Goal: Task Accomplishment & Management: Manage account settings

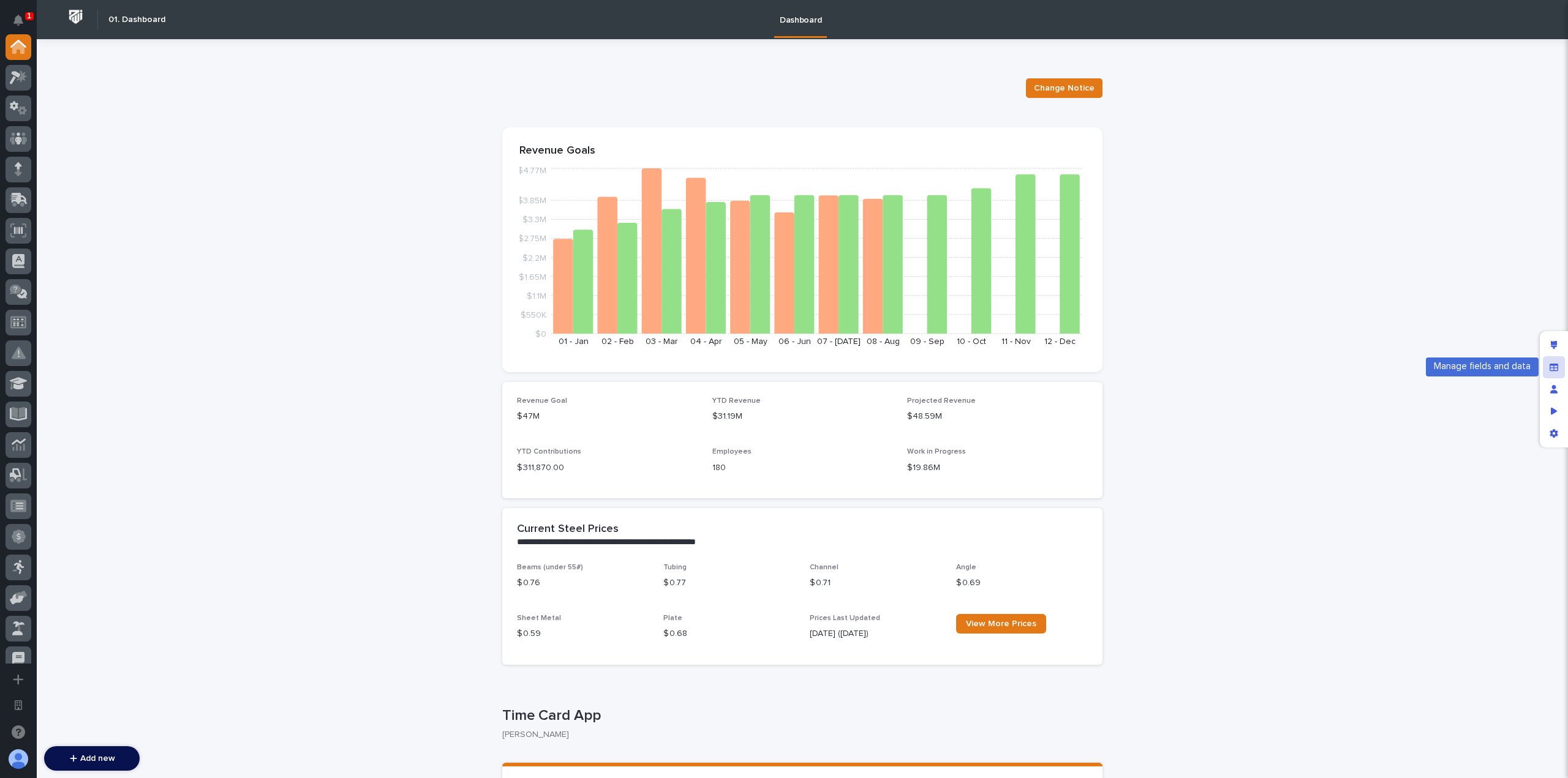
click at [1559, 368] on div "Manage fields and data" at bounding box center [1554, 367] width 22 height 22
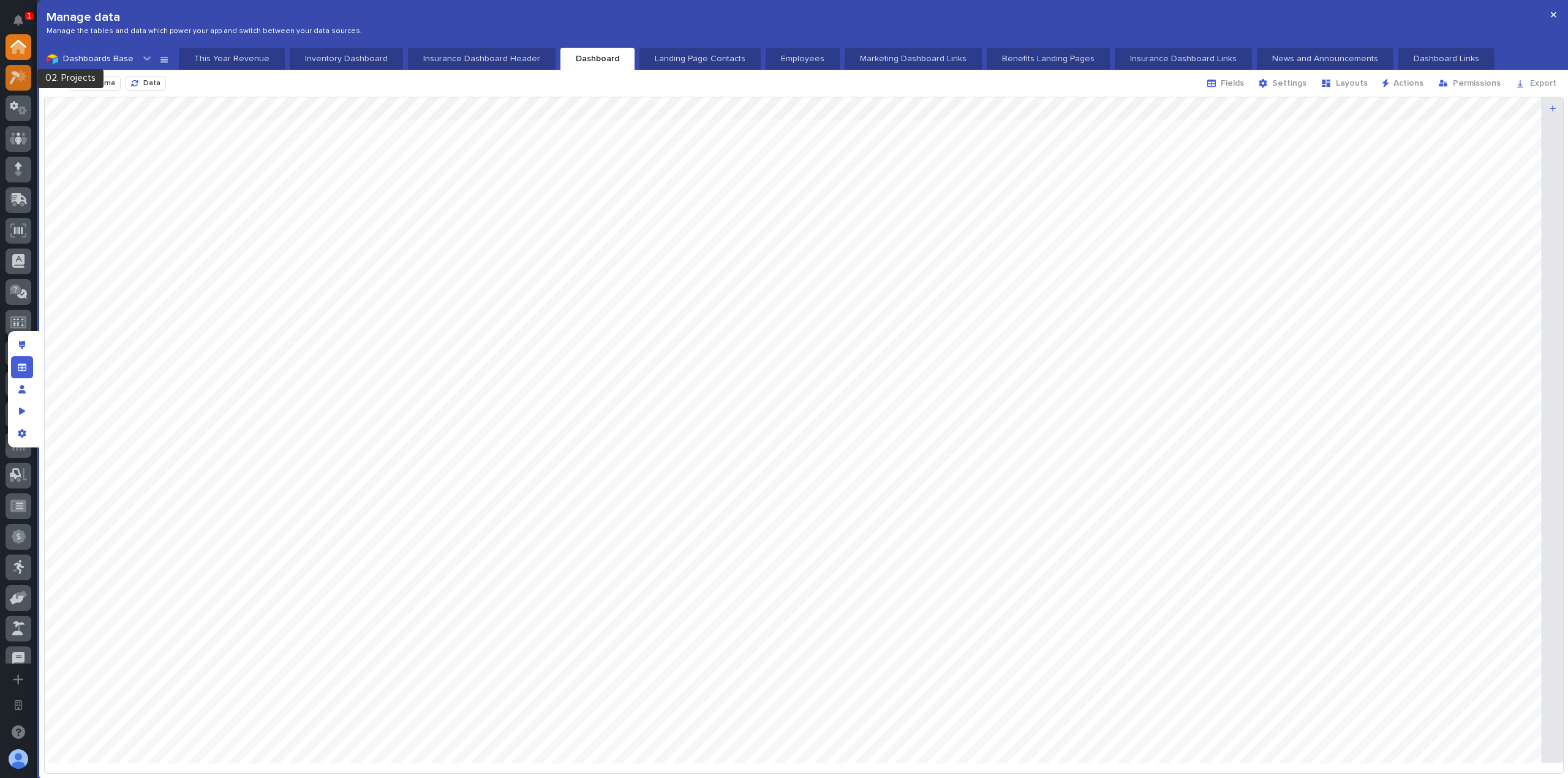
click at [18, 80] on icon at bounding box center [21, 76] width 11 height 12
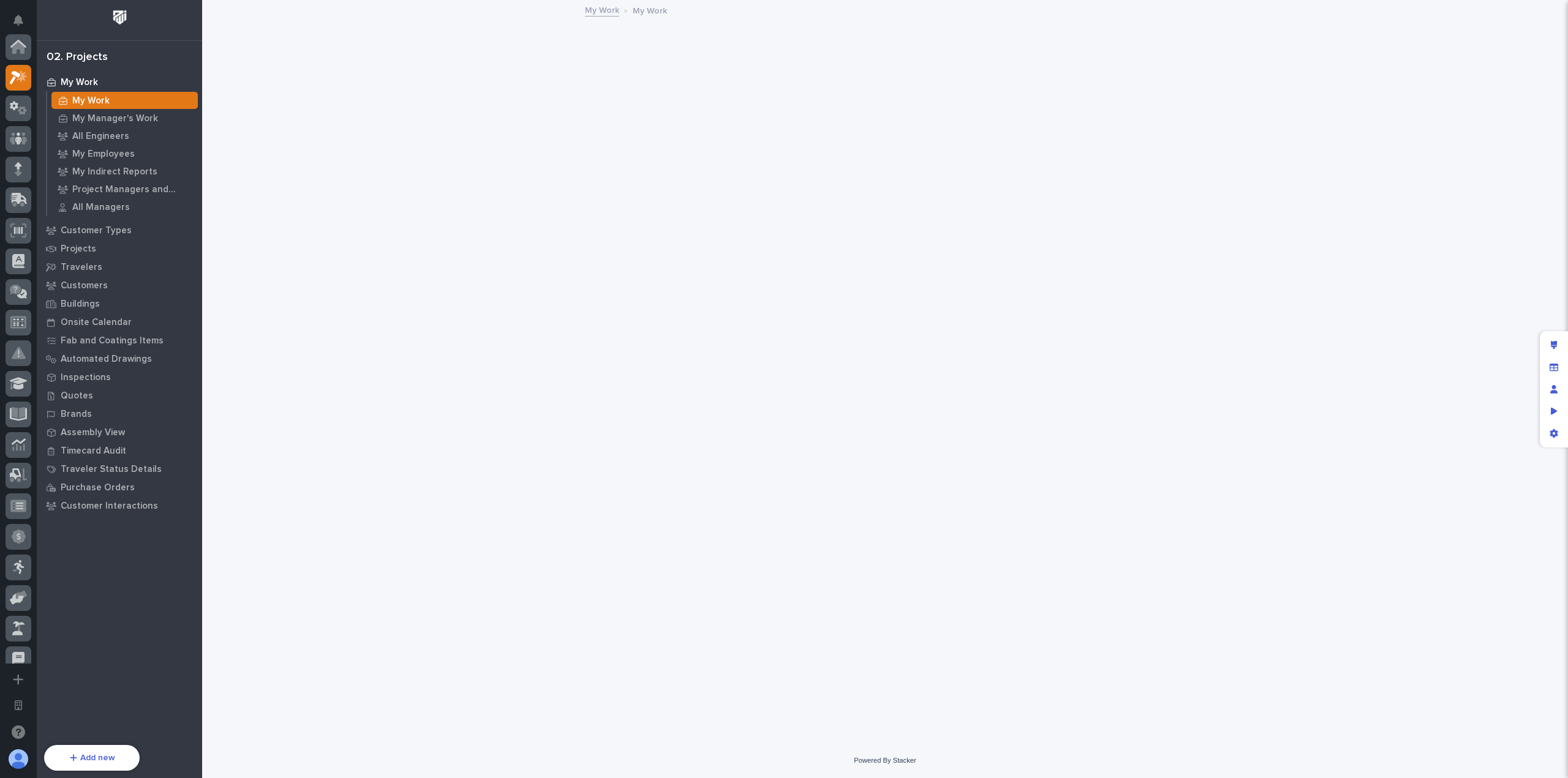
scroll to position [31, 0]
click at [100, 243] on div "Projects" at bounding box center [120, 248] width 159 height 17
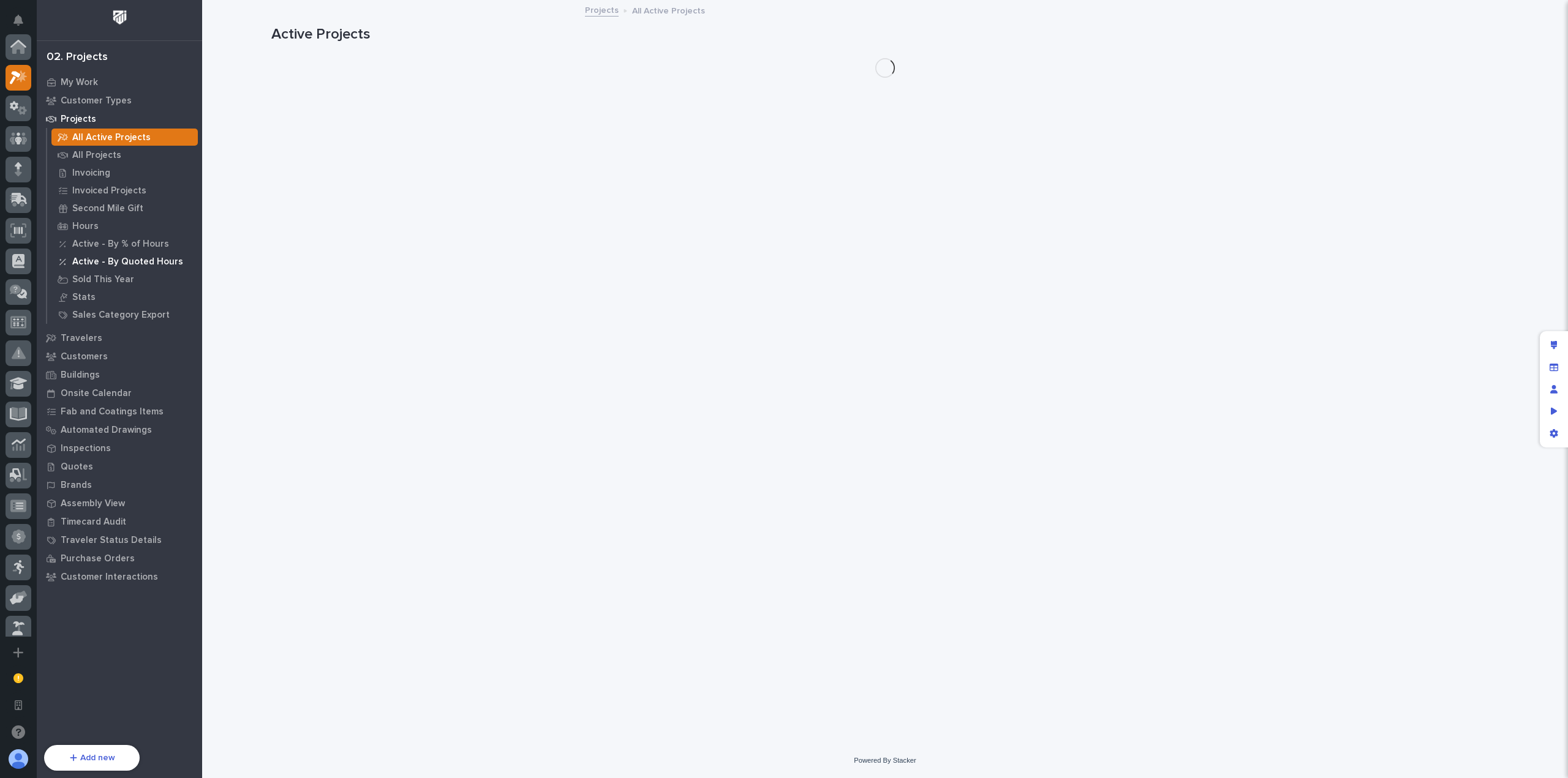
scroll to position [31, 0]
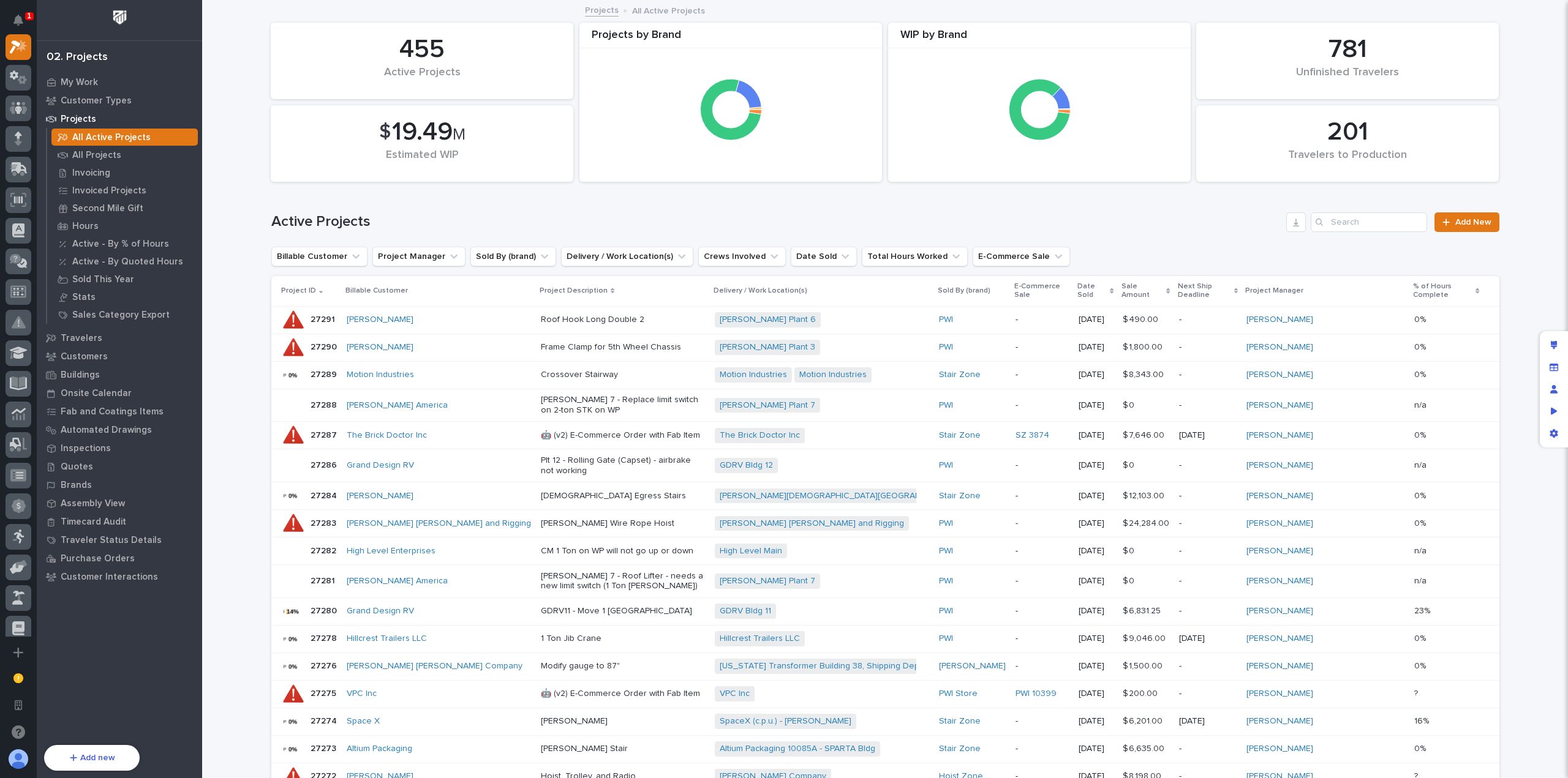
click at [556, 315] on p "Roof Hook Long Double 2" at bounding box center [623, 320] width 165 height 11
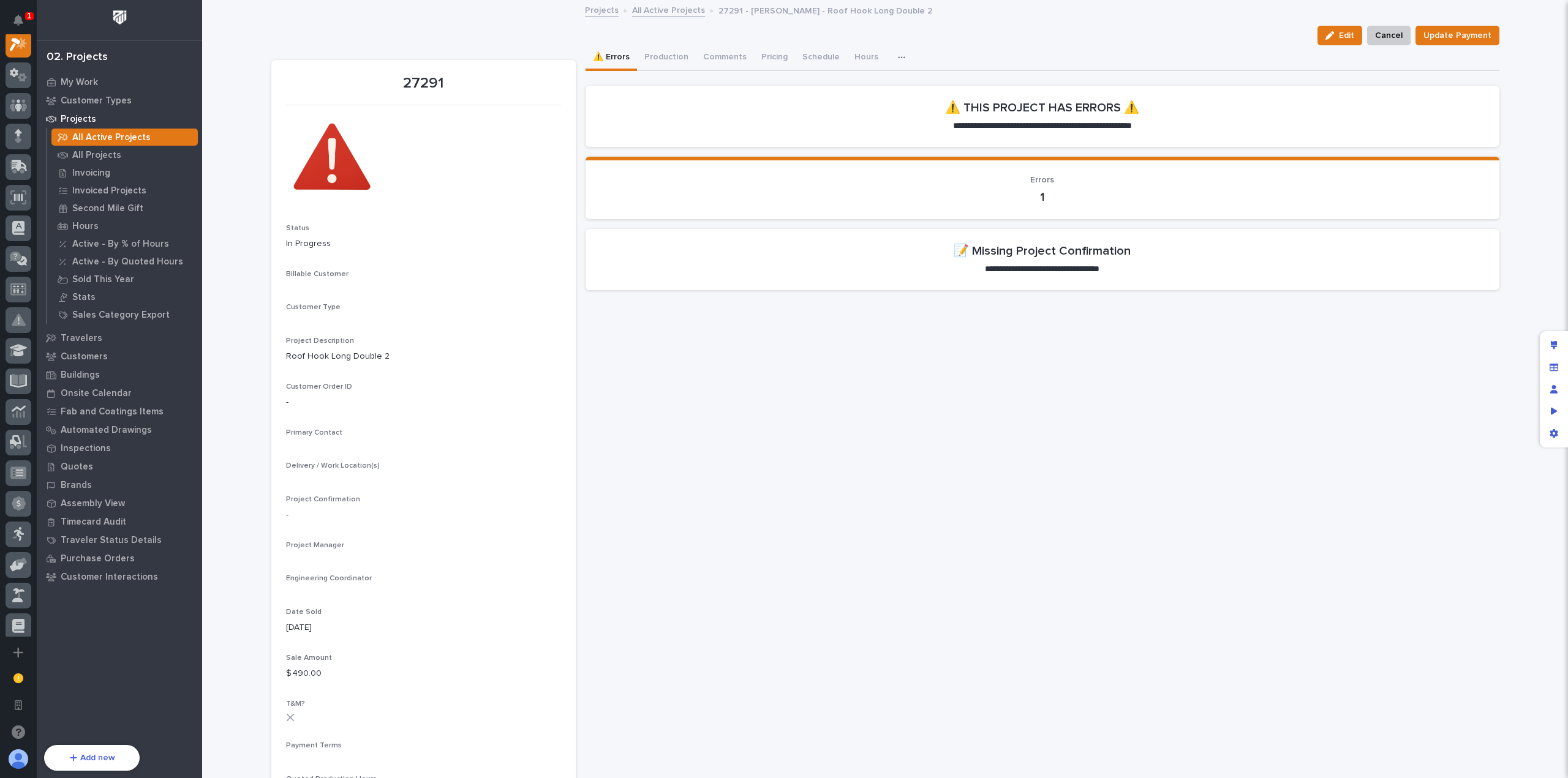
scroll to position [31, 0]
click at [891, 52] on button "button" at bounding box center [904, 57] width 27 height 24
click at [1013, 74] on div "**********" at bounding box center [1042, 187] width 914 height 226
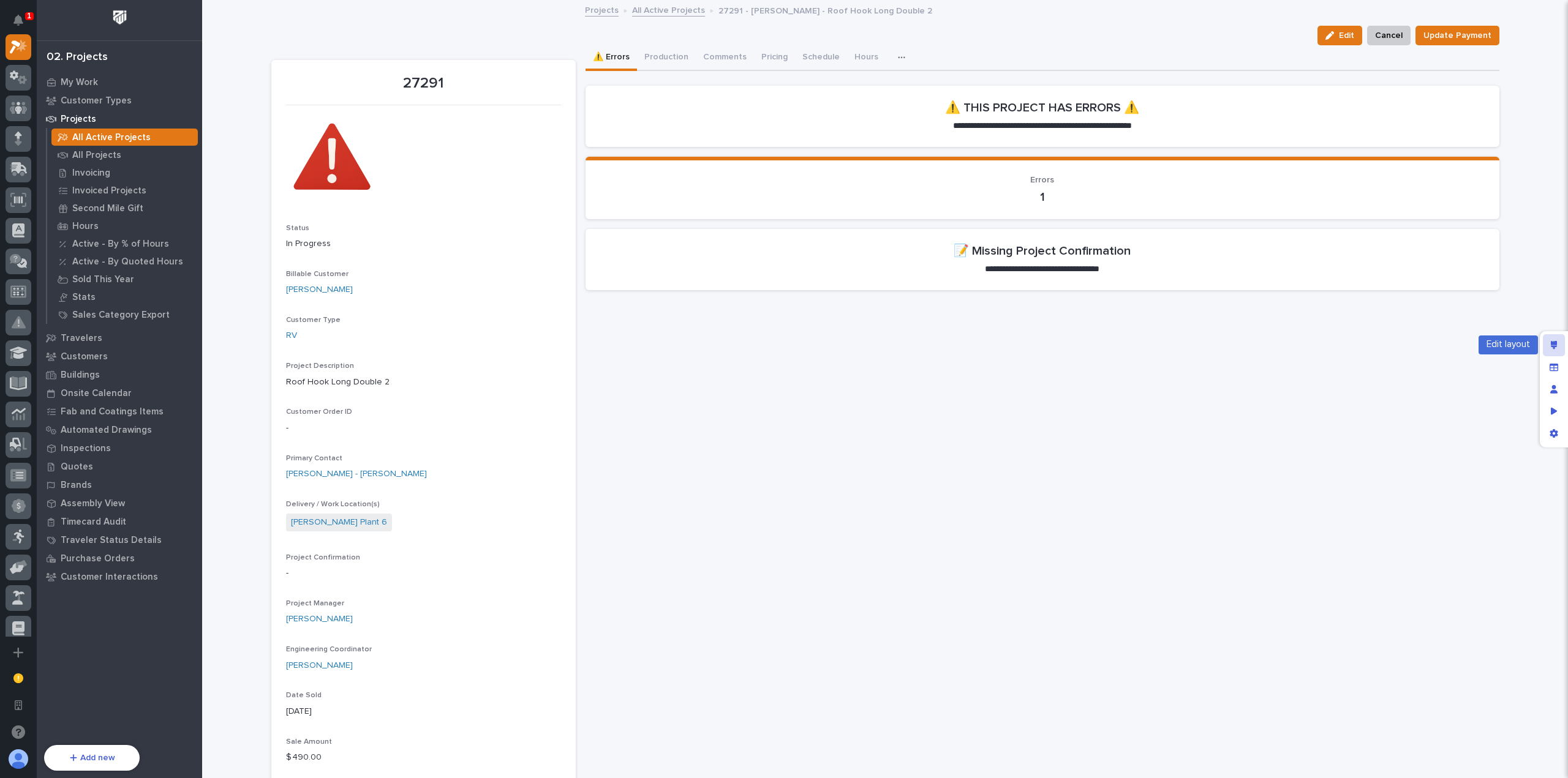
click at [1551, 341] on icon "Edit layout" at bounding box center [1554, 345] width 6 height 9
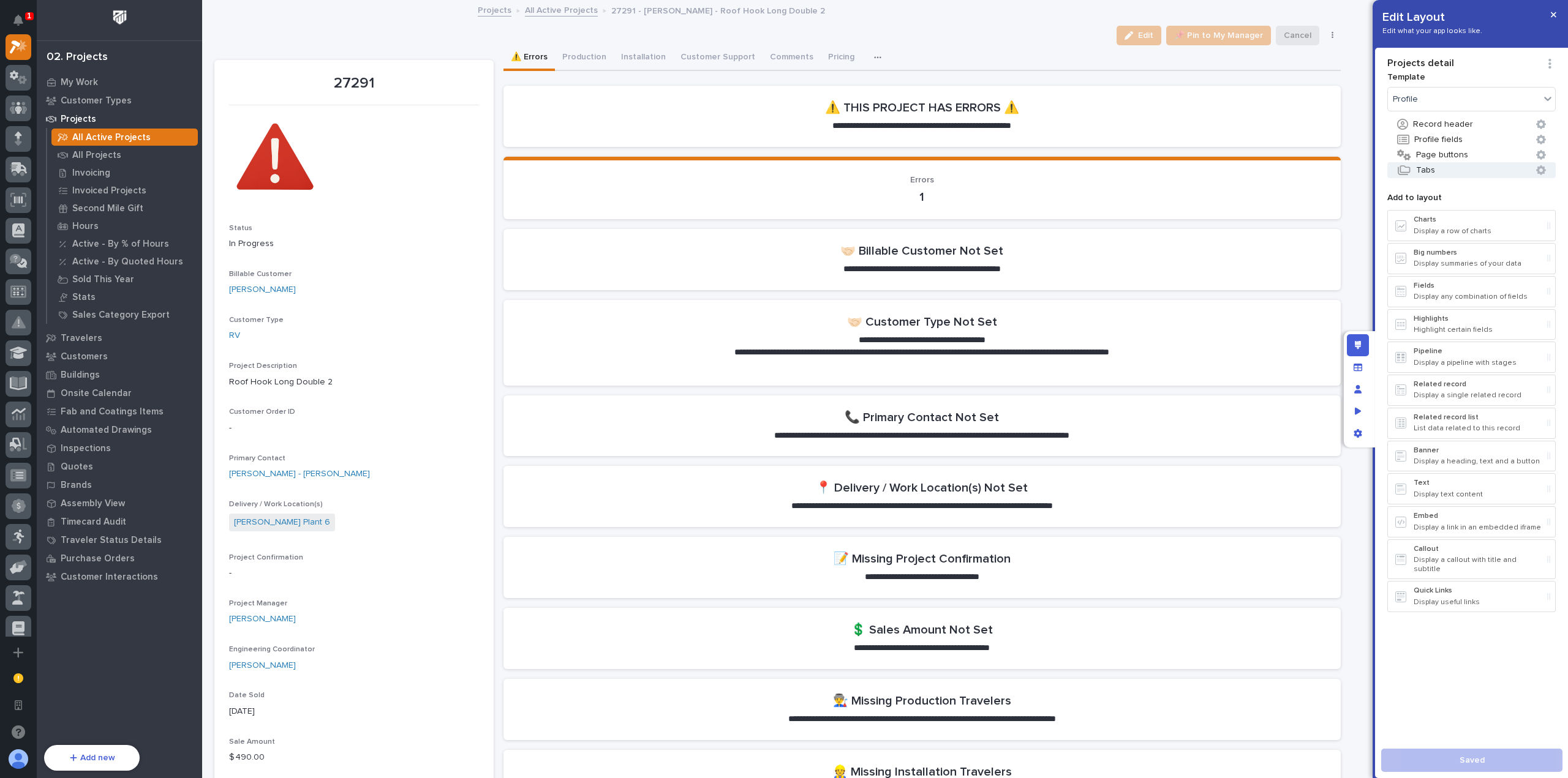
click at [1454, 166] on button "Tabs" at bounding box center [1471, 170] width 168 height 16
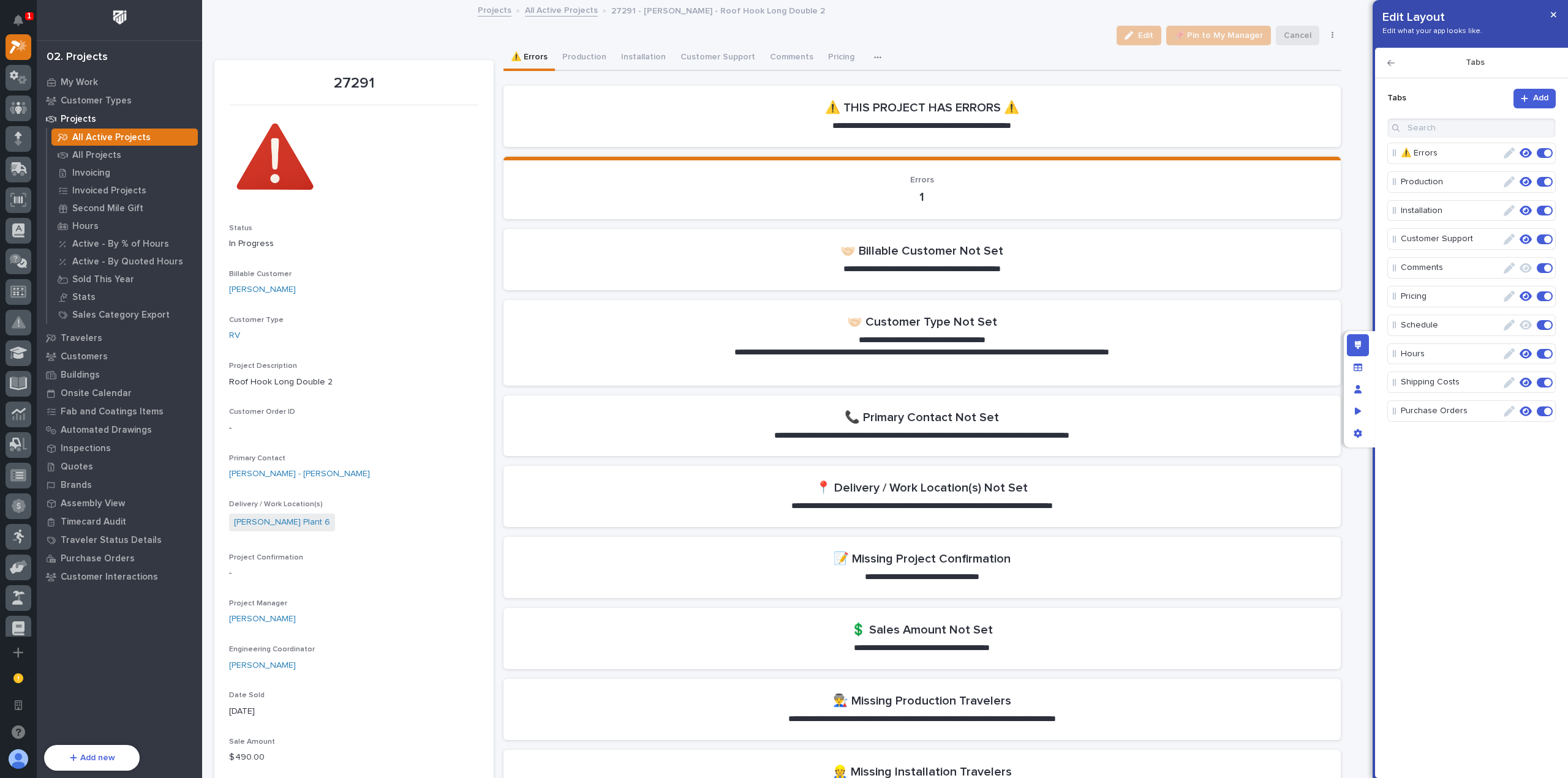
click at [1544, 97] on span "Add" at bounding box center [1540, 97] width 15 height 11
click at [1510, 434] on icon "button" at bounding box center [1509, 439] width 11 height 11
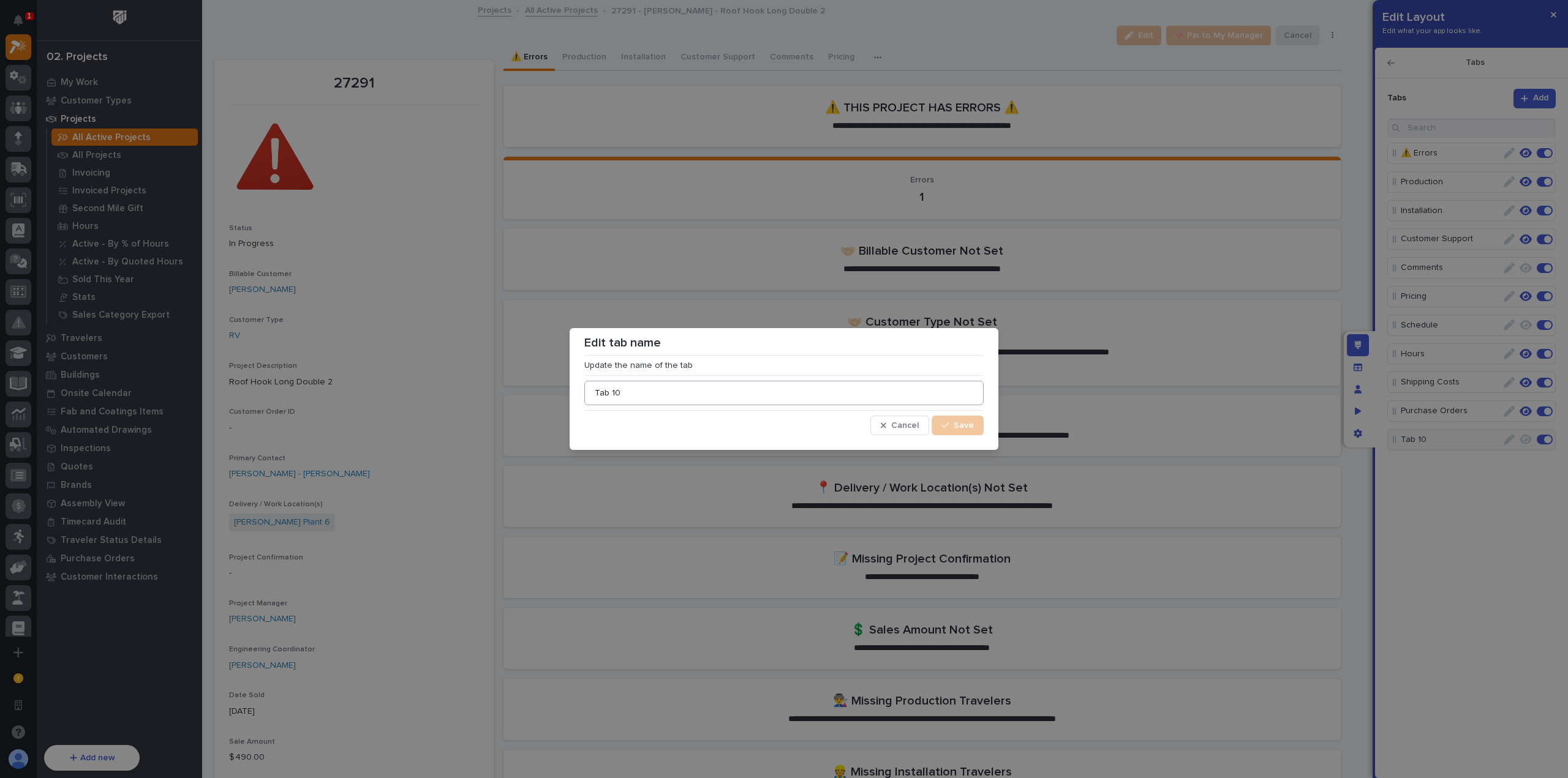
click at [800, 392] on input "Tab 10" at bounding box center [784, 393] width 400 height 24
drag, startPoint x: 796, startPoint y: 392, endPoint x: 478, endPoint y: 417, distance: 319.0
click at [478, 418] on div "Edit tab name Update the name of the tab Tab 10 Cancel Save" at bounding box center [784, 389] width 1568 height 778
type input "CompanyCam"
click at [970, 427] on span "Save" at bounding box center [964, 425] width 20 height 11
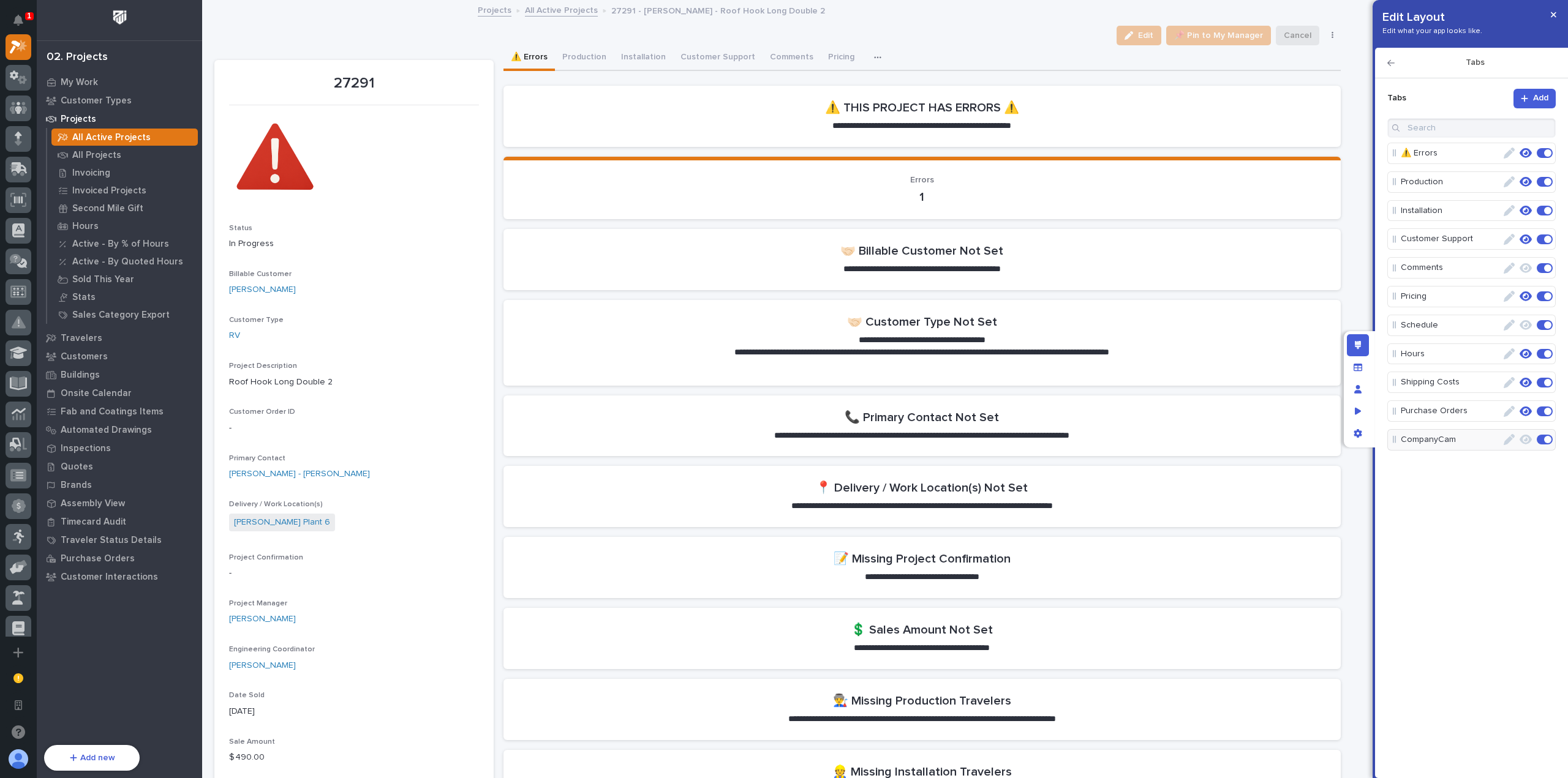
click at [1511, 435] on icon "button" at bounding box center [1509, 439] width 11 height 11
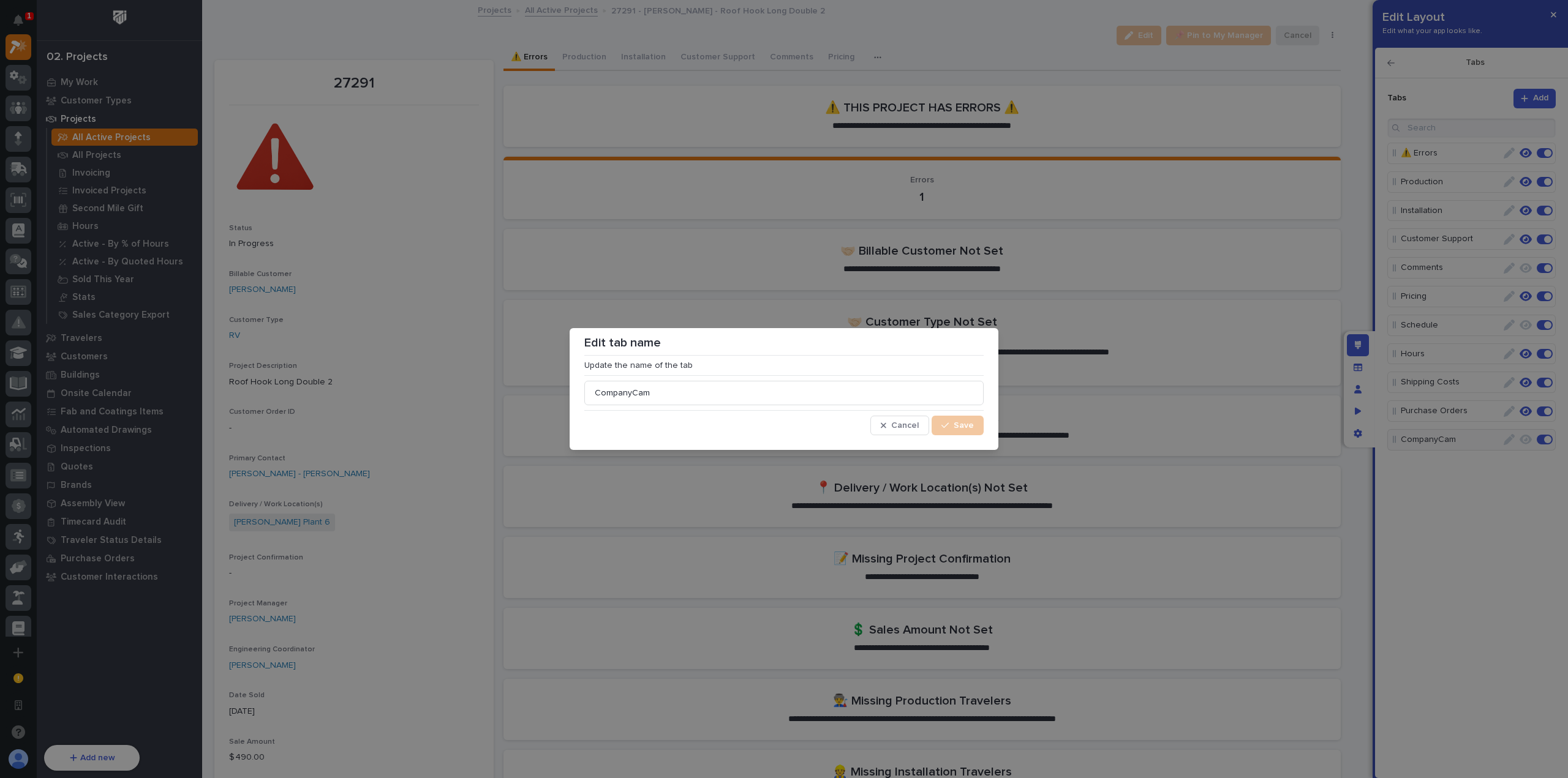
click at [908, 422] on span "Cancel" at bounding box center [905, 425] width 27 height 11
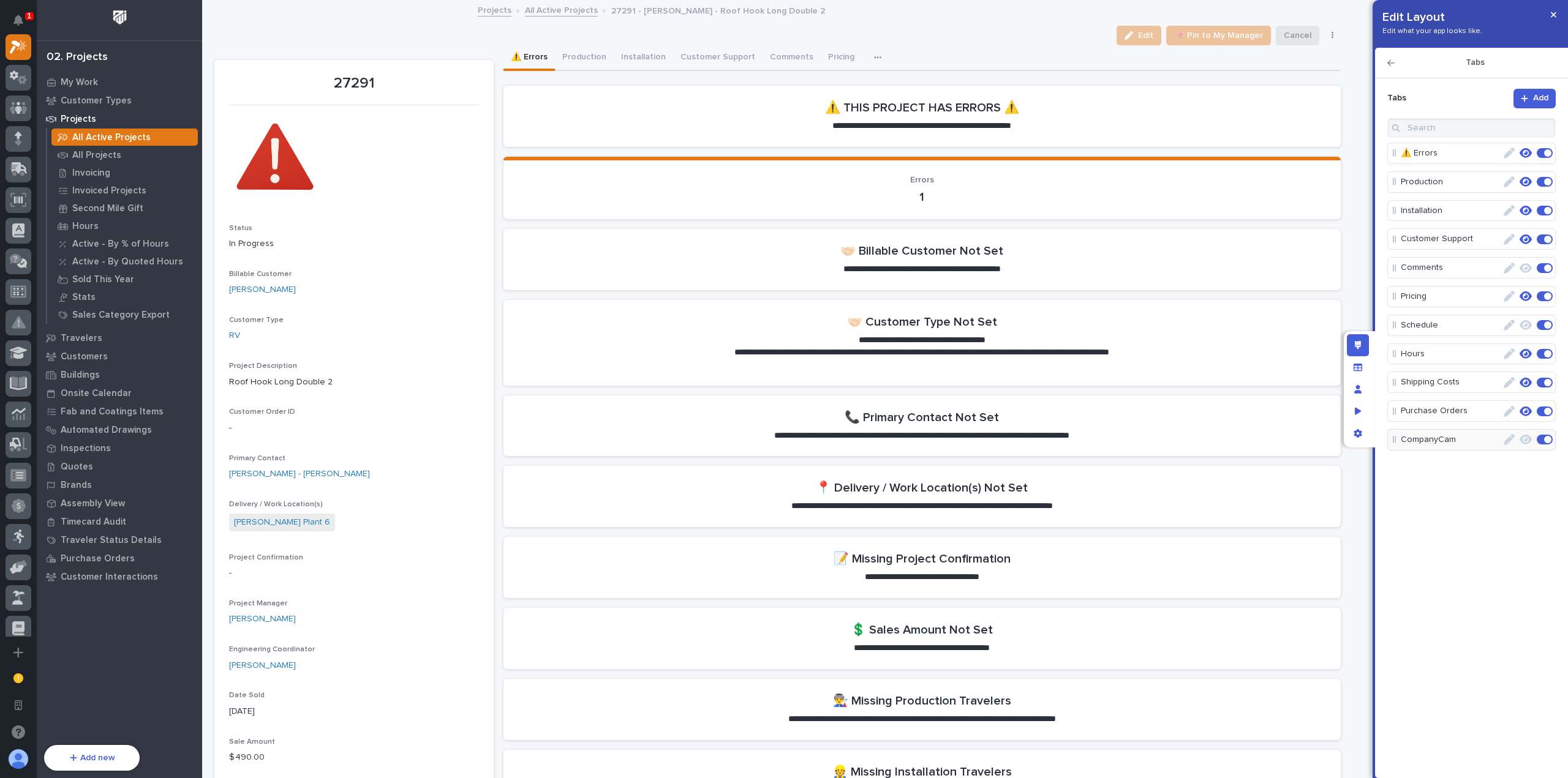
click at [874, 62] on icon "button" at bounding box center [878, 57] width 7 height 9
click at [846, 169] on span "CompanyCam" at bounding box center [834, 174] width 55 height 11
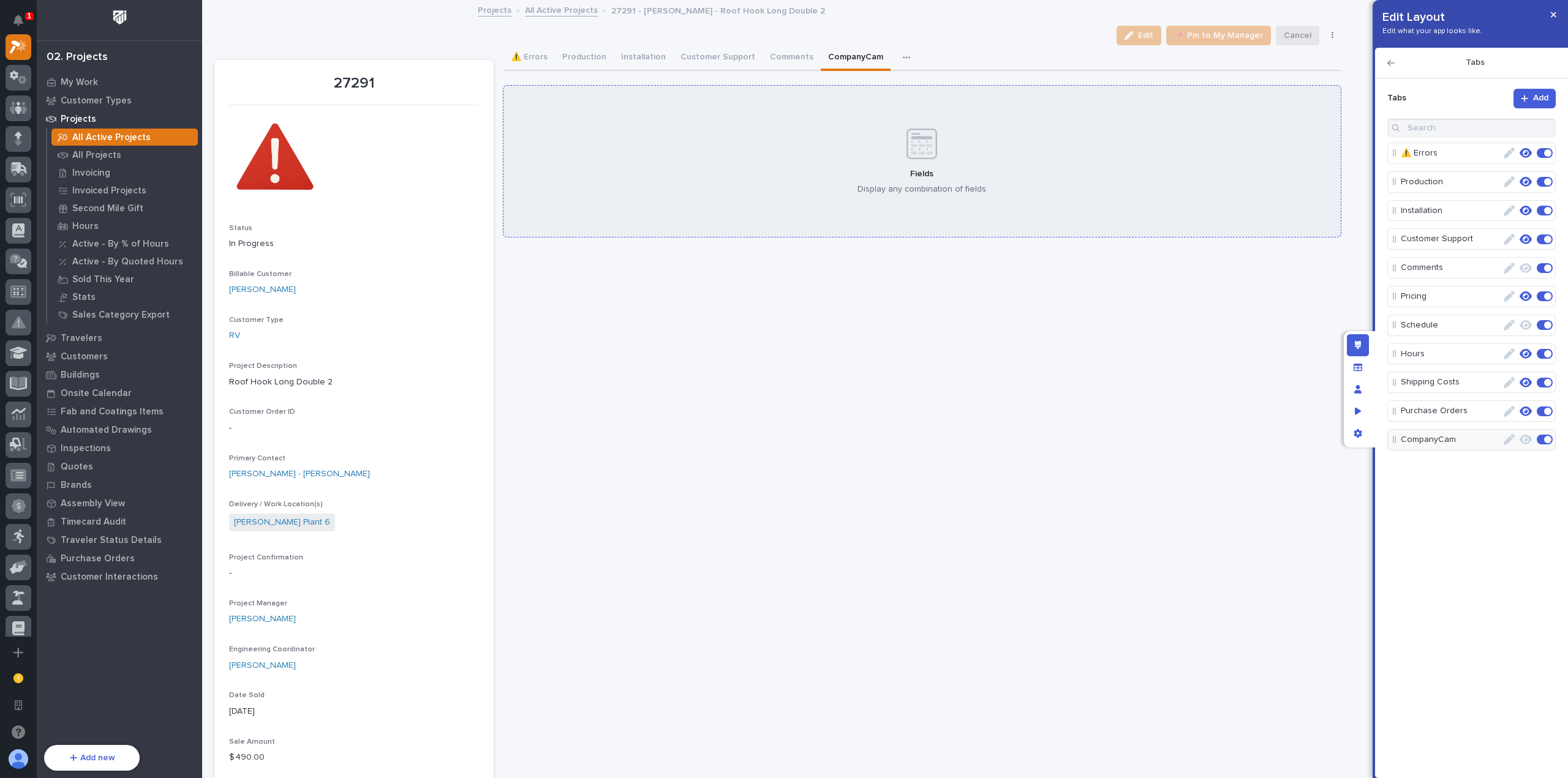
click at [980, 193] on div "Fields Display any combination of fields" at bounding box center [921, 162] width 837 height 152
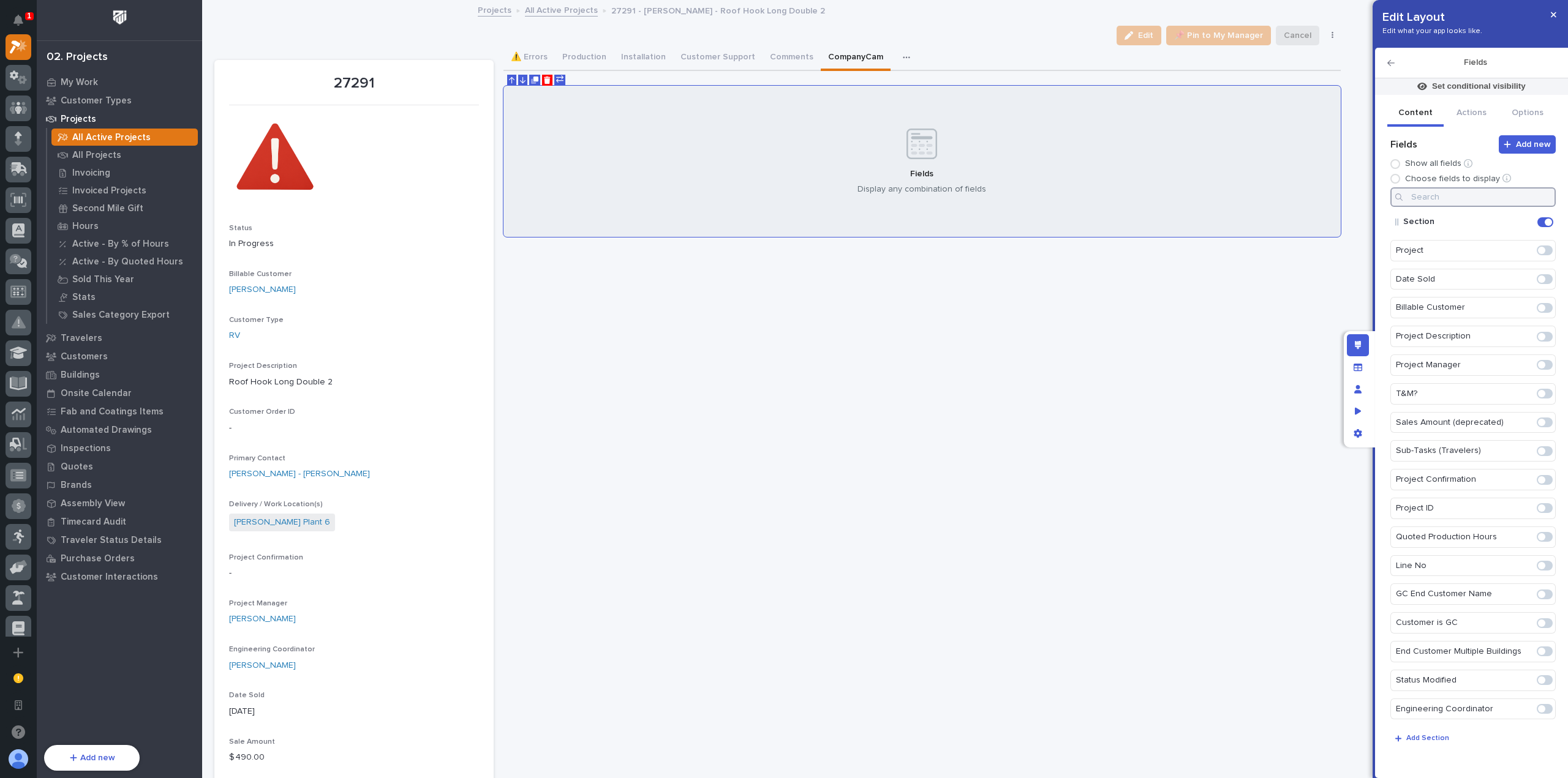
click at [1448, 202] on input at bounding box center [1473, 197] width 165 height 19
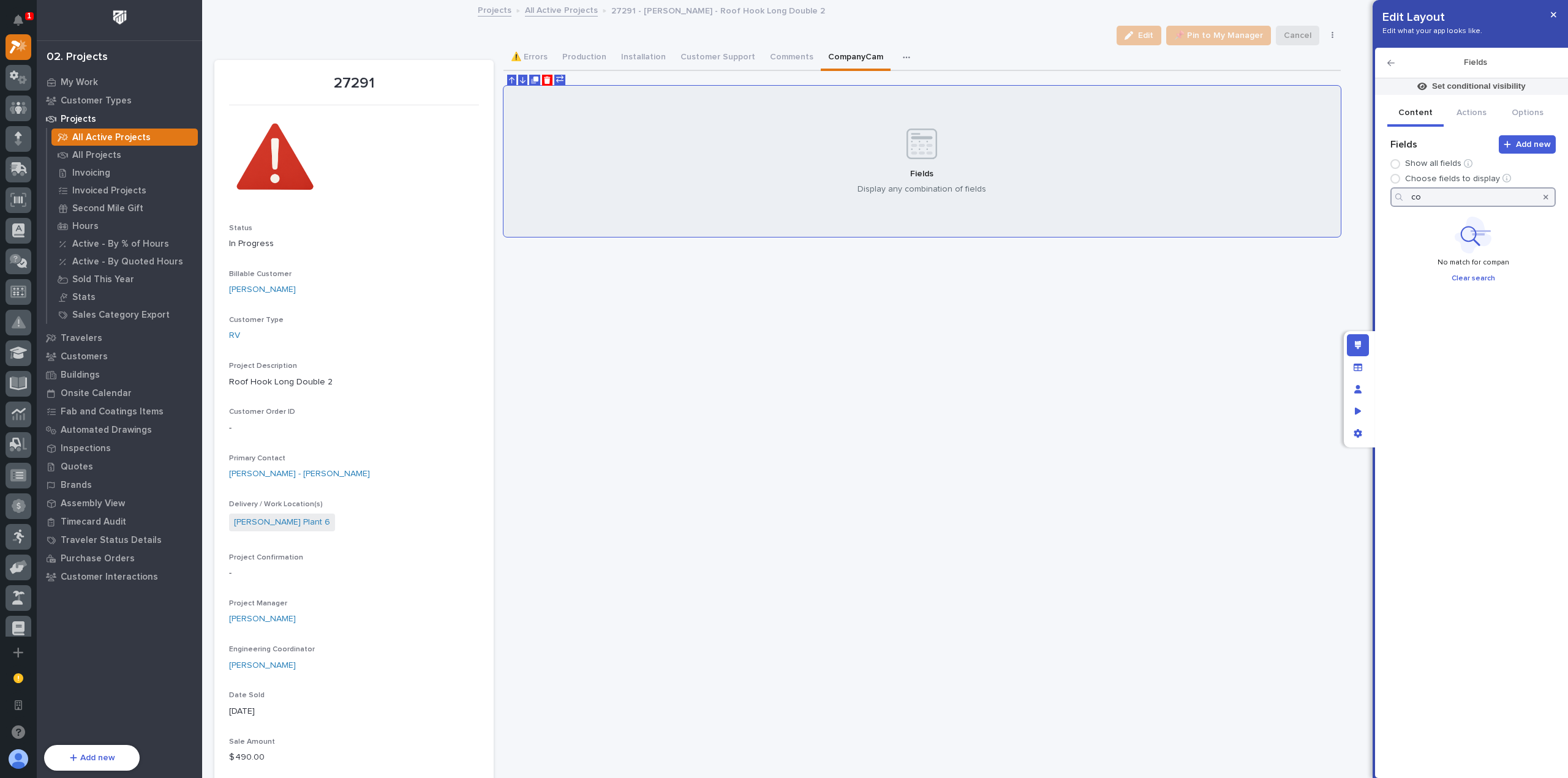
type input "c"
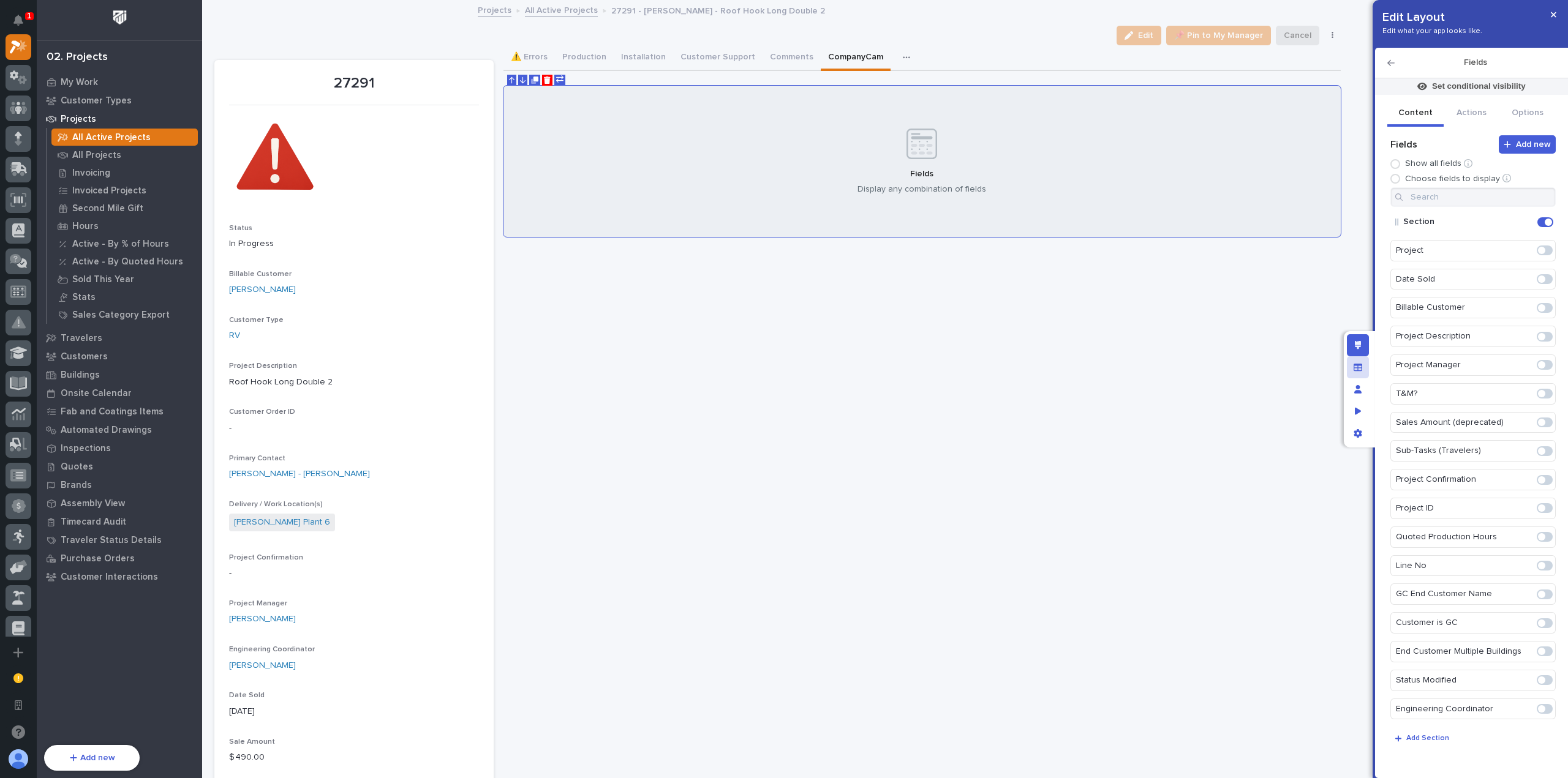
click at [1359, 368] on icon "Manage fields and data" at bounding box center [1358, 366] width 9 height 7
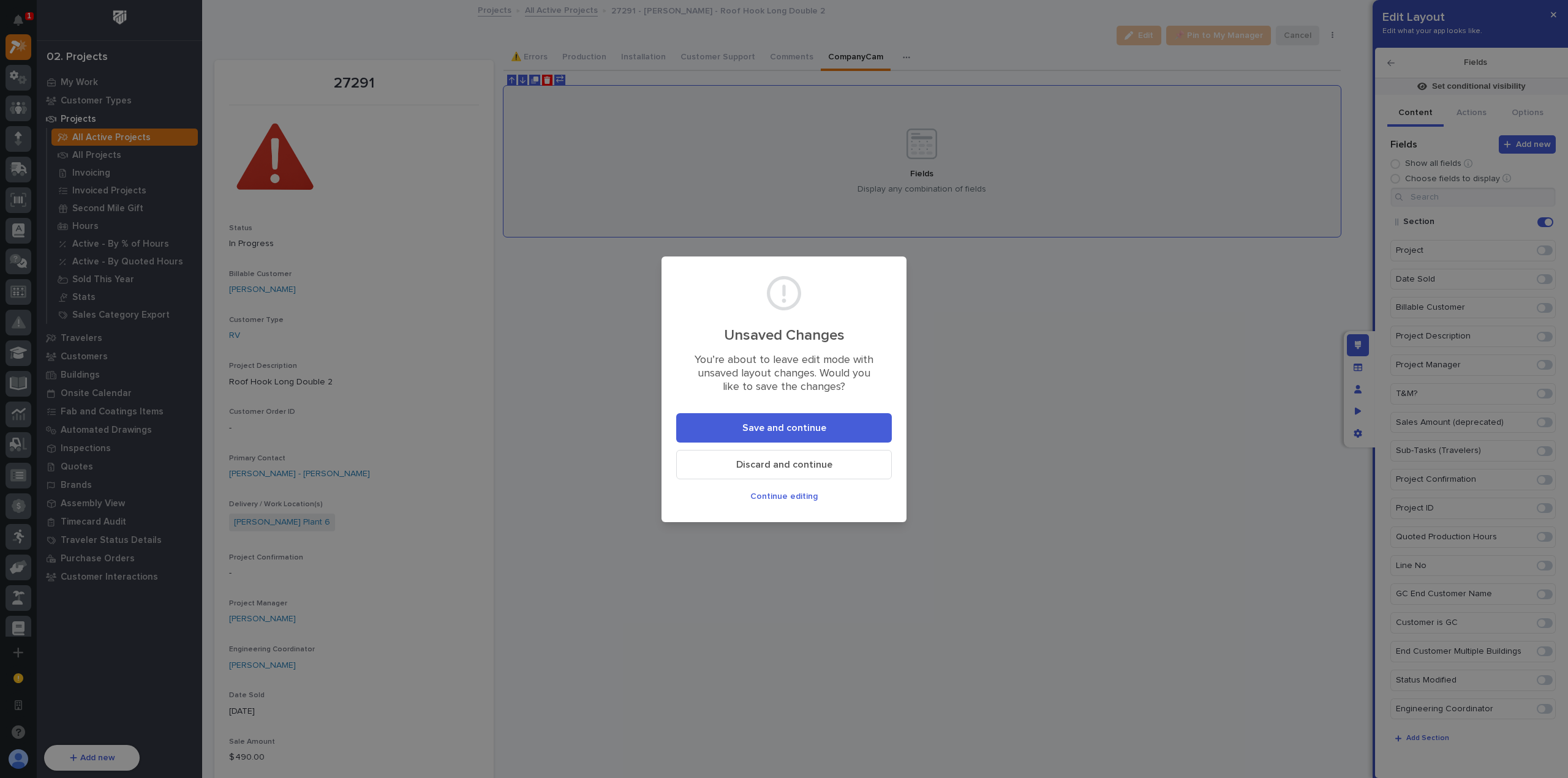
click at [784, 430] on span "Save and continue" at bounding box center [784, 428] width 84 height 13
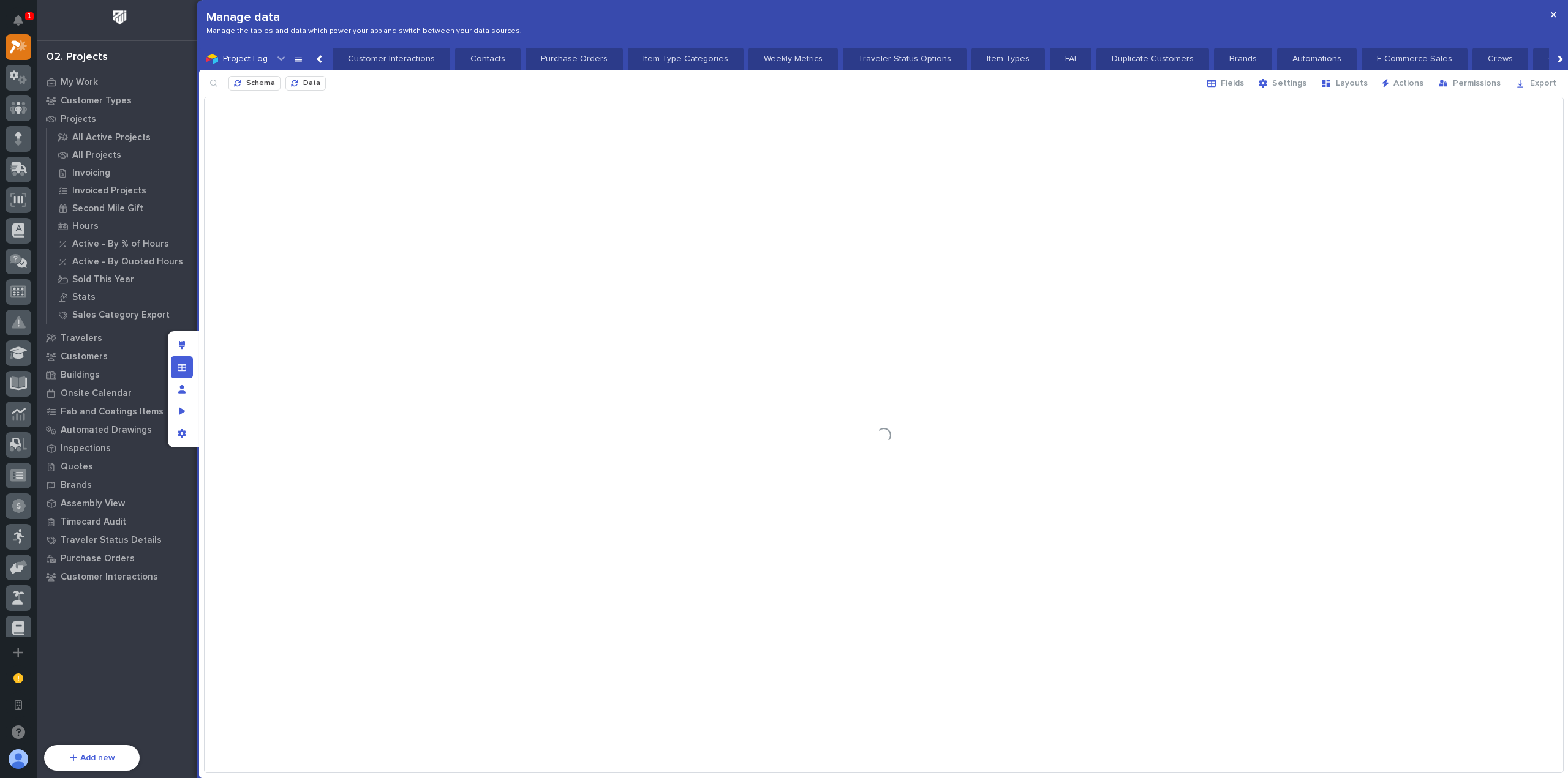
scroll to position [0, 26]
click at [1234, 78] on span "Fields" at bounding box center [1232, 83] width 24 height 11
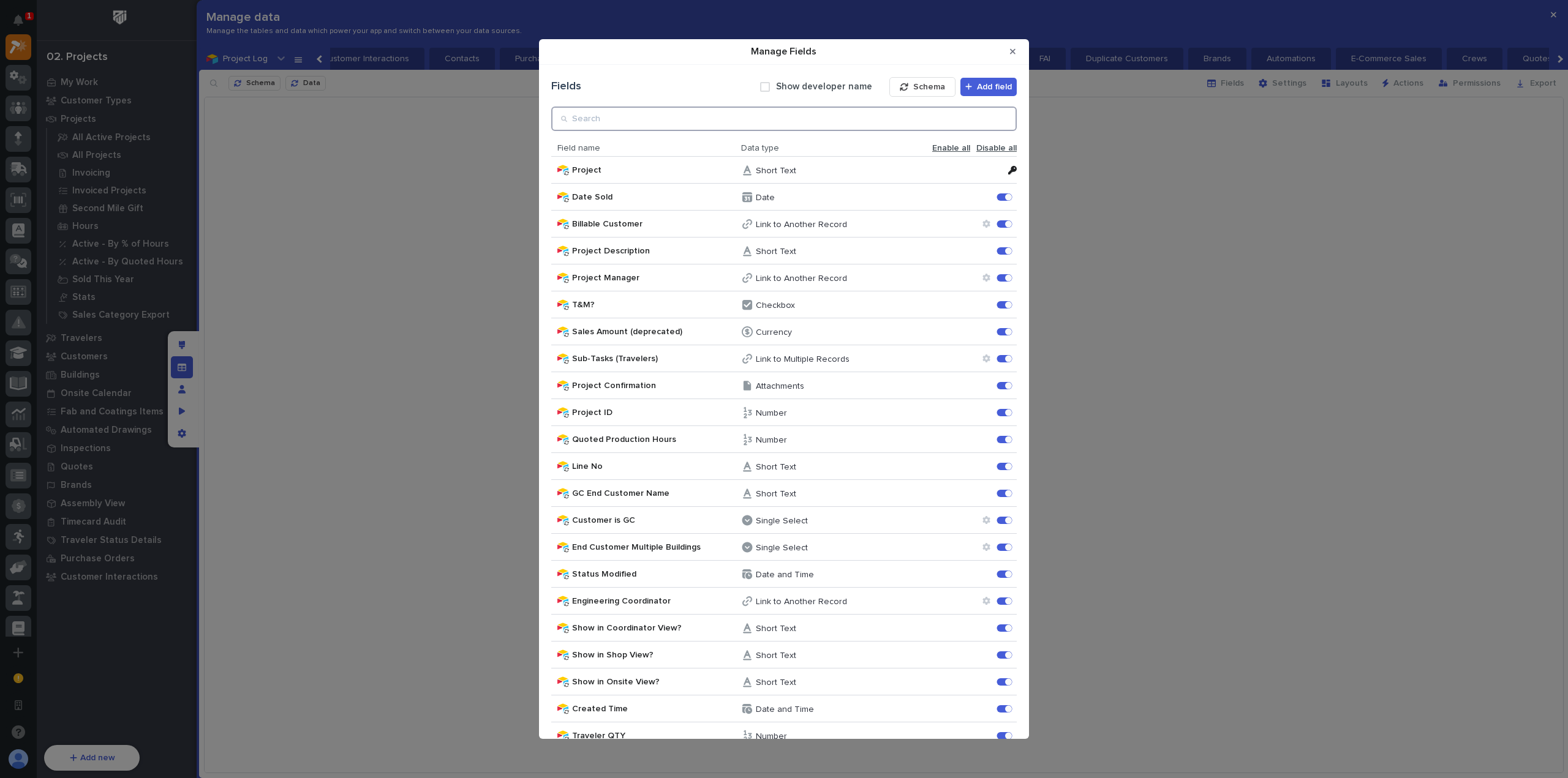
click at [931, 117] on input "Manage Fields" at bounding box center [784, 119] width 465 height 24
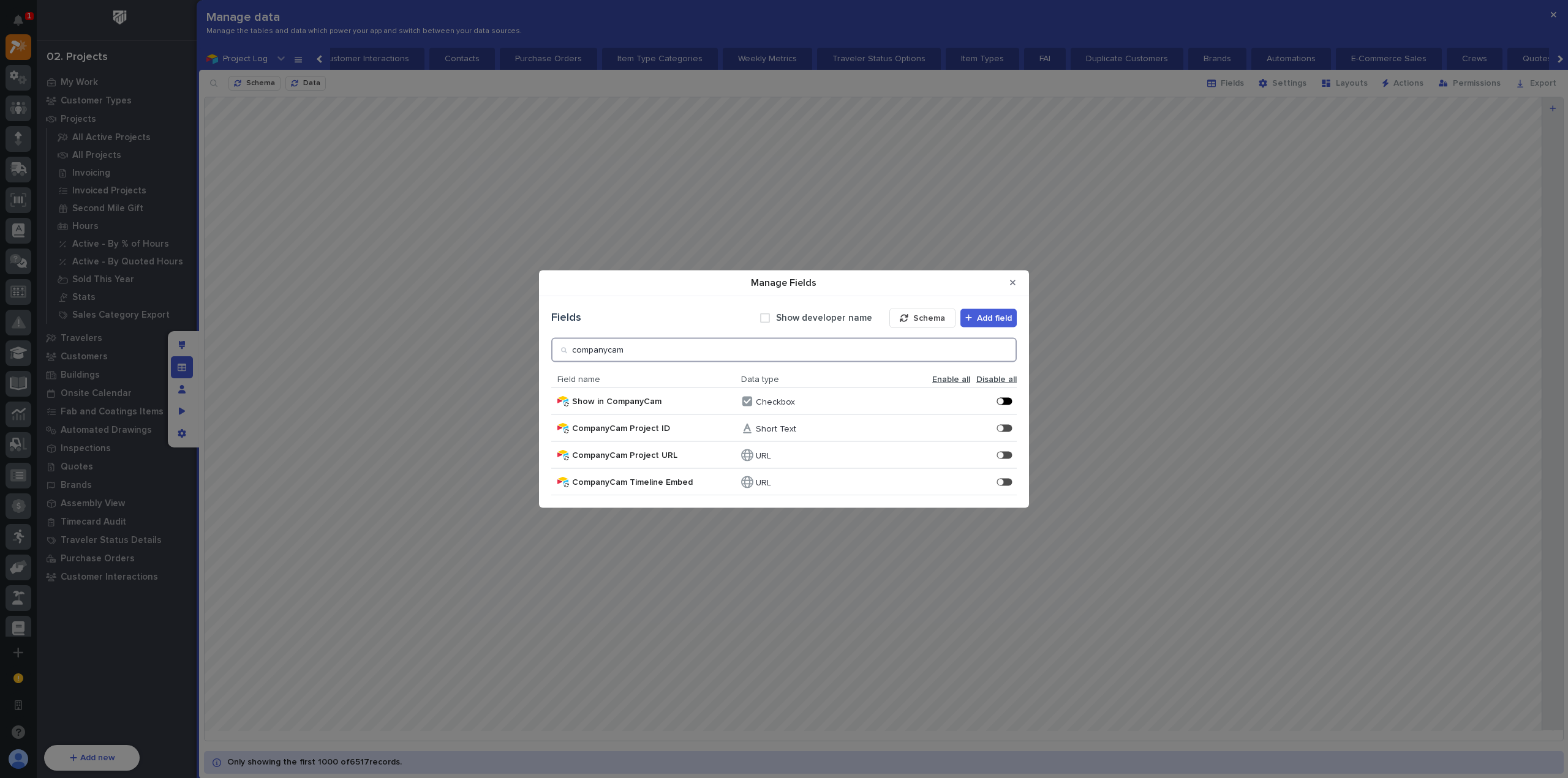
type input "companycam"
click at [1007, 400] on div "Manage Fields" at bounding box center [1007, 402] width 3 height 3
click at [1006, 455] on div "Manage Fields" at bounding box center [1007, 455] width 3 height 3
click at [1007, 481] on div "Manage Fields" at bounding box center [1007, 482] width 3 height 3
click at [1005, 482] on div "Manage Fields" at bounding box center [1005, 482] width 15 height 7
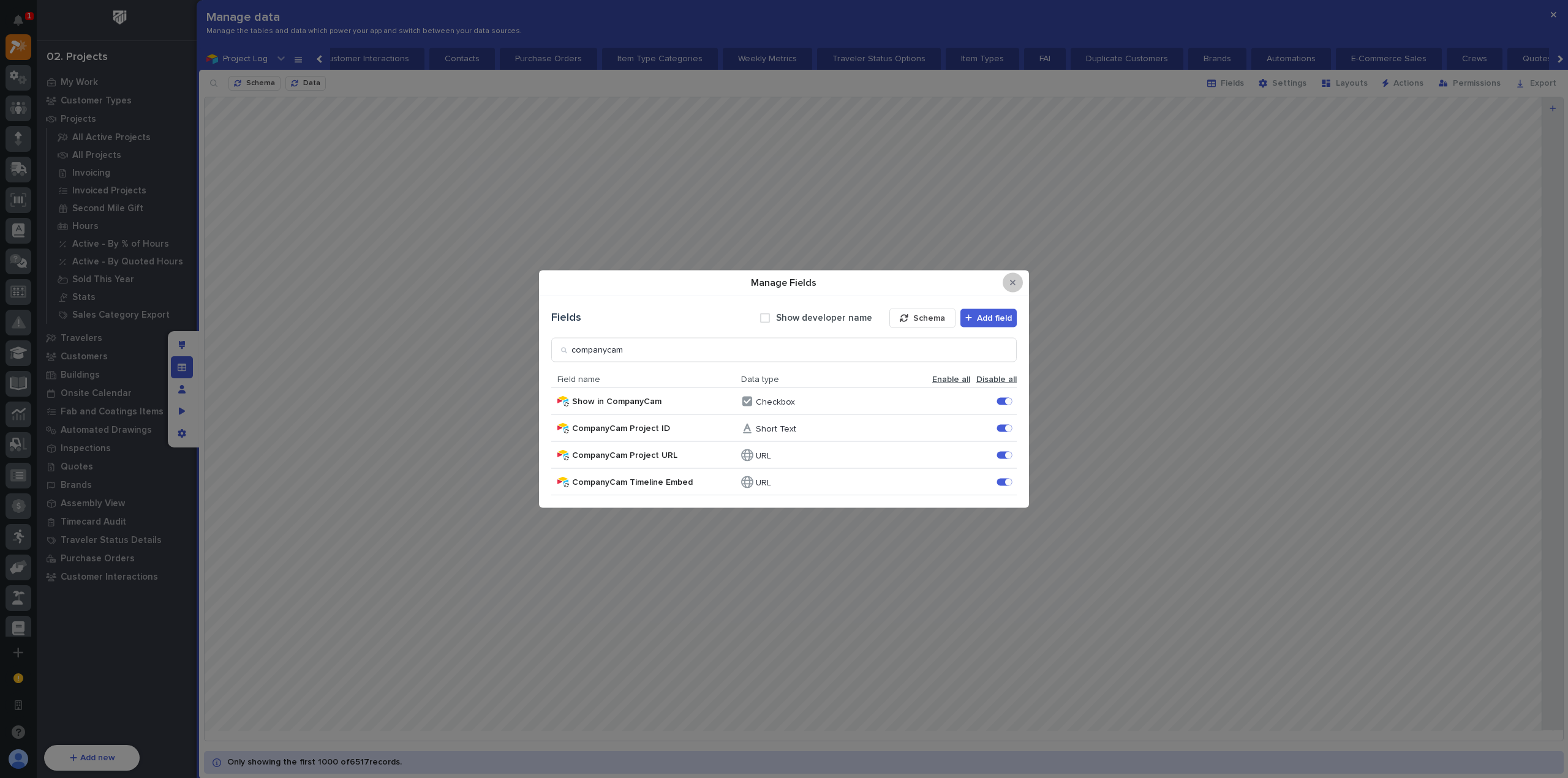
click at [1015, 280] on button "Close Modal" at bounding box center [1012, 282] width 20 height 19
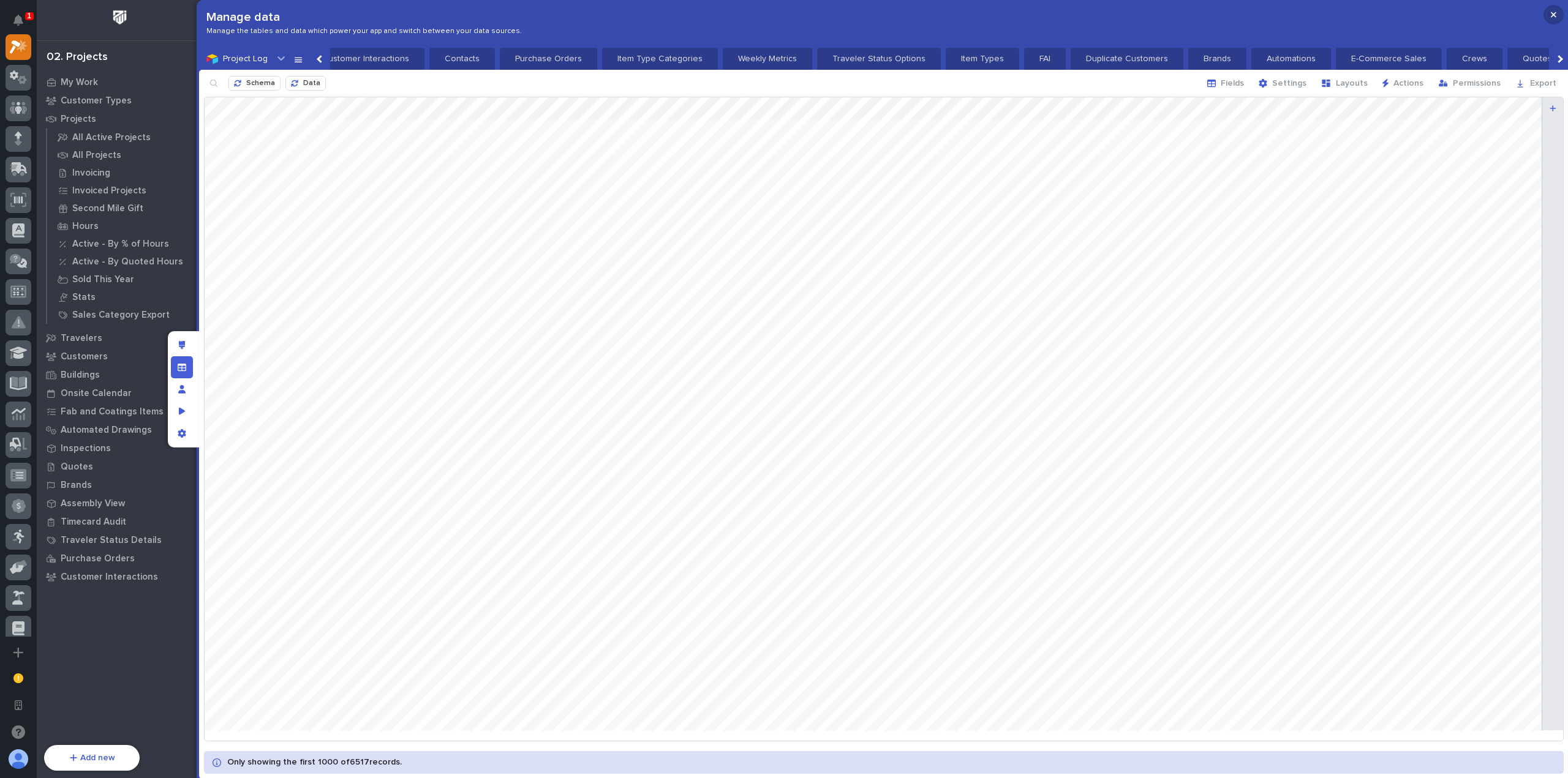
click at [1558, 15] on button "button" at bounding box center [1553, 14] width 20 height 19
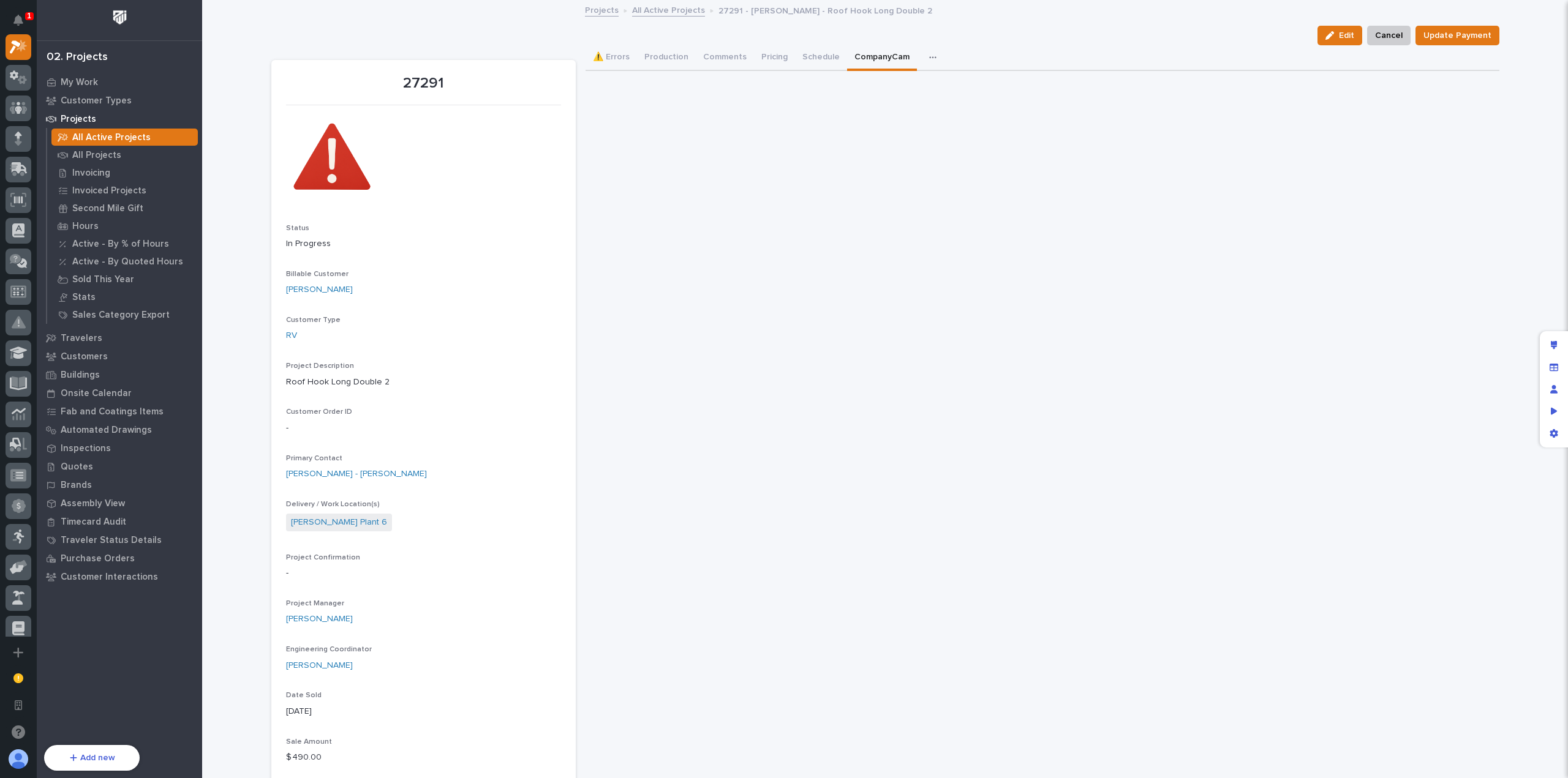
click at [1559, 344] on div "Edit layout" at bounding box center [1554, 345] width 22 height 22
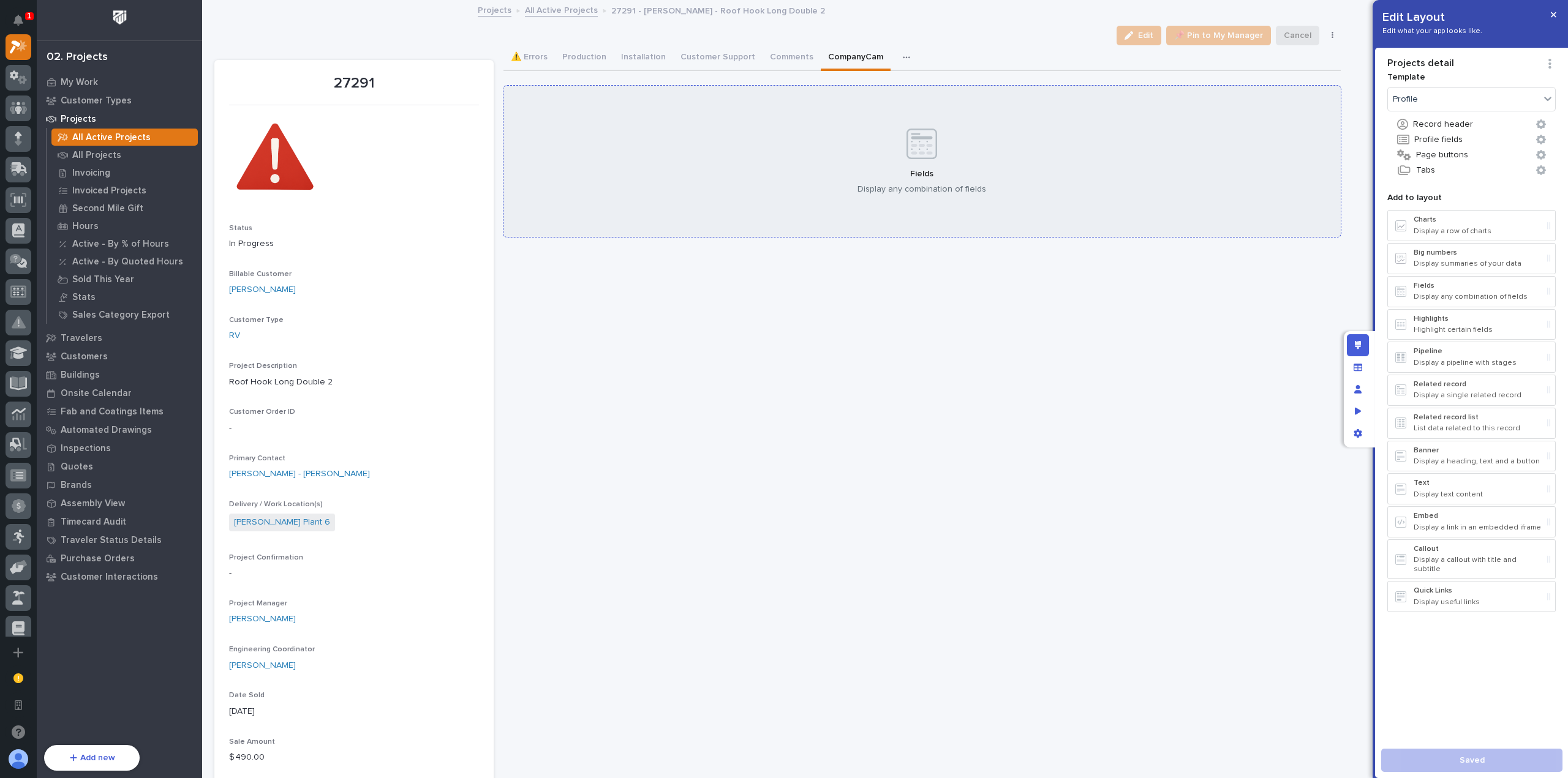
click at [893, 173] on div "Fields Display any combination of fields" at bounding box center [921, 162] width 837 height 152
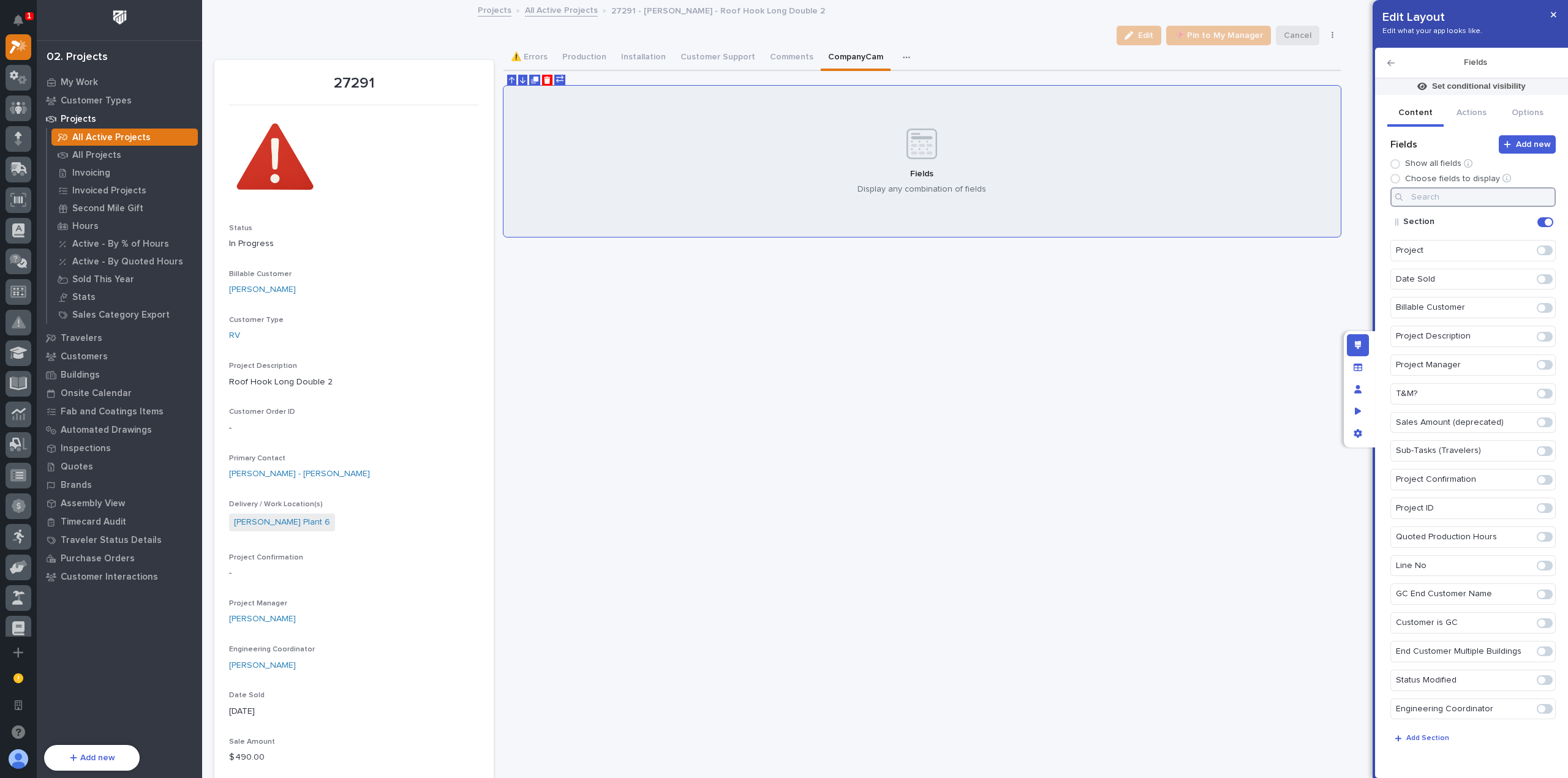
click at [1444, 194] on input at bounding box center [1473, 197] width 165 height 19
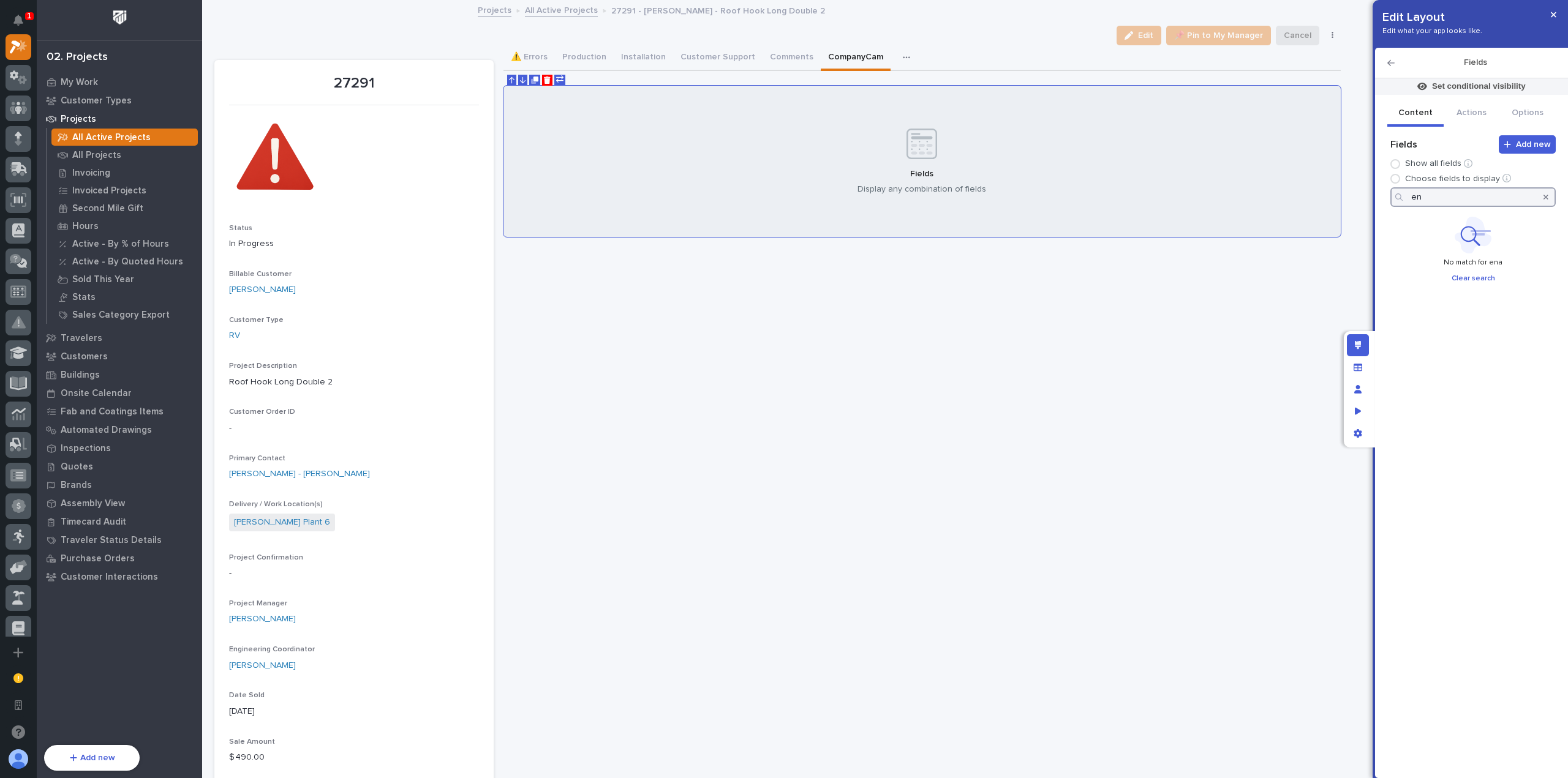
type input "e"
click at [1547, 218] on span at bounding box center [1544, 223] width 16 height 10
type input "company"
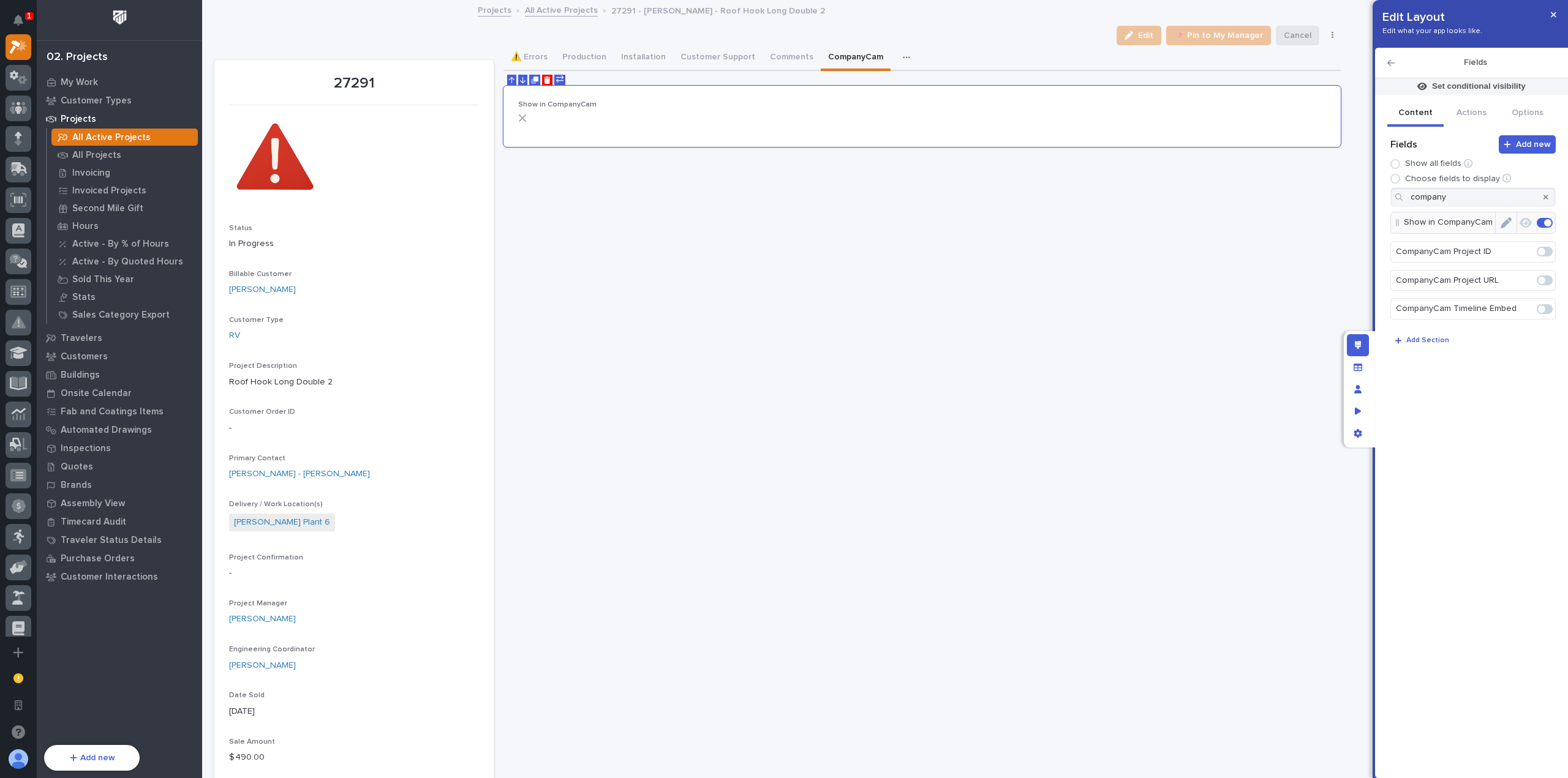
click at [1509, 218] on icon "Edit" at bounding box center [1506, 223] width 11 height 11
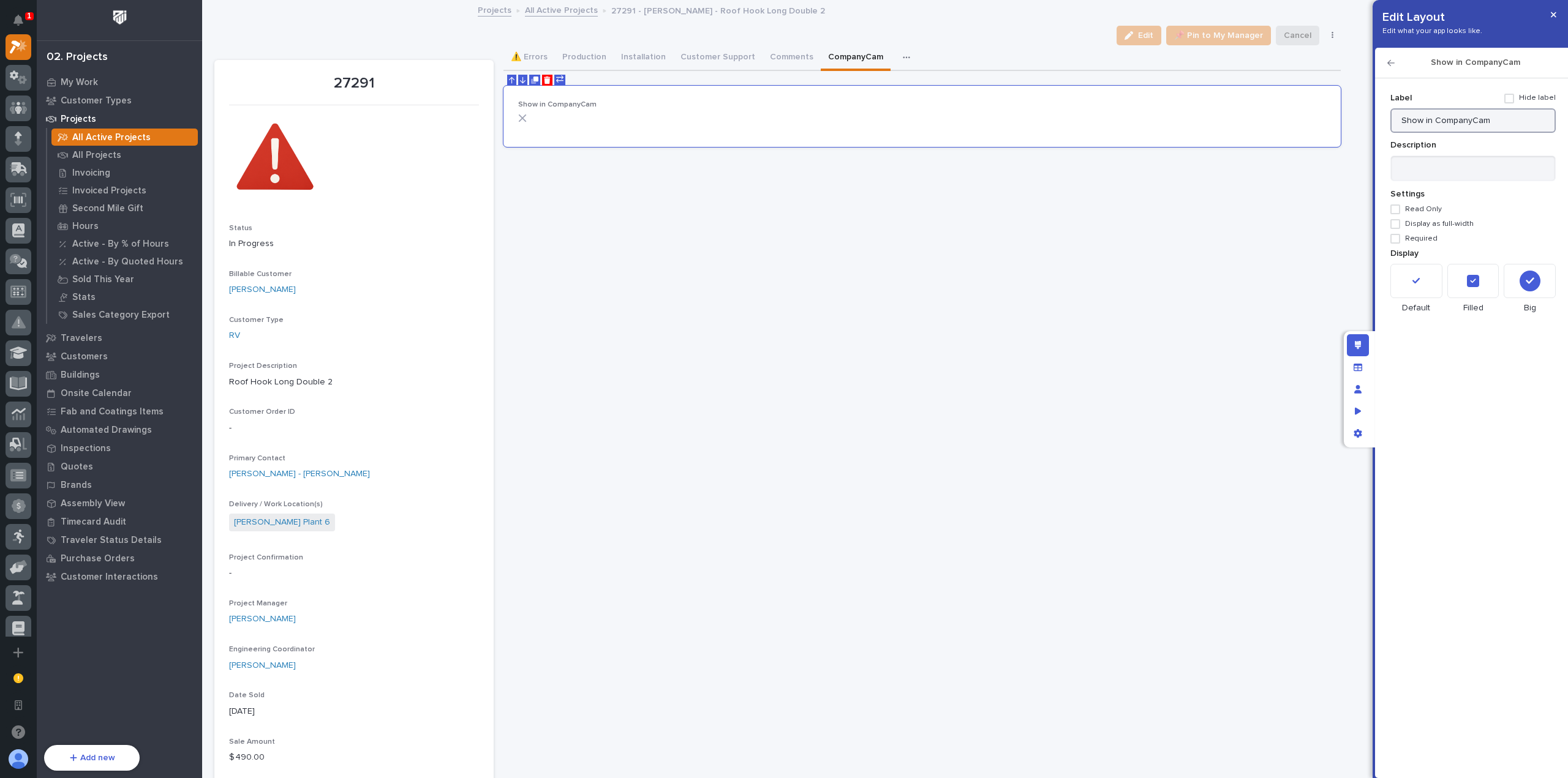
drag, startPoint x: 1496, startPoint y: 121, endPoint x: 1344, endPoint y: 115, distance: 152.1
click at [1344, 115] on div "Edit Layout Edit what your app looks like. Show in CompanyCam Add new Fields Sh…" at bounding box center [784, 389] width 1568 height 778
click at [1435, 118] on input "C" at bounding box center [1473, 120] width 165 height 24
type input "CompanyCam Enabled"
click at [1430, 208] on span "Read Only" at bounding box center [1423, 210] width 37 height 9
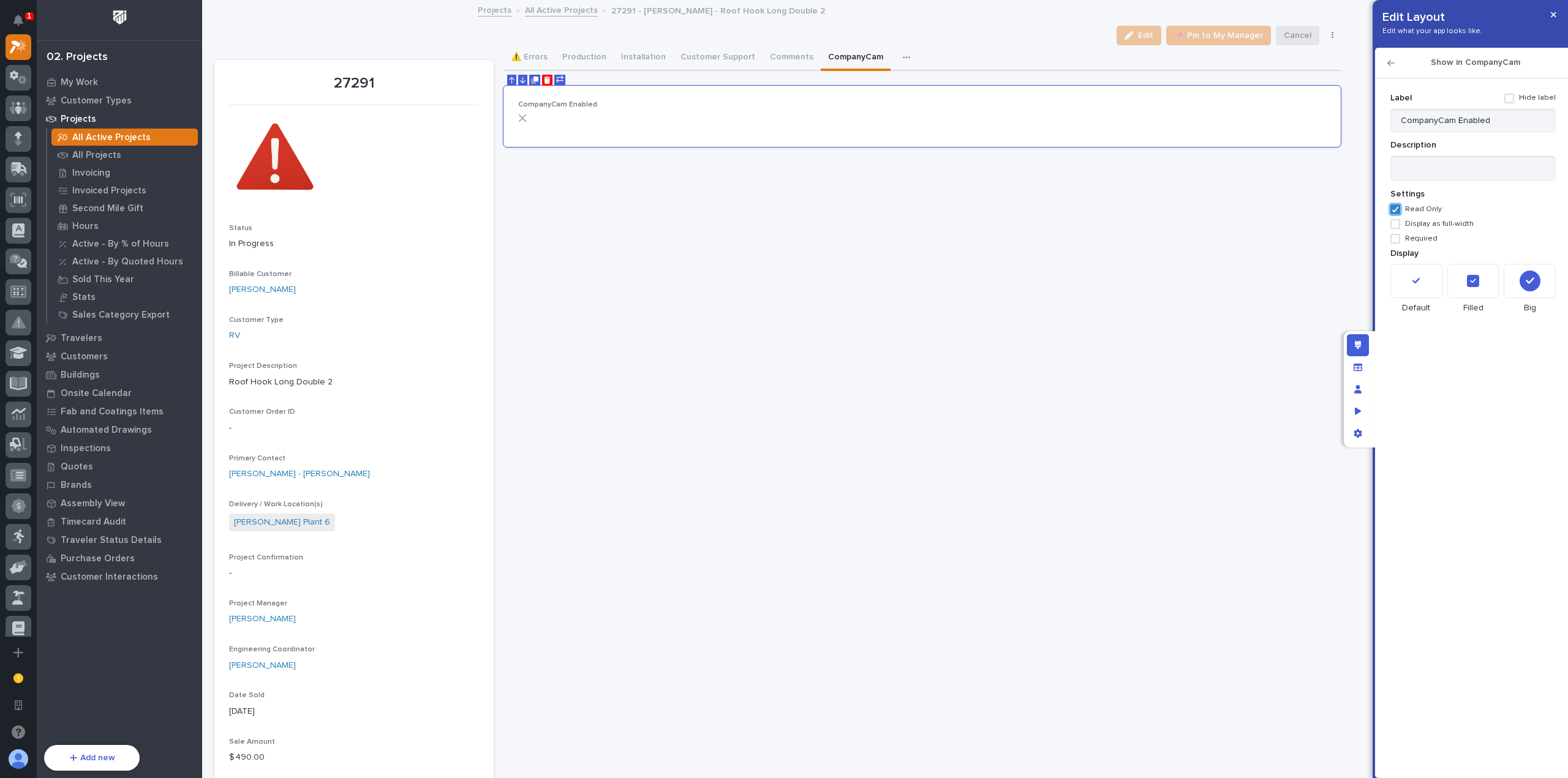
click at [1511, 278] on div at bounding box center [1529, 281] width 52 height 34
click at [1491, 285] on div at bounding box center [1473, 281] width 52 height 34
click at [1515, 273] on div at bounding box center [1529, 281] width 52 height 34
click at [1491, 275] on div at bounding box center [1473, 281] width 52 height 34
click at [1387, 62] on icon "button" at bounding box center [1390, 63] width 7 height 9
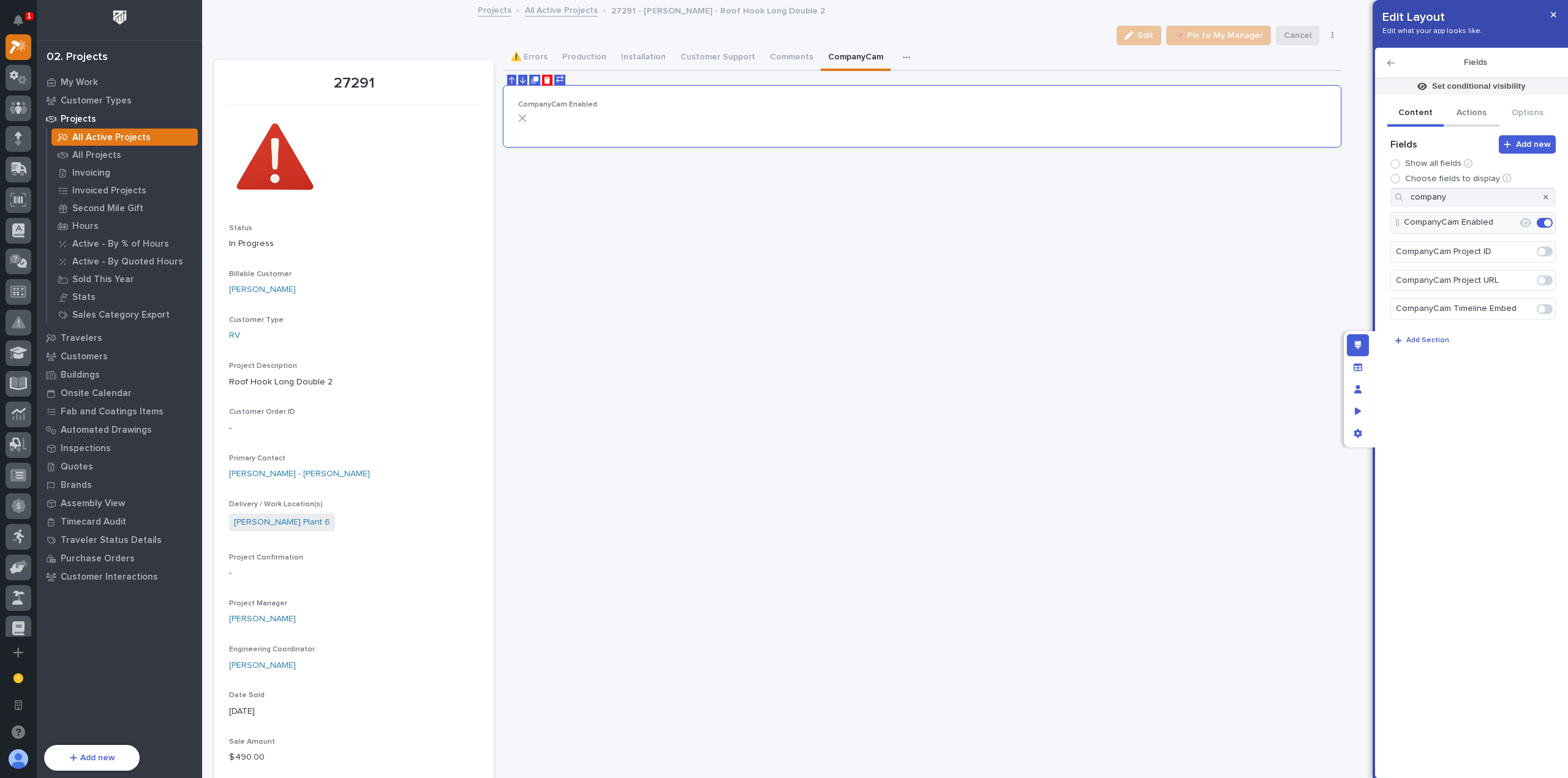
click at [1486, 112] on button "Actions" at bounding box center [1471, 114] width 57 height 26
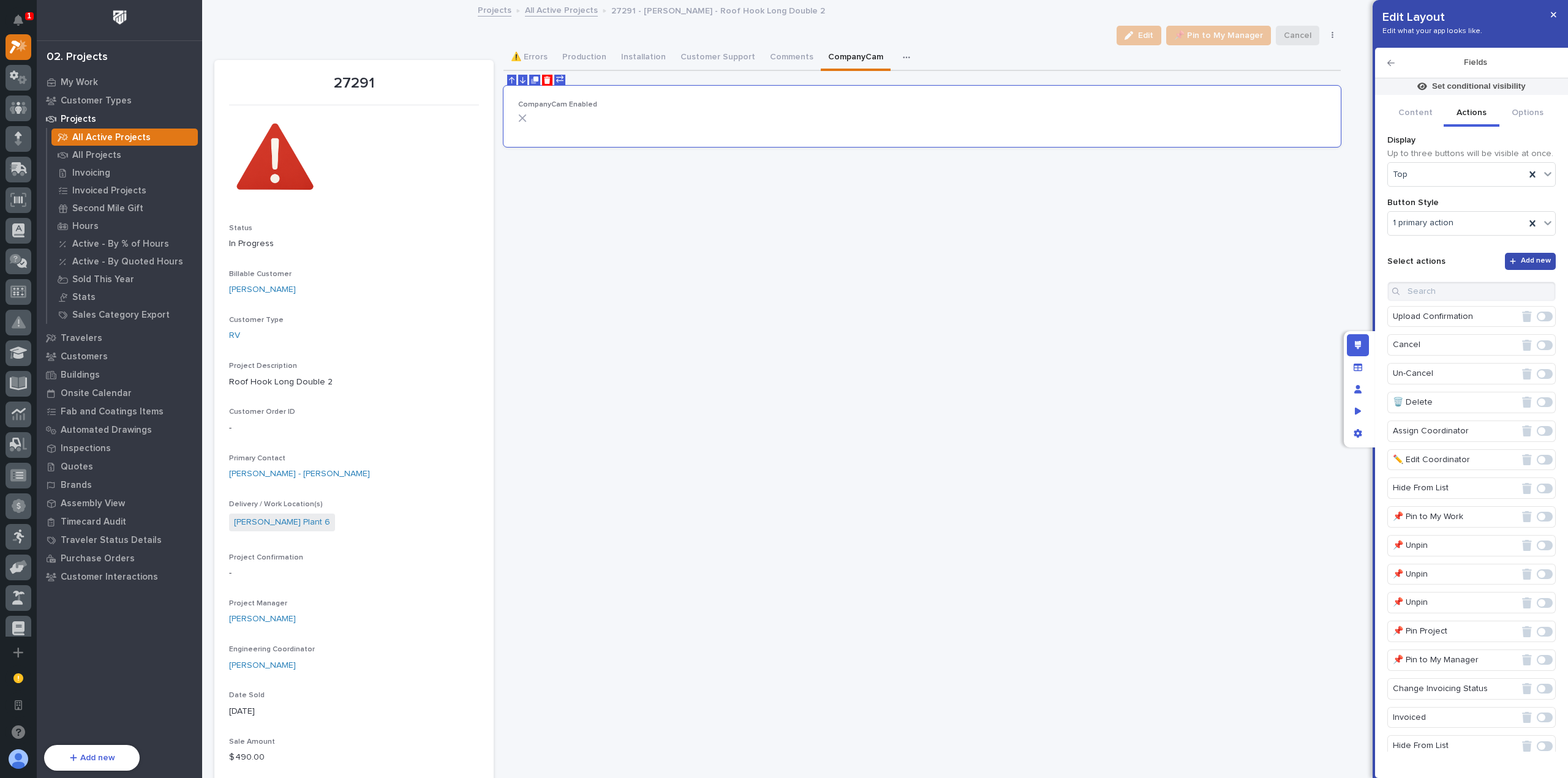
click at [1533, 256] on span "Add new" at bounding box center [1536, 261] width 30 height 10
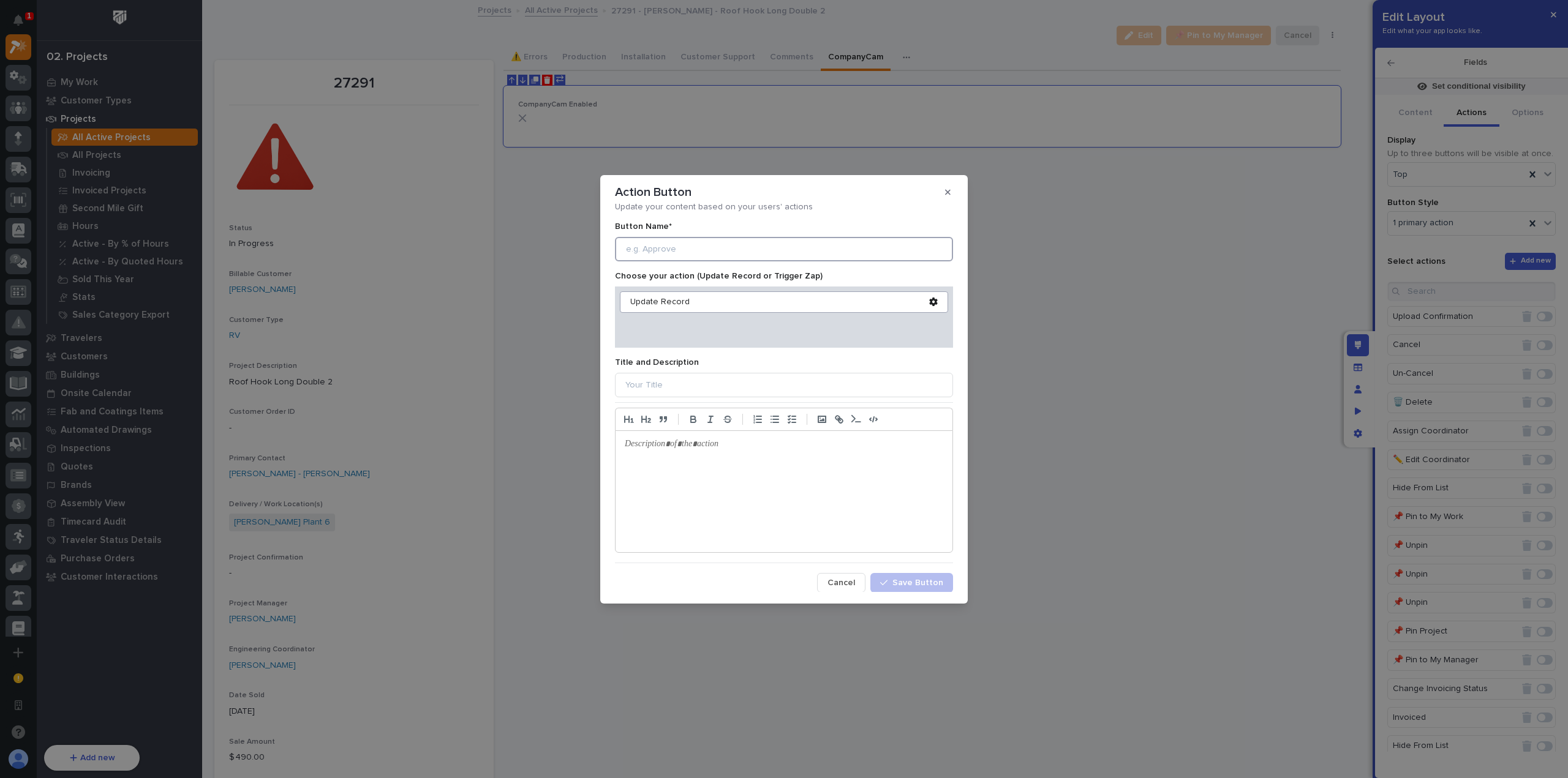
click at [790, 255] on input at bounding box center [784, 249] width 338 height 24
type input "Enable CompanyCam"
click at [929, 297] on div "Update Record" at bounding box center [784, 302] width 328 height 21
click at [929, 299] on icon at bounding box center [933, 302] width 8 height 9
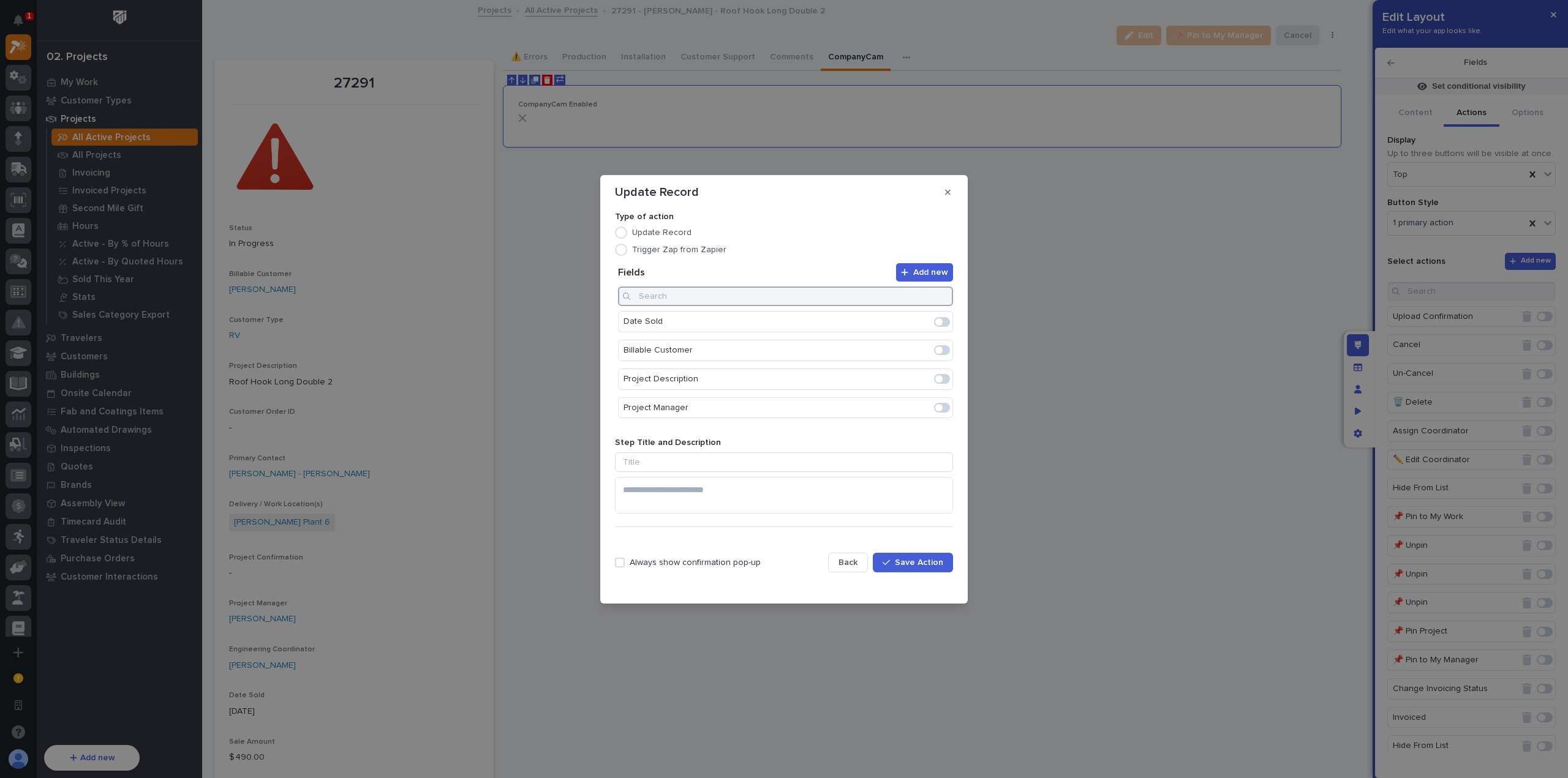
click at [823, 299] on input at bounding box center [785, 296] width 335 height 19
click at [937, 323] on span at bounding box center [942, 322] width 16 height 10
type input "company"
click at [899, 324] on icon "Edit" at bounding box center [903, 321] width 11 height 11
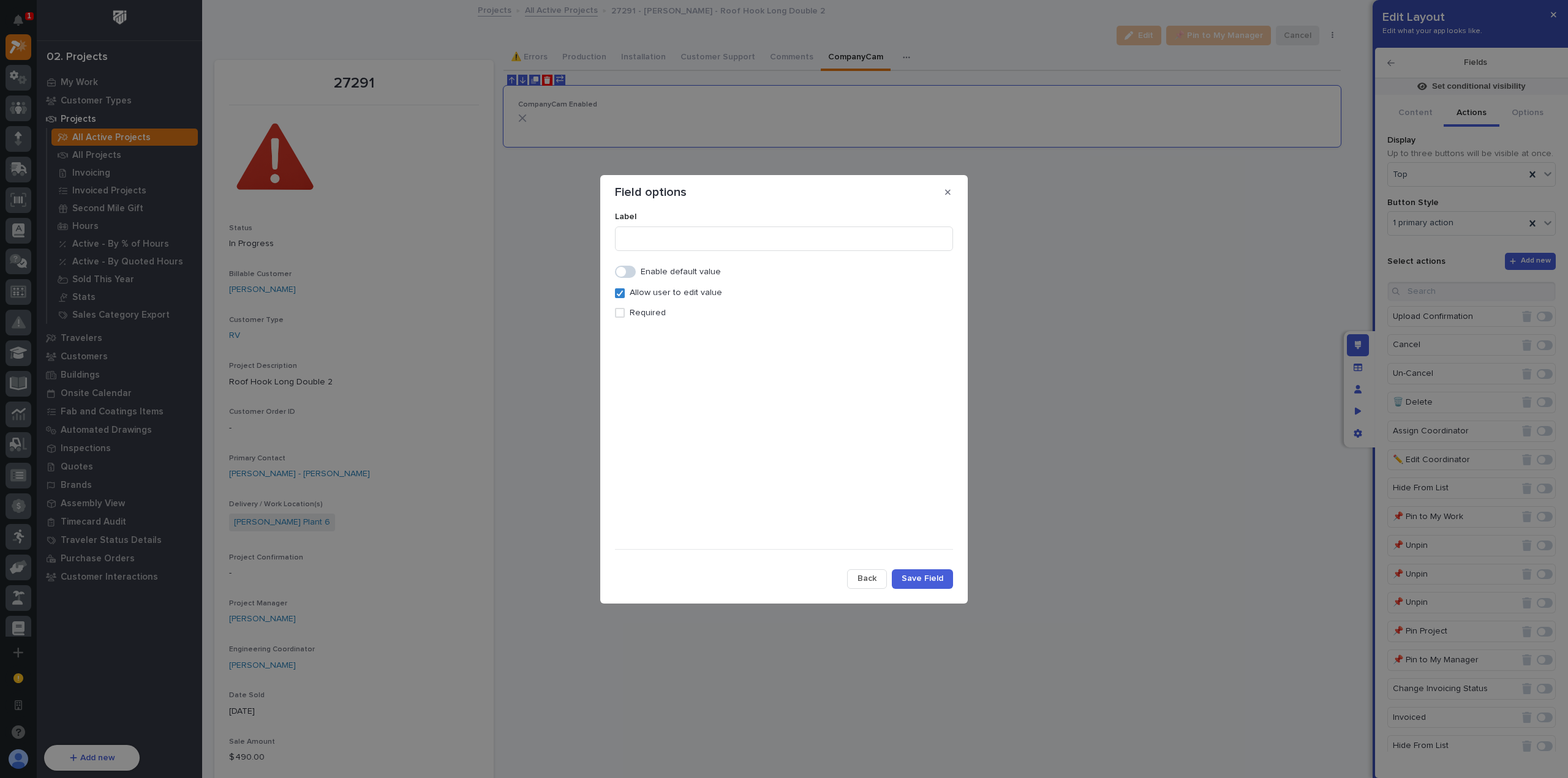
click at [637, 306] on div "Required" at bounding box center [784, 308] width 338 height 20
click at [641, 311] on p "Required" at bounding box center [647, 313] width 36 height 11
click at [630, 274] on span at bounding box center [625, 271] width 21 height 12
click at [659, 294] on p "Default value for Show in CompanyCam" at bounding box center [784, 293] width 338 height 11
click at [624, 308] on label at bounding box center [784, 306] width 338 height 7
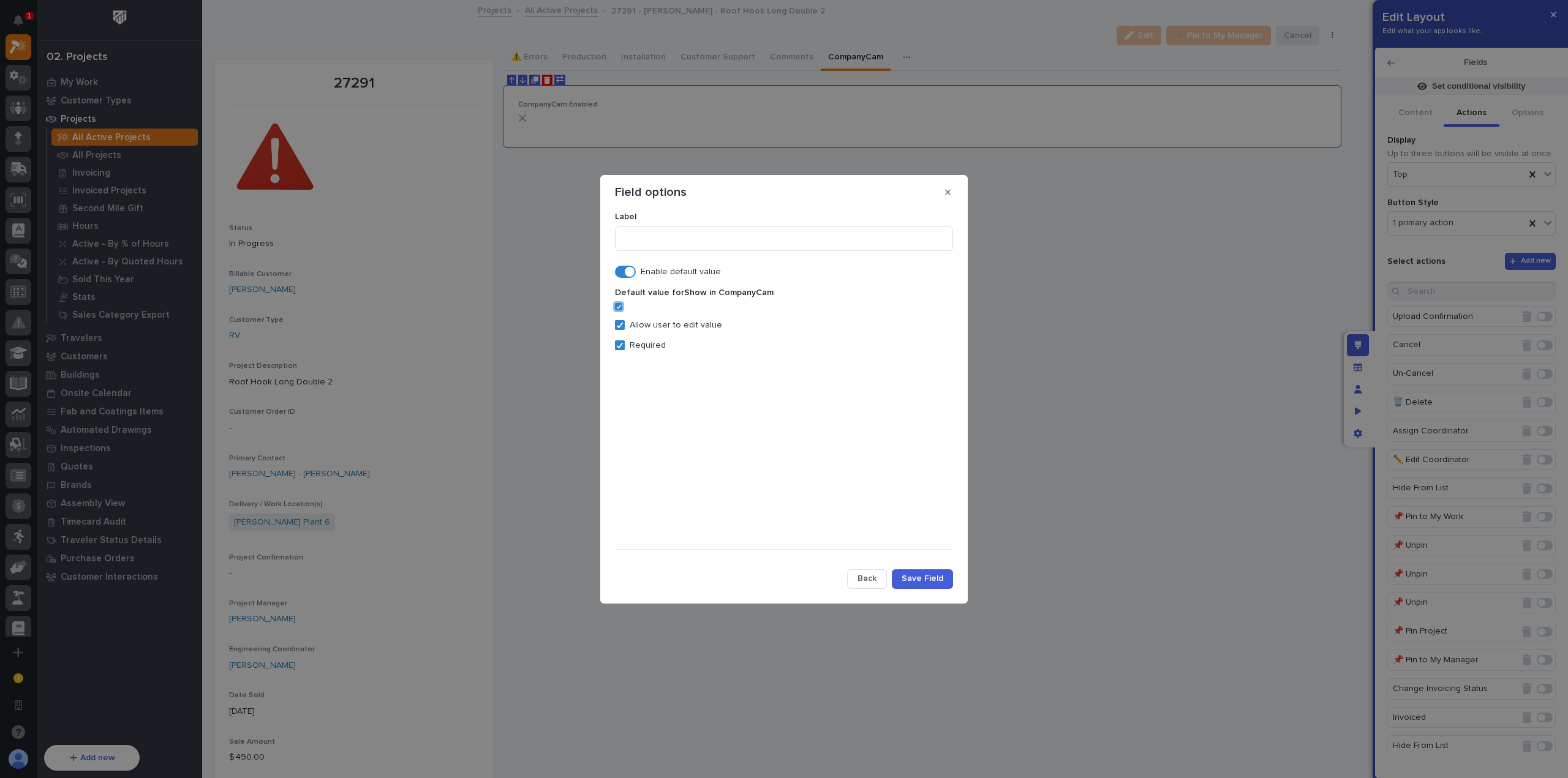
click at [626, 325] on label "Allow user to edit value" at bounding box center [784, 325] width 338 height 11
click at [916, 577] on span "Save Field" at bounding box center [922, 578] width 42 height 11
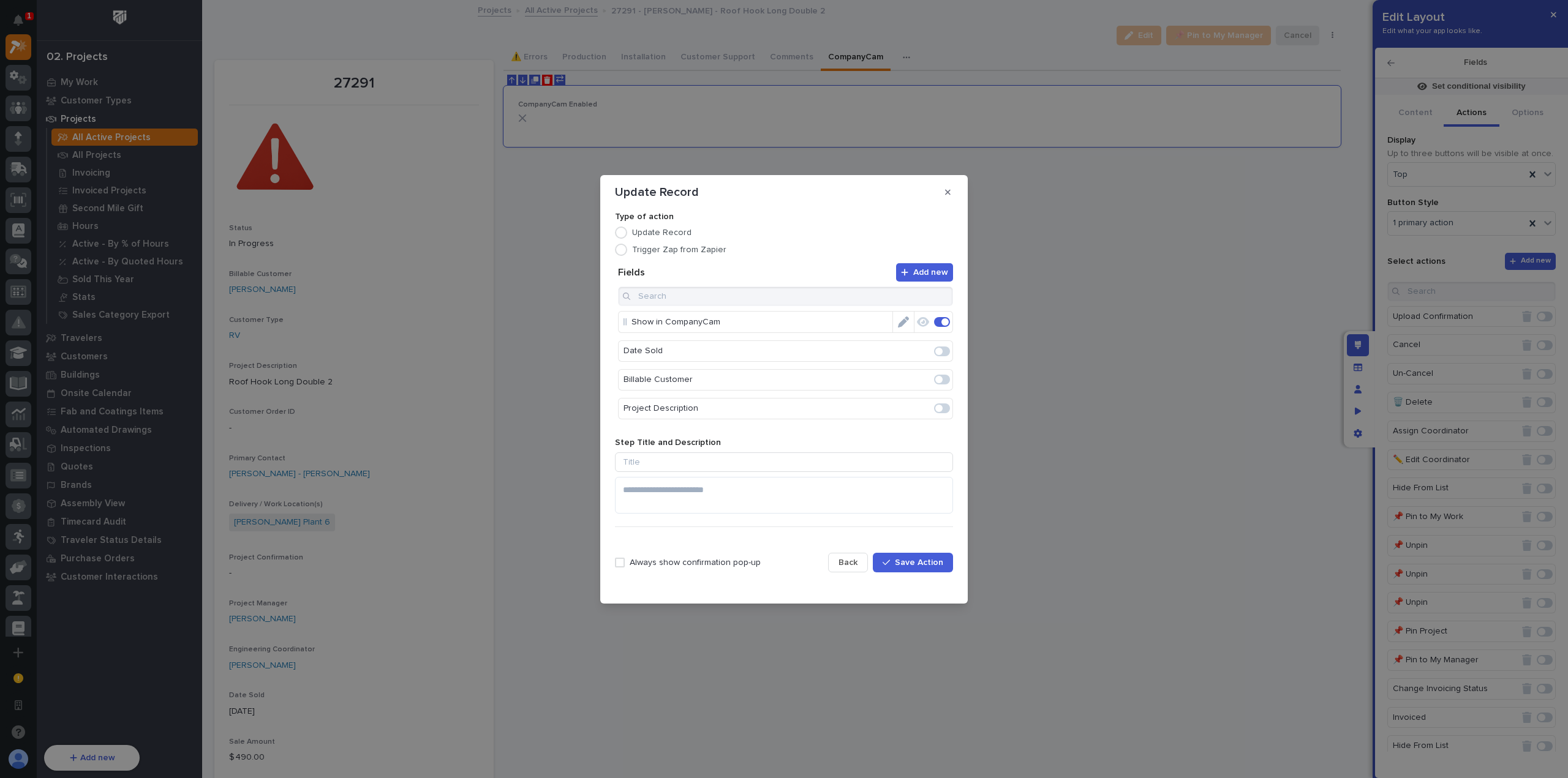
click at [912, 564] on span "Save Action" at bounding box center [919, 562] width 49 height 11
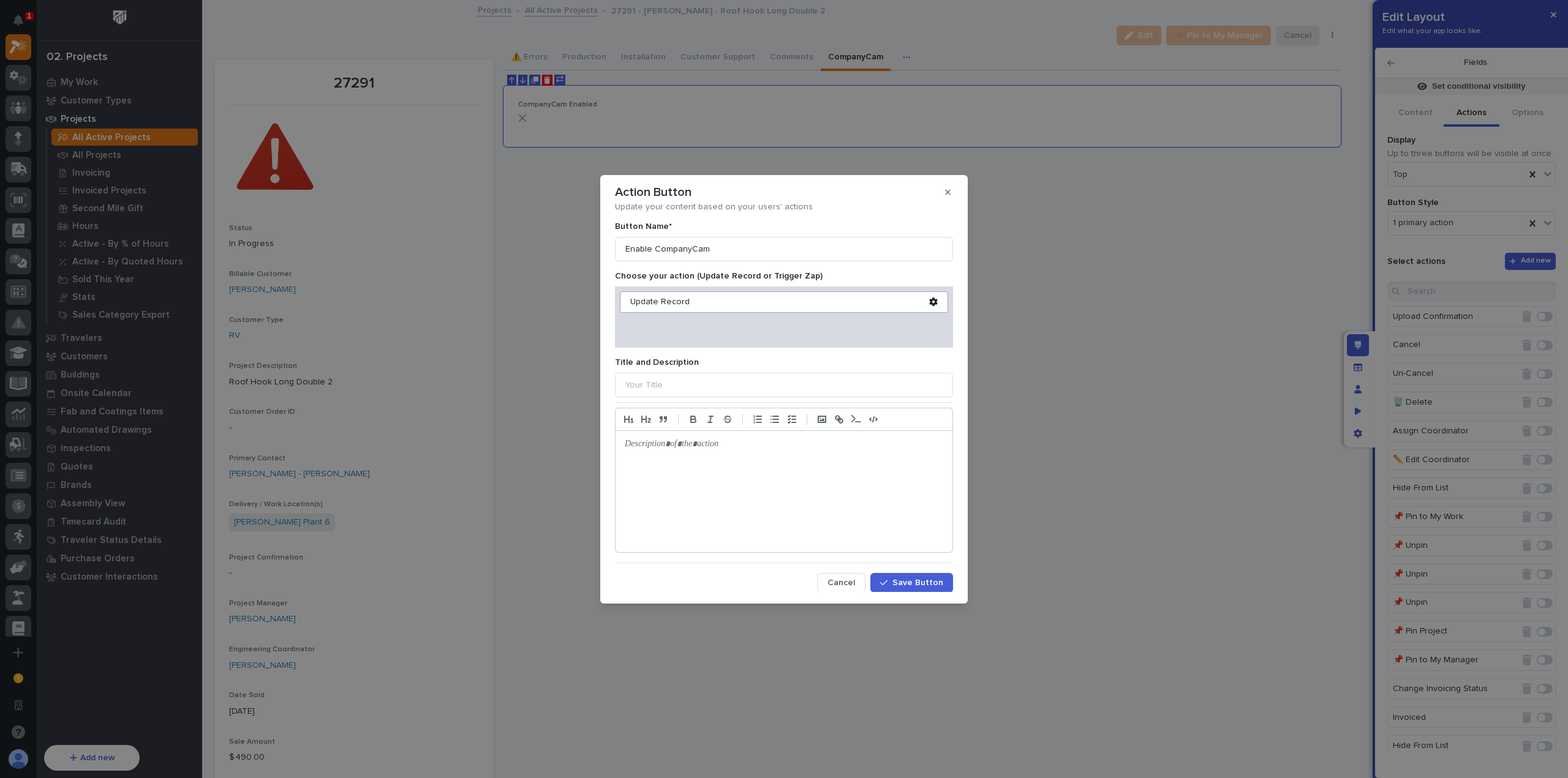
click at [921, 579] on span "Save Button" at bounding box center [917, 583] width 51 height 11
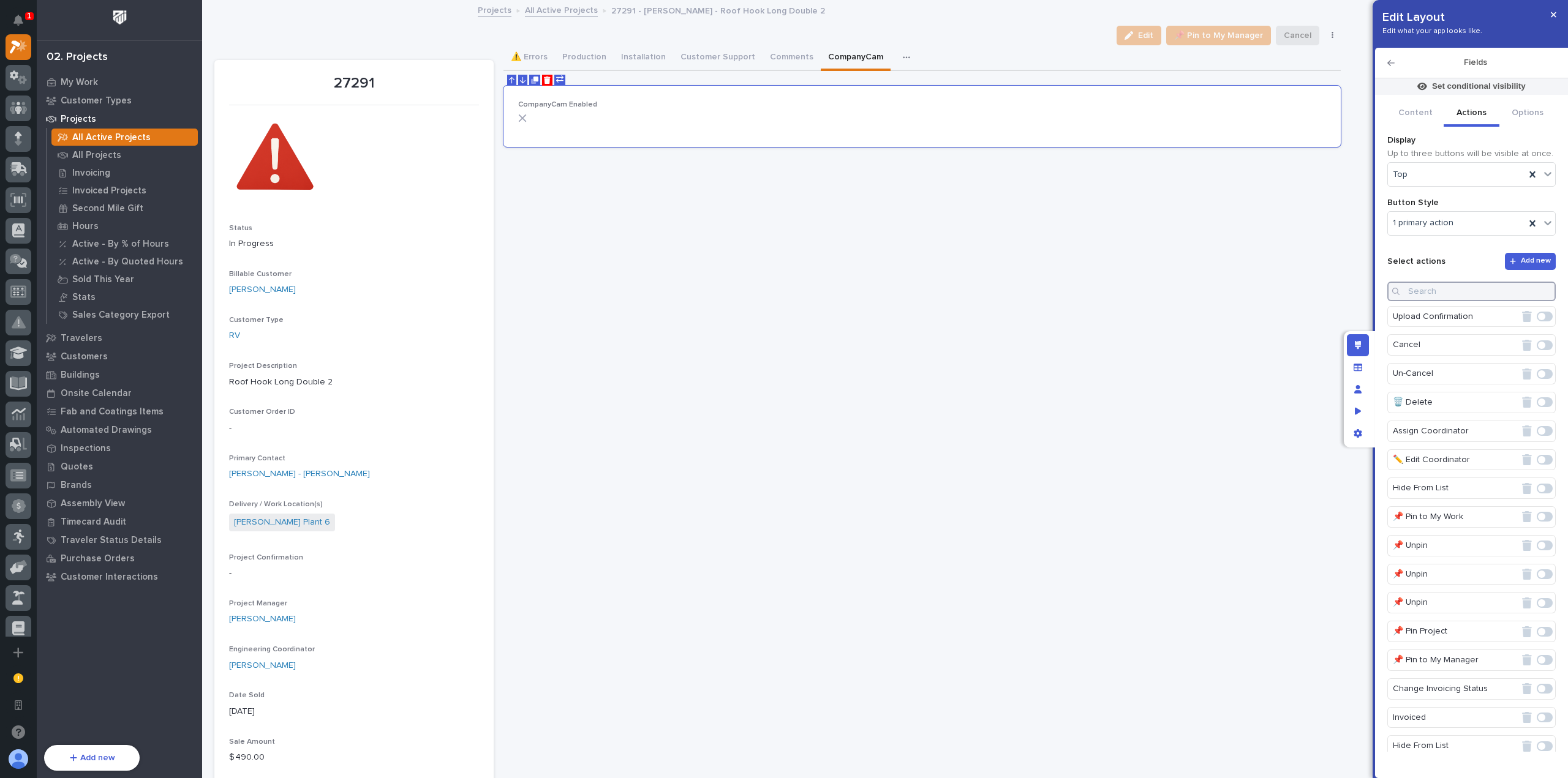
click at [1489, 294] on input at bounding box center [1471, 291] width 168 height 19
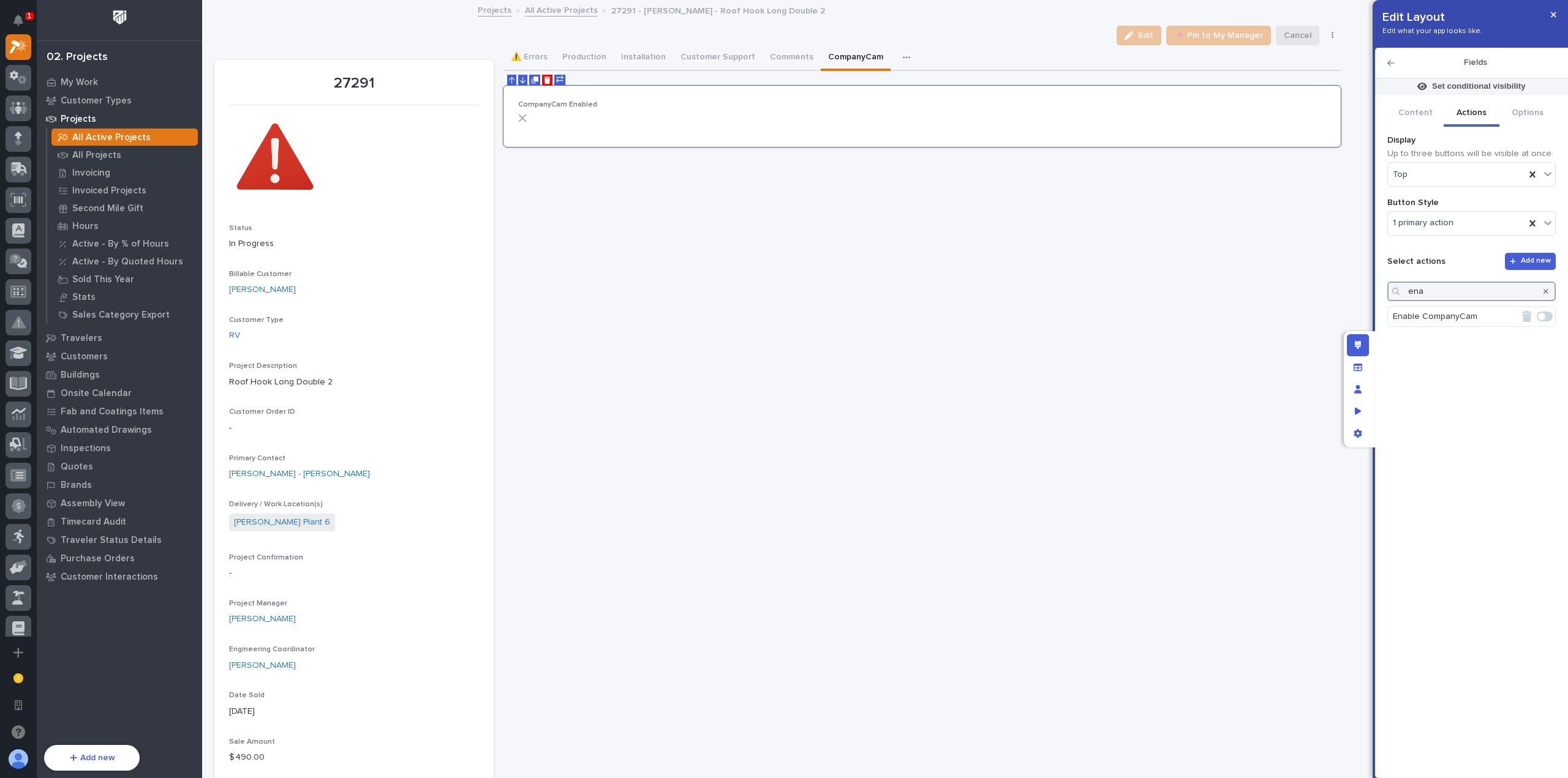
click at [1549, 313] on span at bounding box center [1544, 316] width 16 height 10
type input "ena"
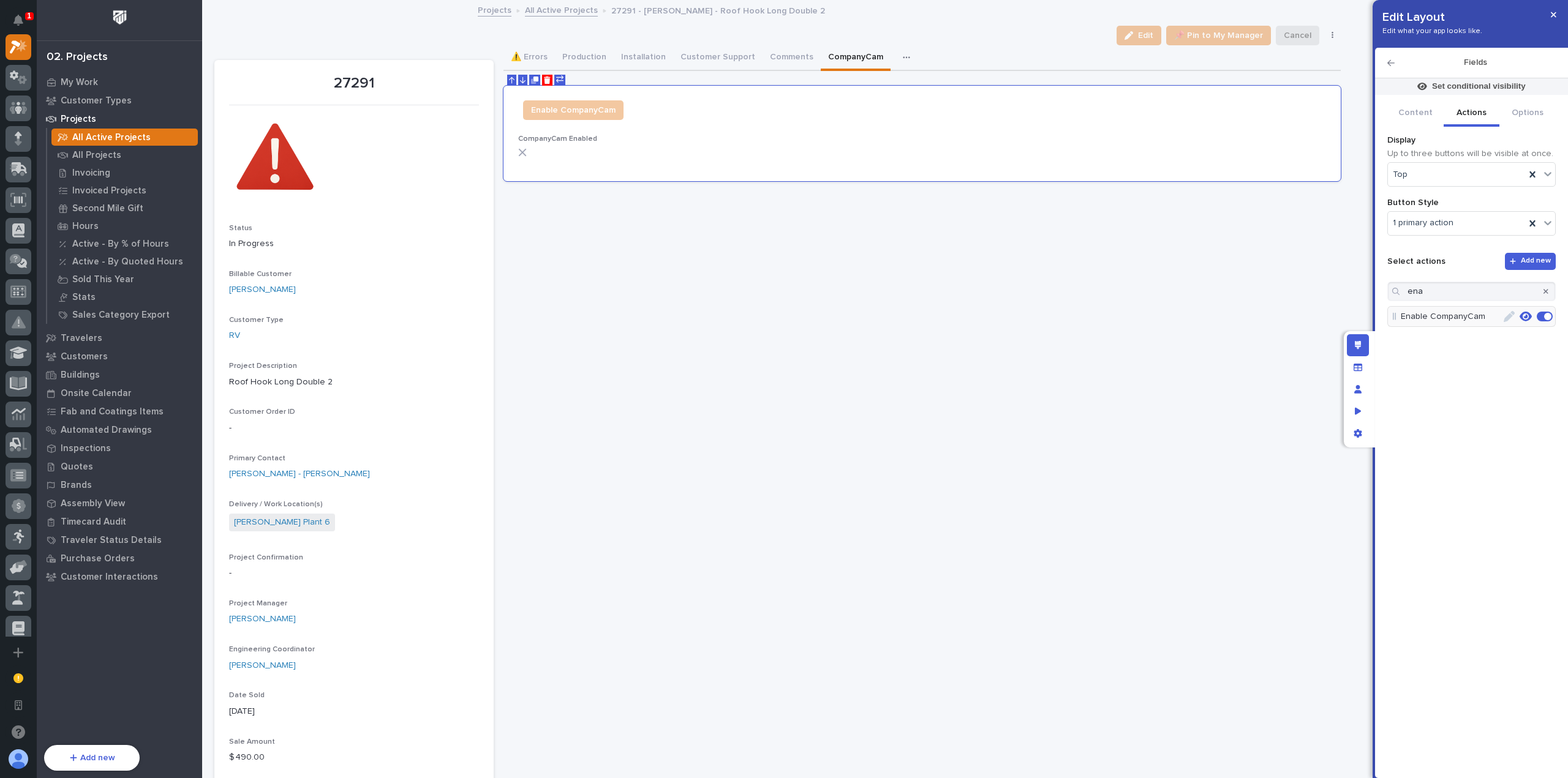
click at [1526, 313] on icon "button" at bounding box center [1525, 316] width 12 height 11
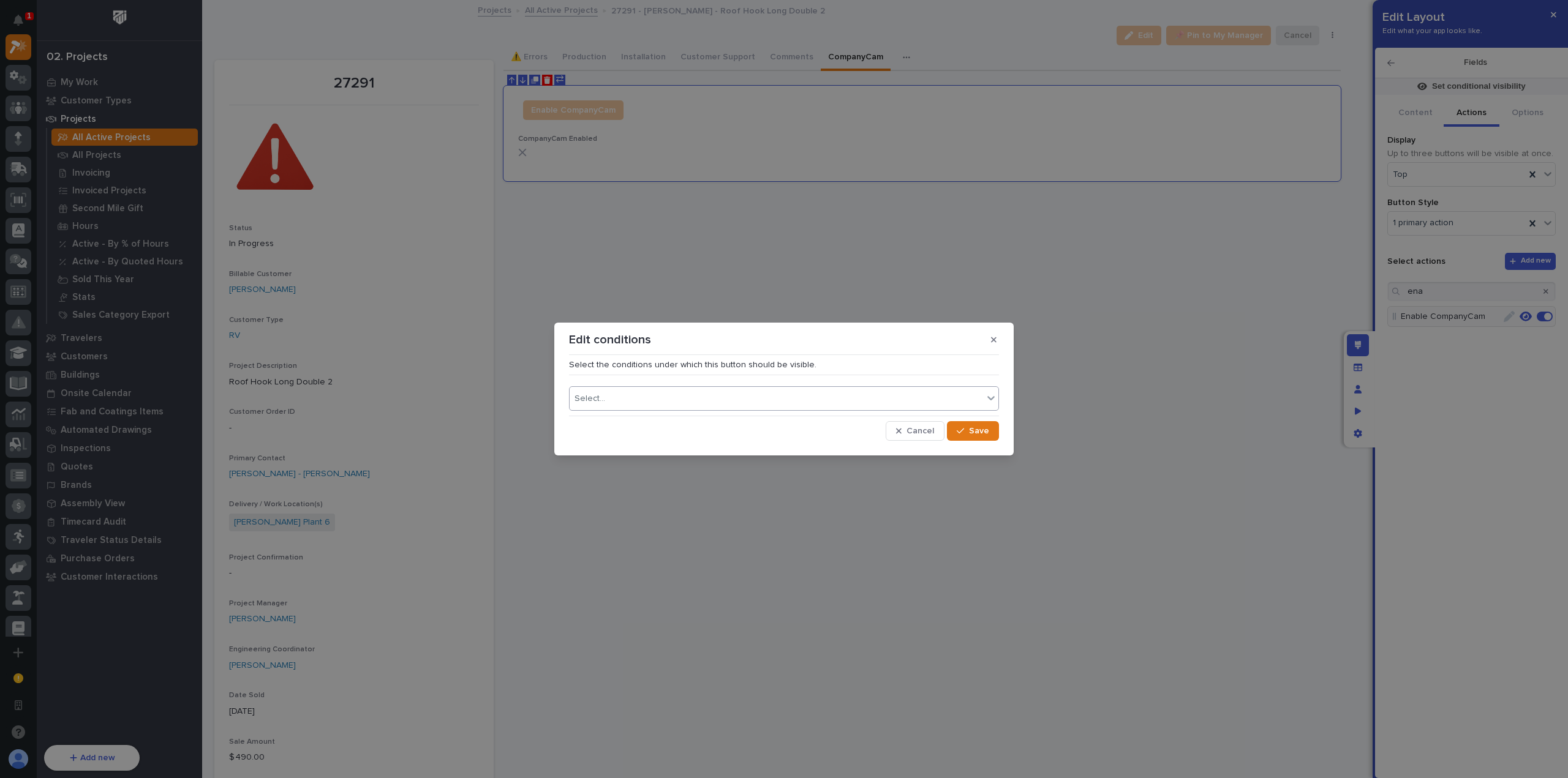
click at [806, 404] on div "Select..." at bounding box center [775, 399] width 413 height 18
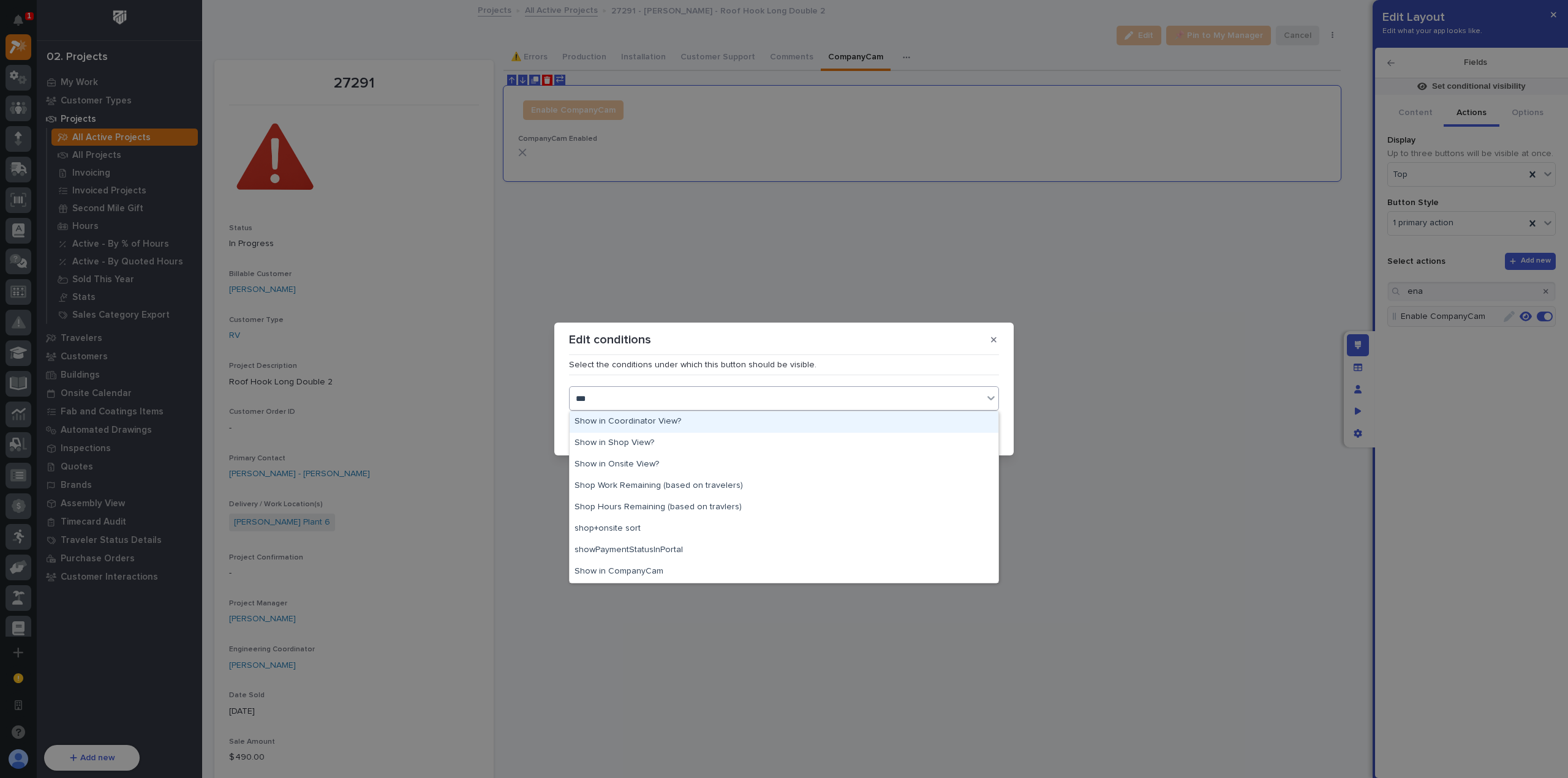
type input "****"
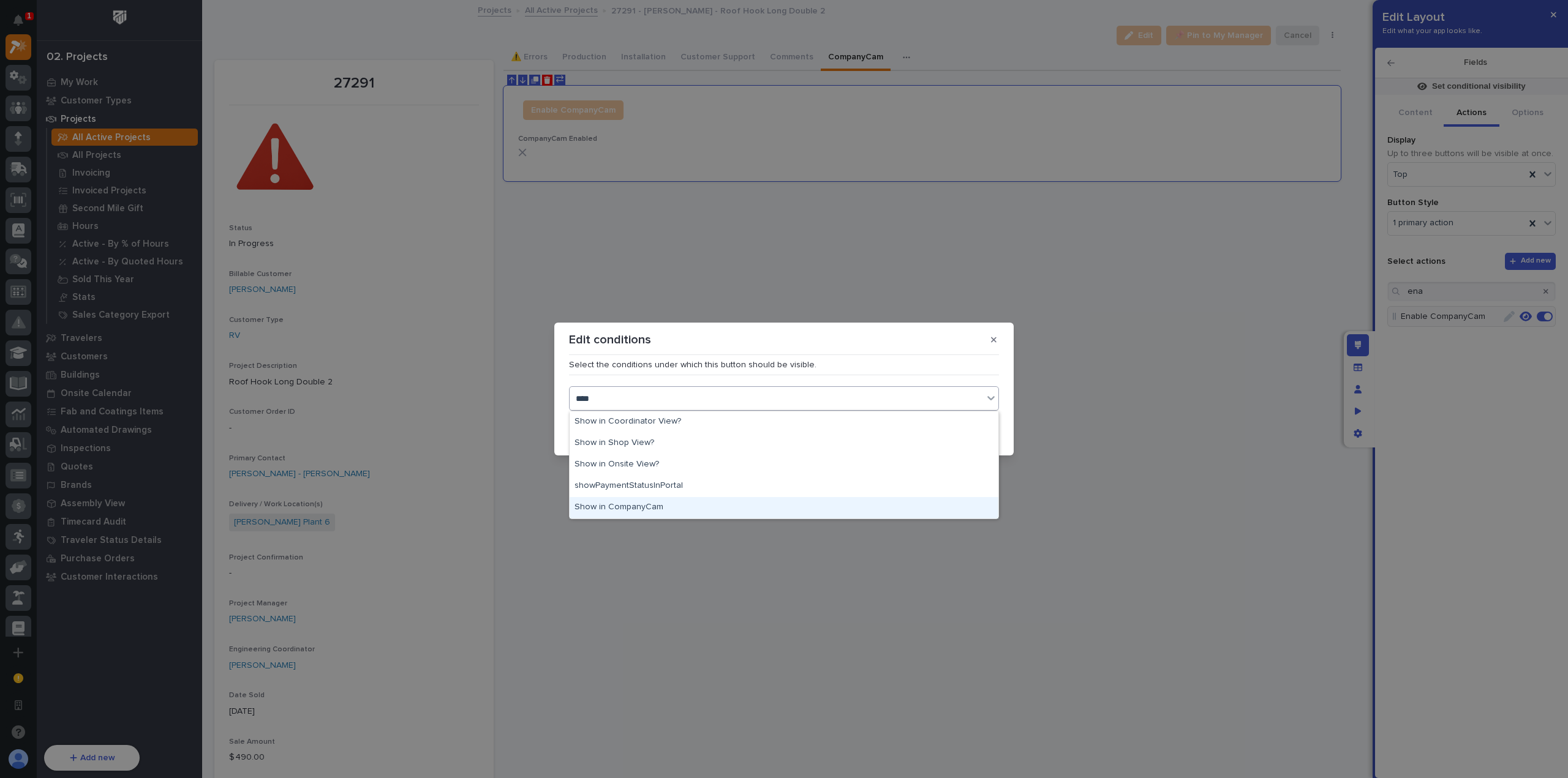
click at [752, 510] on div "Show in CompanyCam" at bounding box center [783, 508] width 429 height 21
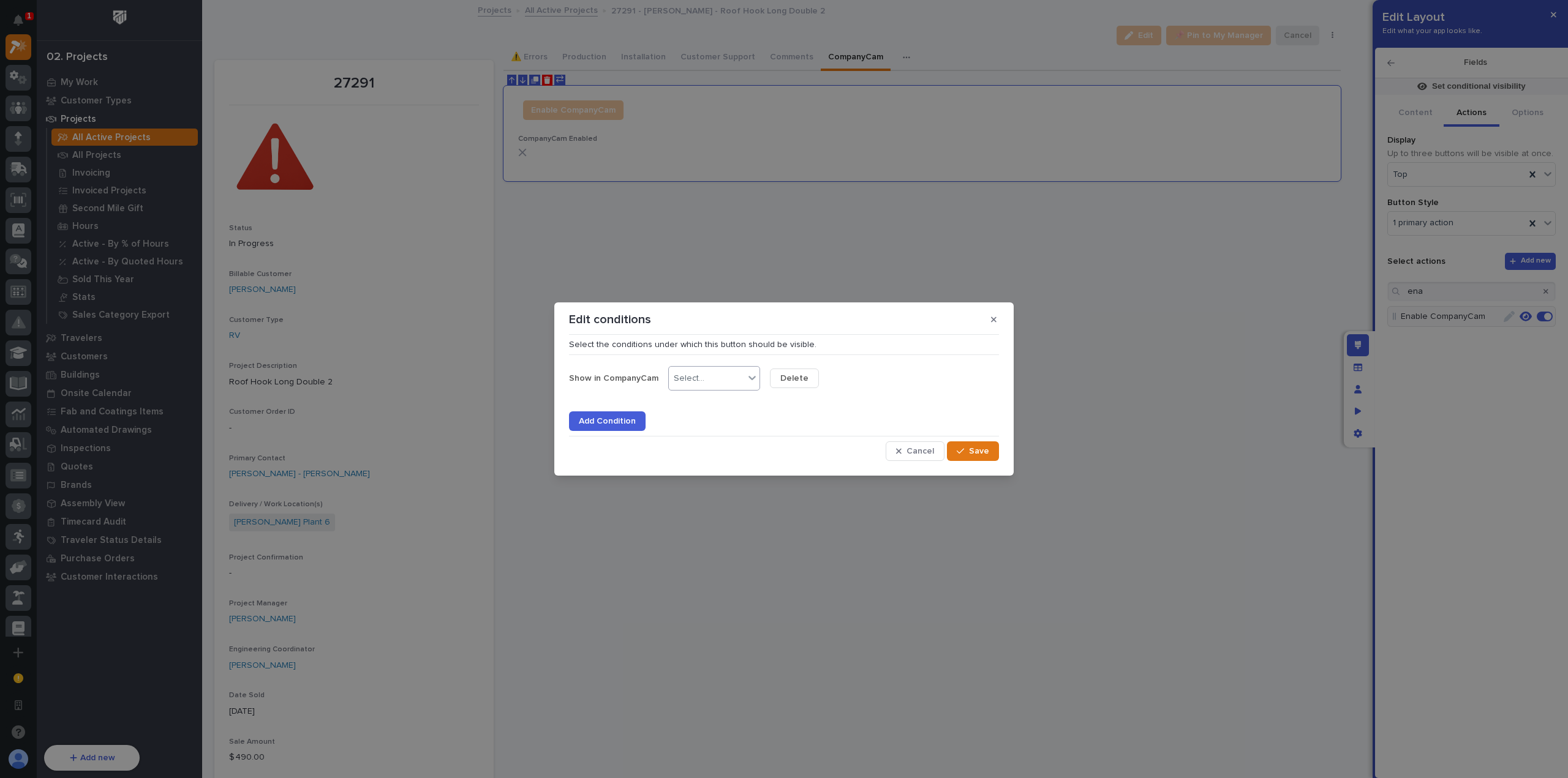
click at [720, 380] on div "Select..." at bounding box center [706, 379] width 75 height 18
click at [712, 406] on div "is" at bounding box center [712, 402] width 91 height 21
click at [794, 377] on div "Select..." at bounding box center [790, 379] width 31 height 11
click at [812, 419] on div "false" at bounding box center [813, 424] width 91 height 21
click at [979, 452] on span "Save" at bounding box center [979, 451] width 20 height 11
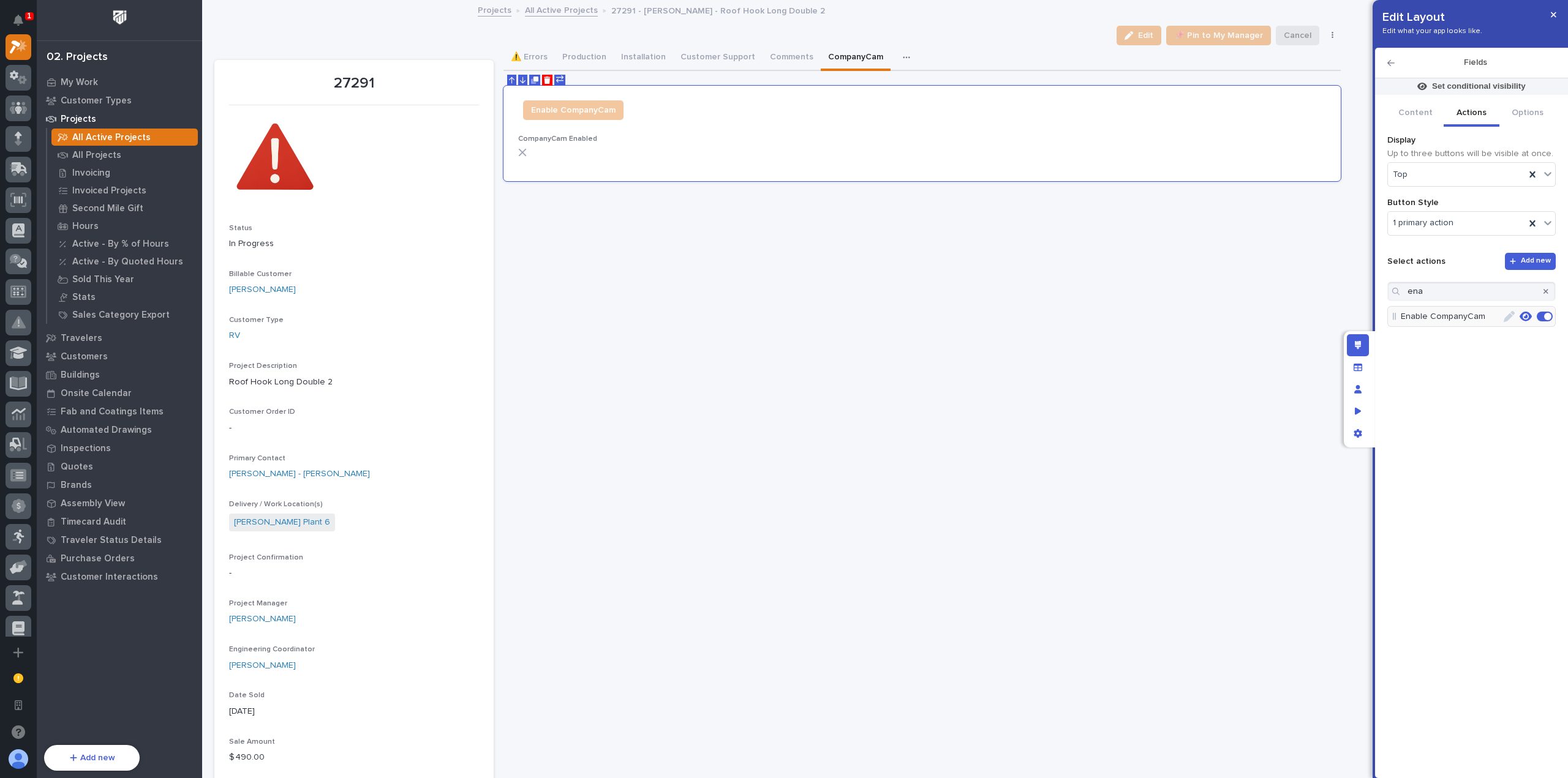
click at [1524, 316] on icon "button" at bounding box center [1525, 316] width 12 height 10
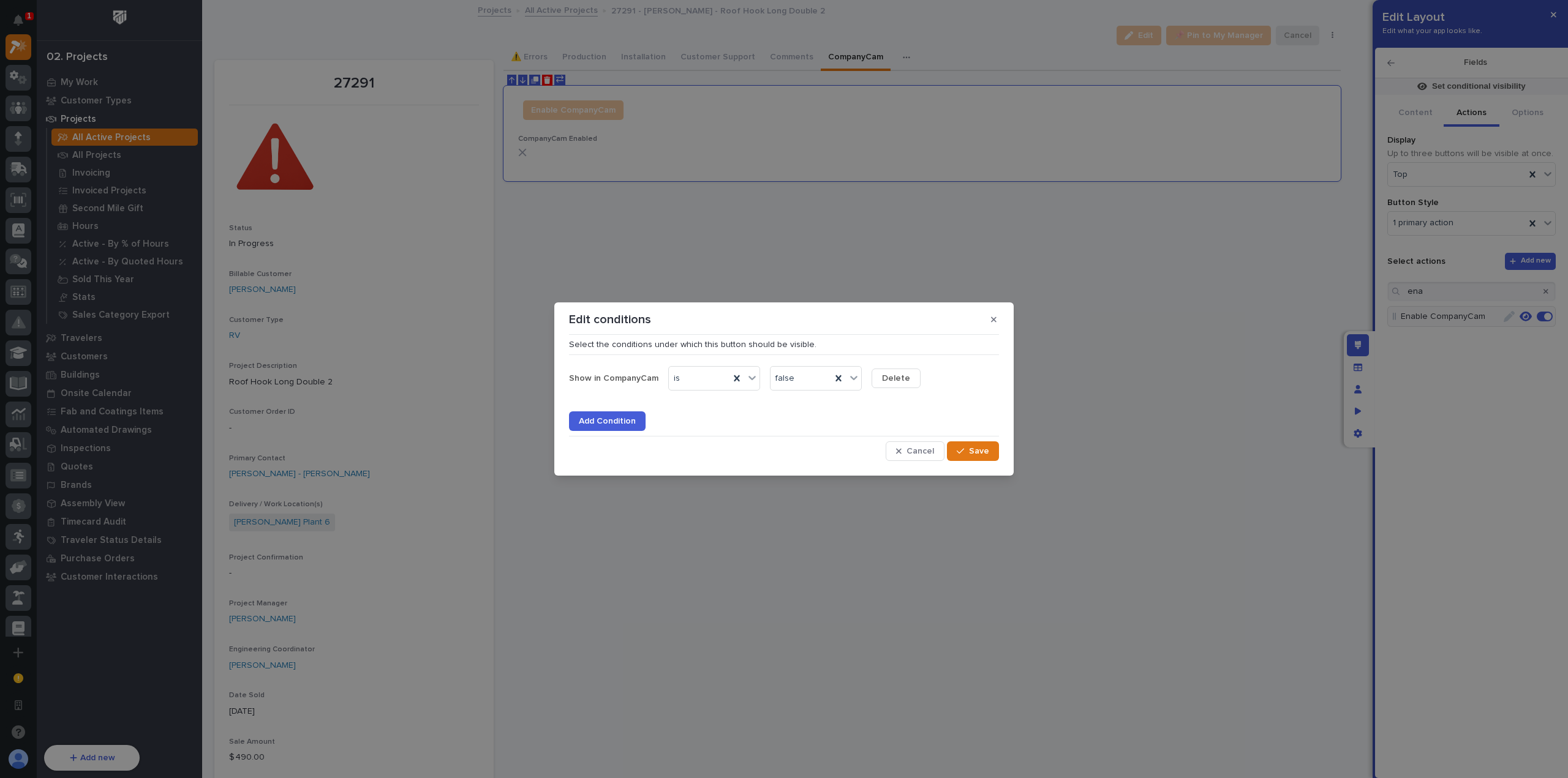
click at [904, 379] on span "Delete" at bounding box center [896, 378] width 28 height 11
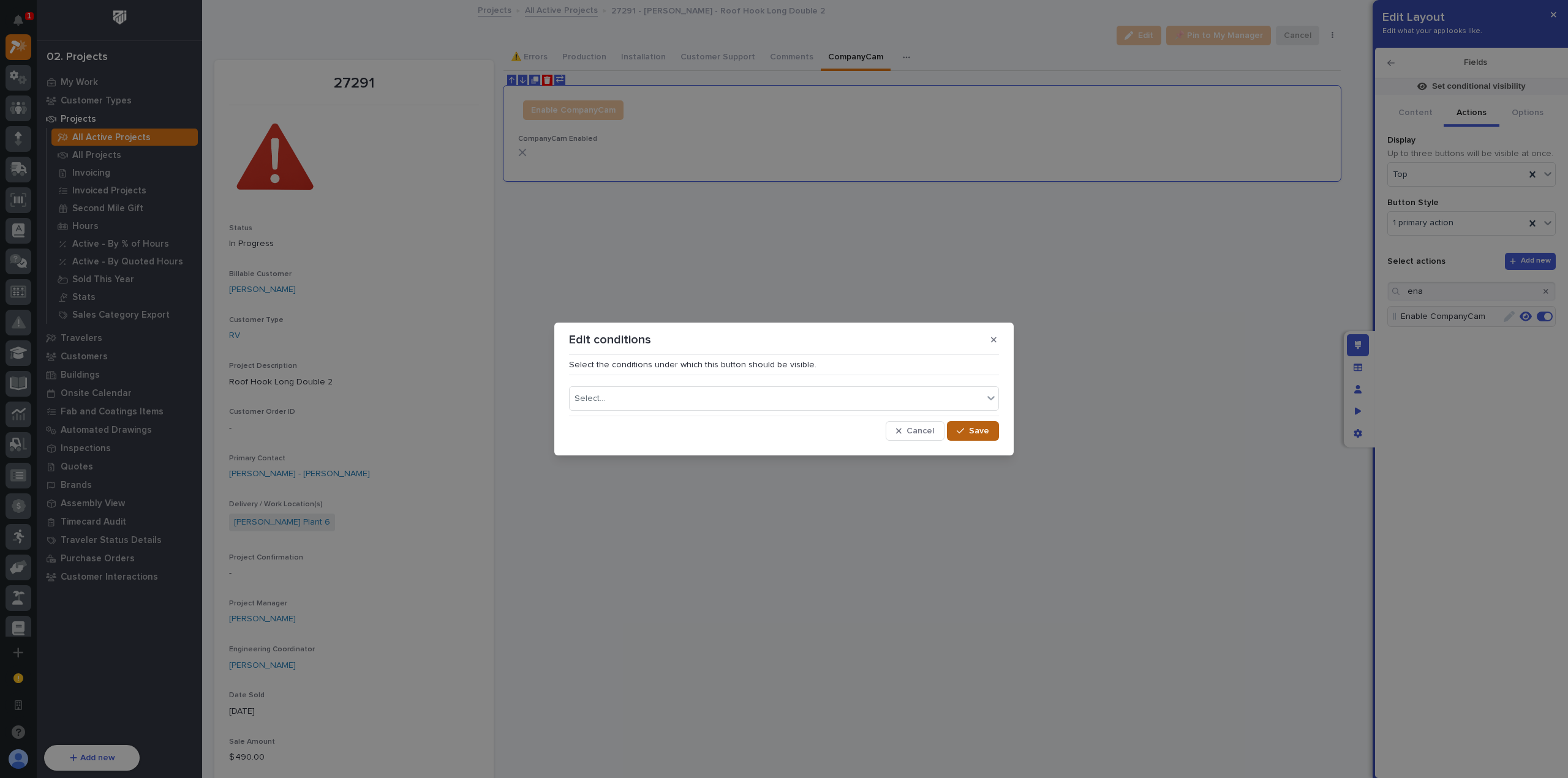
click at [989, 429] on span "Save" at bounding box center [979, 430] width 20 height 11
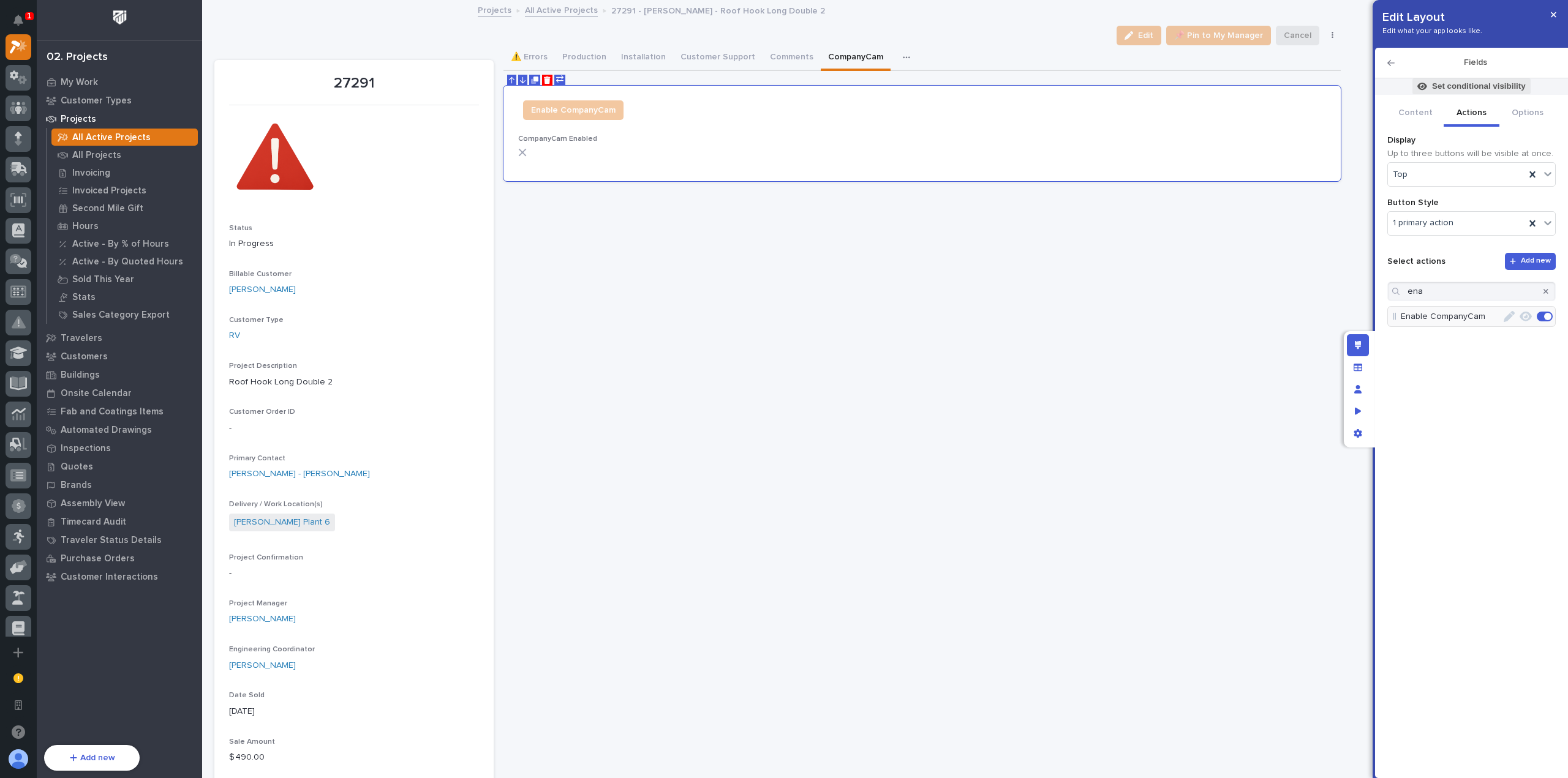
click at [1491, 87] on p "Set conditional visibility" at bounding box center [1479, 86] width 94 height 11
click at [1398, 167] on span "Add Filter" at bounding box center [1406, 169] width 39 height 11
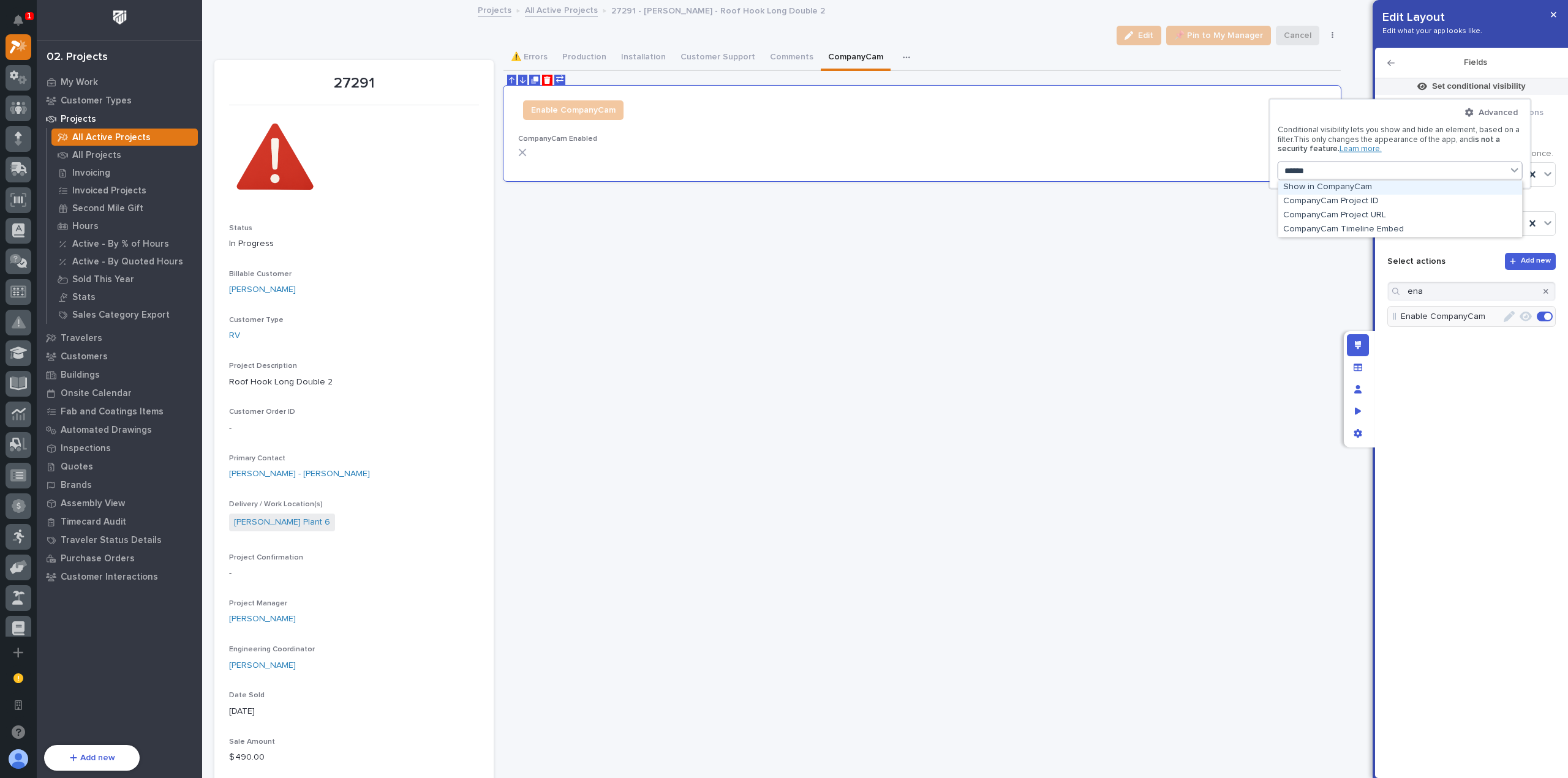
type input "*******"
click at [1371, 189] on div "Show in CompanyCam" at bounding box center [1400, 188] width 243 height 14
click at [1374, 228] on div "Select..." at bounding box center [1392, 227] width 218 height 18
click at [1371, 256] on div "false" at bounding box center [1400, 258] width 234 height 14
click at [1389, 255] on span "Done" at bounding box center [1400, 256] width 22 height 11
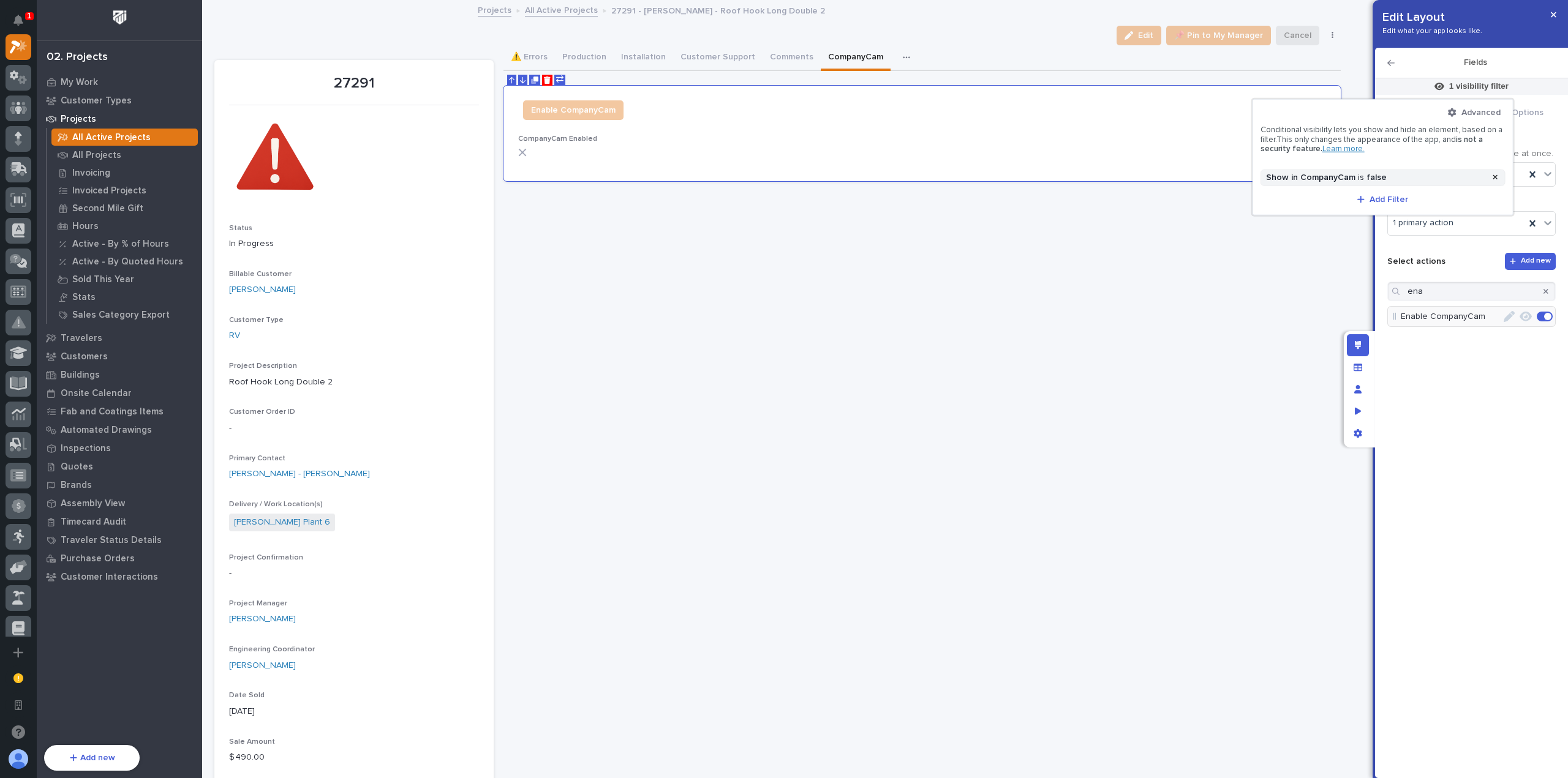
click at [1468, 400] on div at bounding box center [784, 389] width 1568 height 778
click at [1547, 289] on icon "button" at bounding box center [1545, 291] width 5 height 7
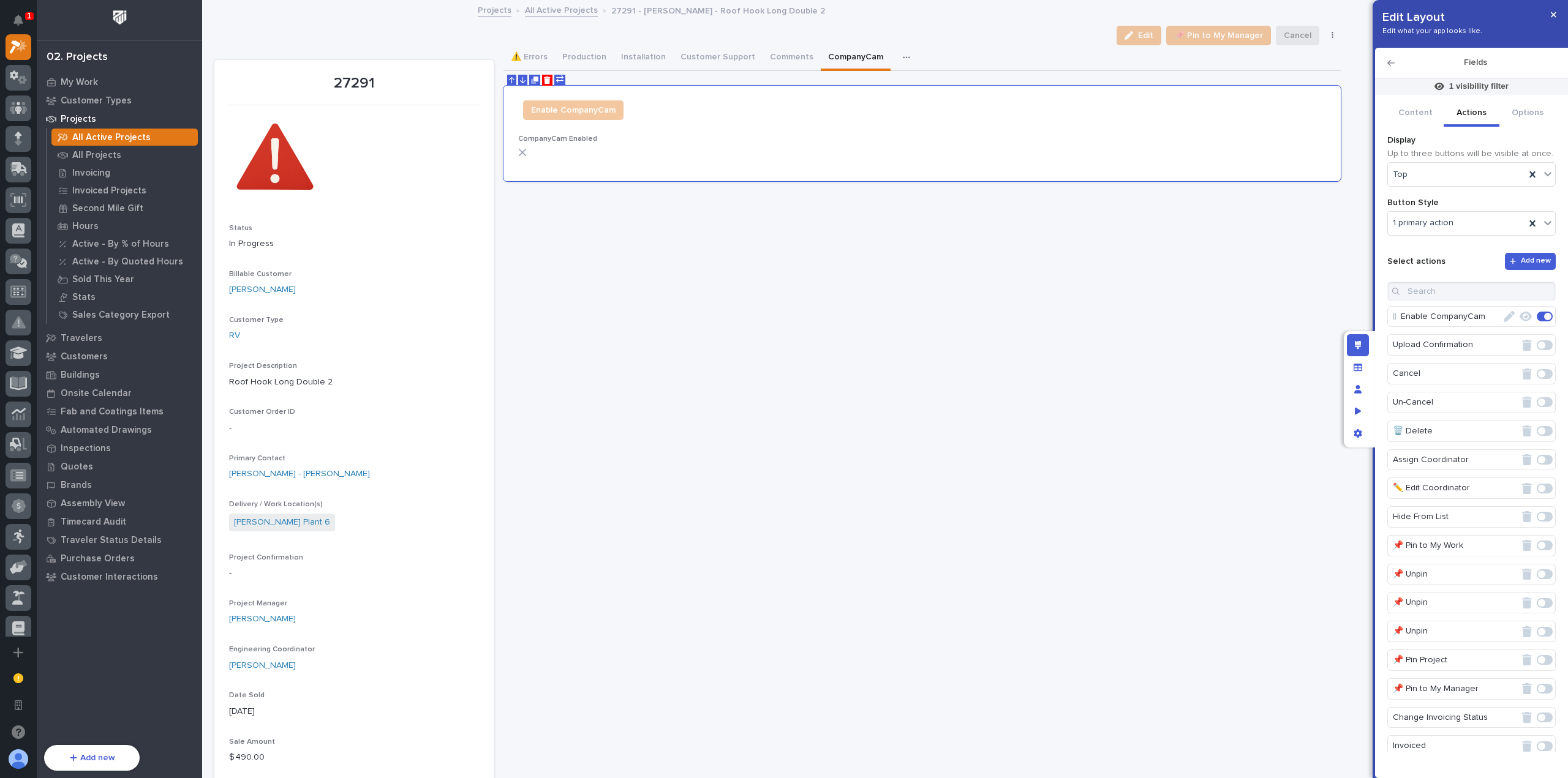
click at [1504, 314] on icon "button" at bounding box center [1509, 316] width 11 height 11
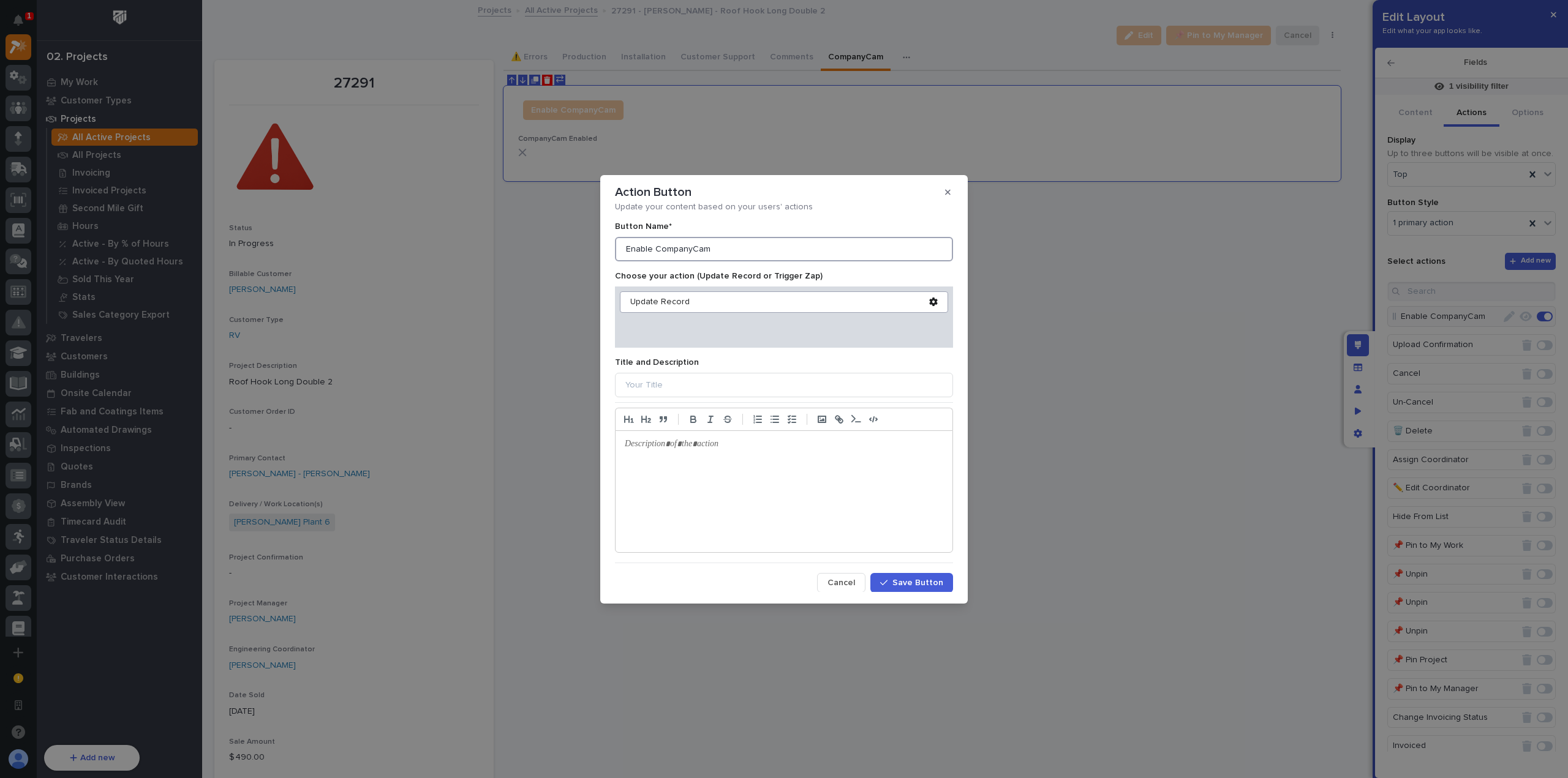
drag, startPoint x: 616, startPoint y: 240, endPoint x: 548, endPoint y: 238, distance: 68.0
click at [548, 238] on div "Action Button Update your content based on your users' actions Button Name* Ena…" at bounding box center [784, 389] width 1568 height 778
click at [834, 583] on span "Cancel" at bounding box center [841, 583] width 27 height 11
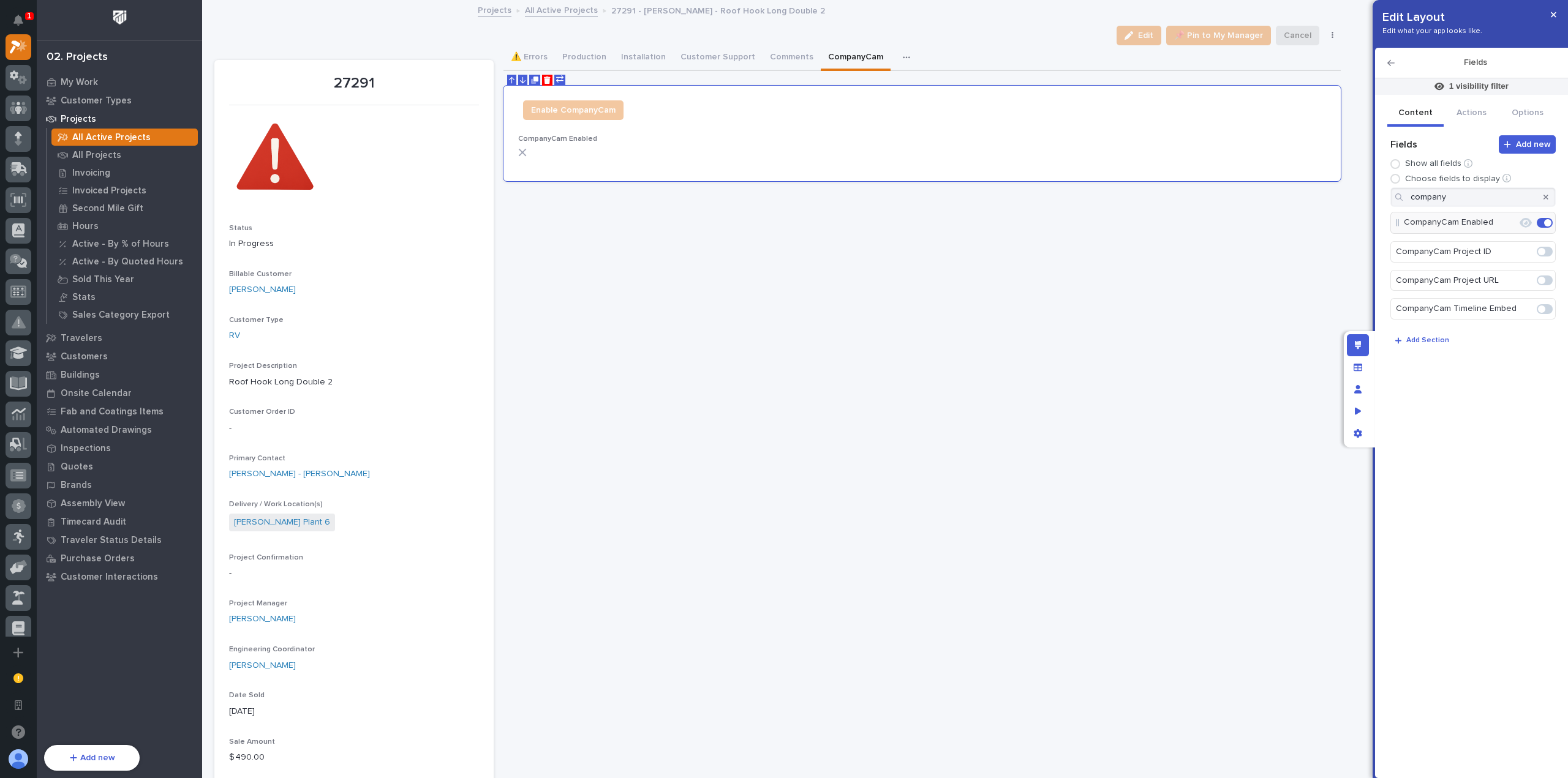
click at [1411, 110] on button "Content" at bounding box center [1415, 114] width 57 height 26
click at [1544, 196] on icon "button" at bounding box center [1545, 197] width 5 height 5
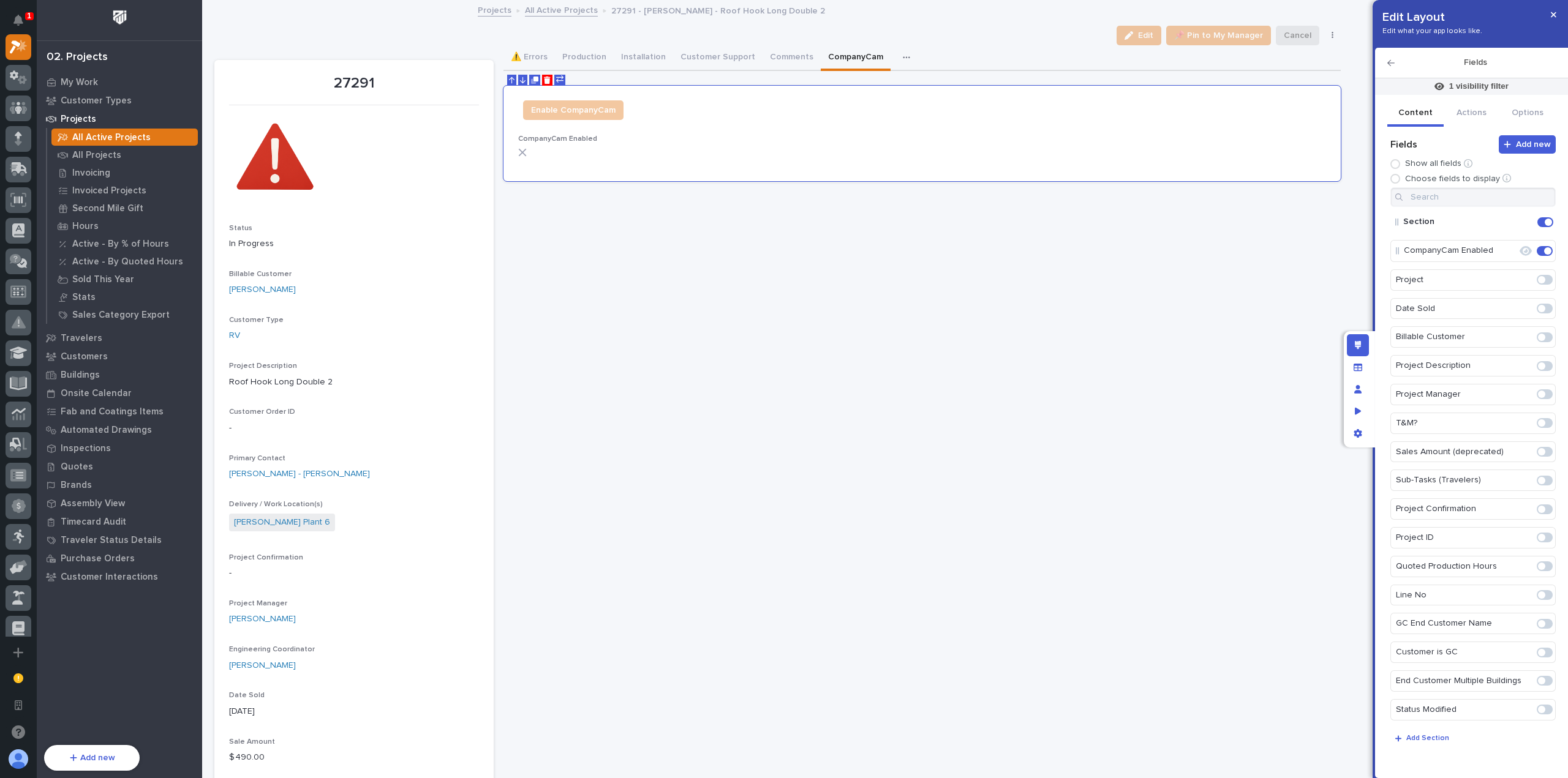
click at [1535, 221] on icon "Edit" at bounding box center [1535, 222] width 0 height 11
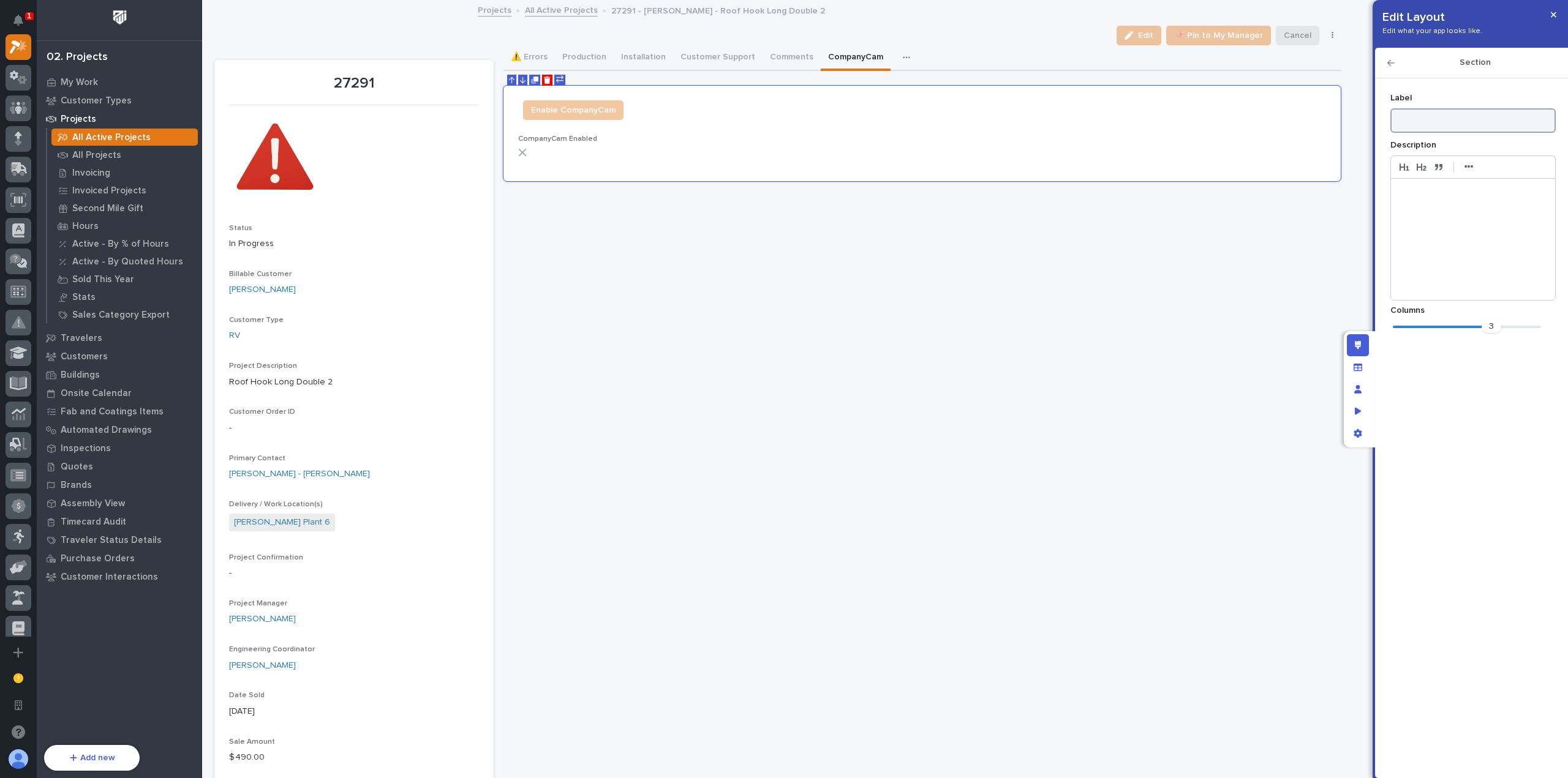
click at [1446, 125] on input at bounding box center [1473, 120] width 165 height 24
type input "CompanyCam is not enabled for this project"
click at [1391, 61] on icon "button" at bounding box center [1390, 63] width 7 height 9
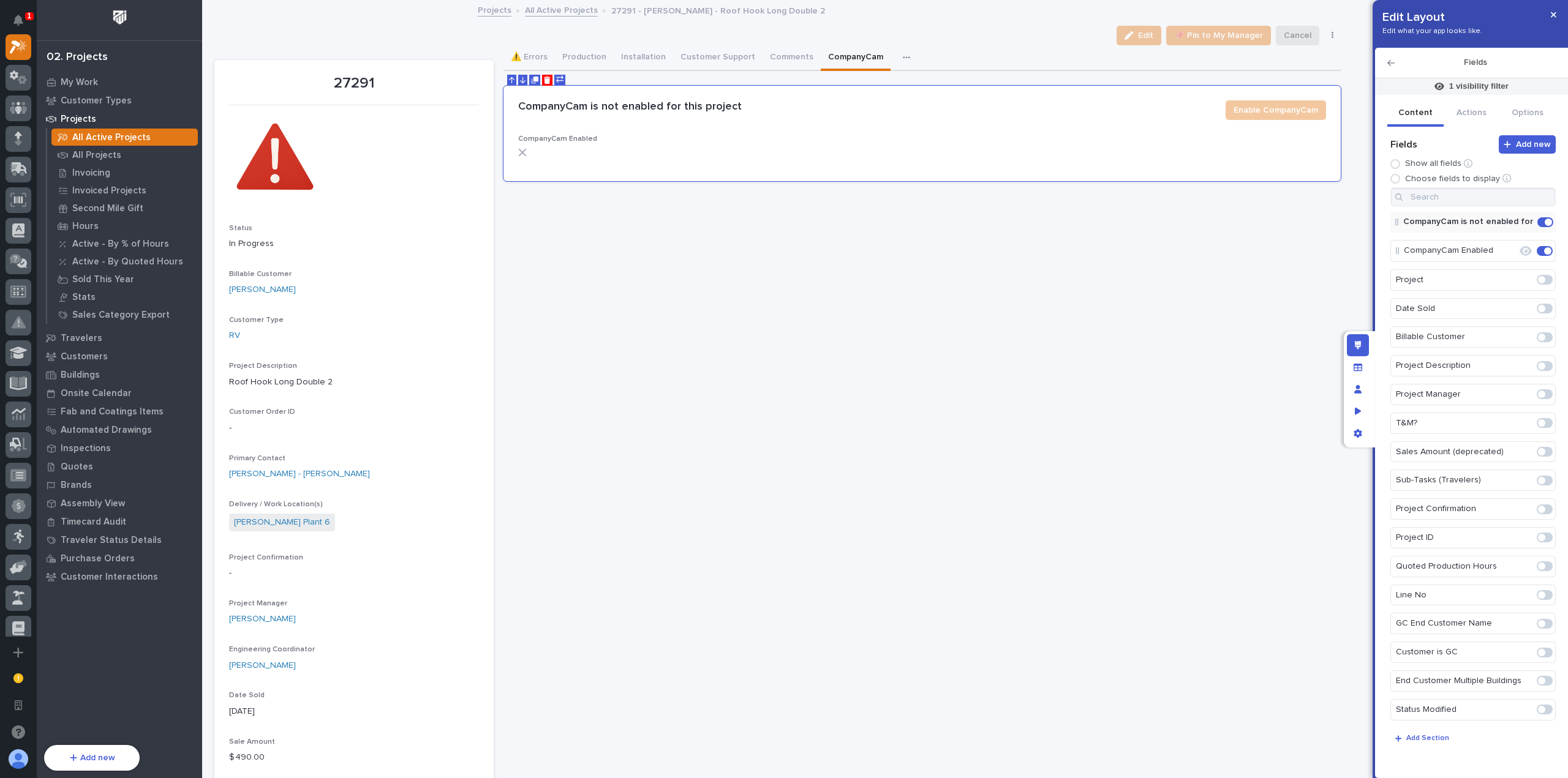
click at [1389, 62] on icon "button" at bounding box center [1390, 63] width 7 height 6
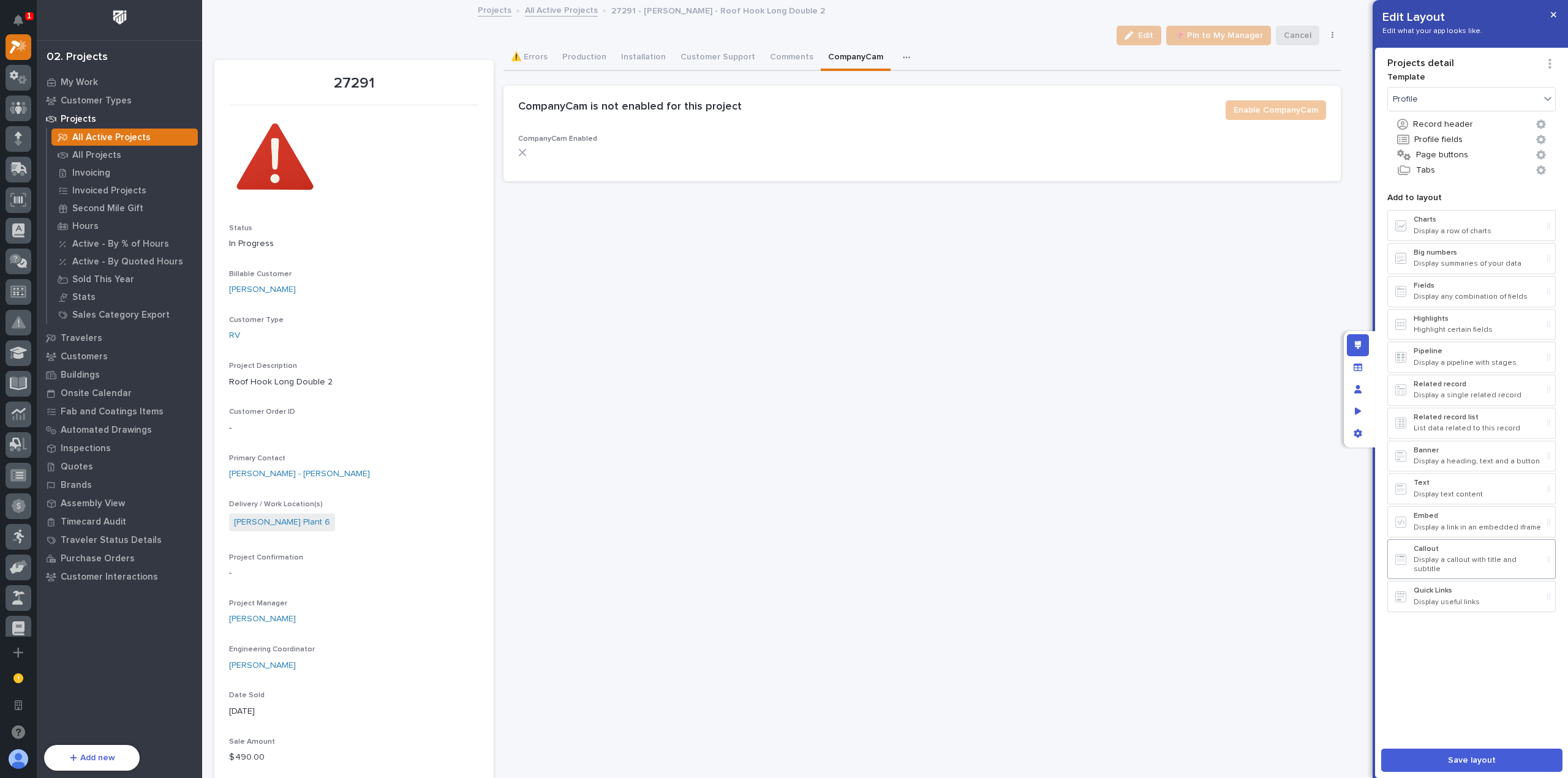
click at [1479, 549] on div "Callout Display a callout with title and subtitle" at bounding box center [1478, 559] width 129 height 29
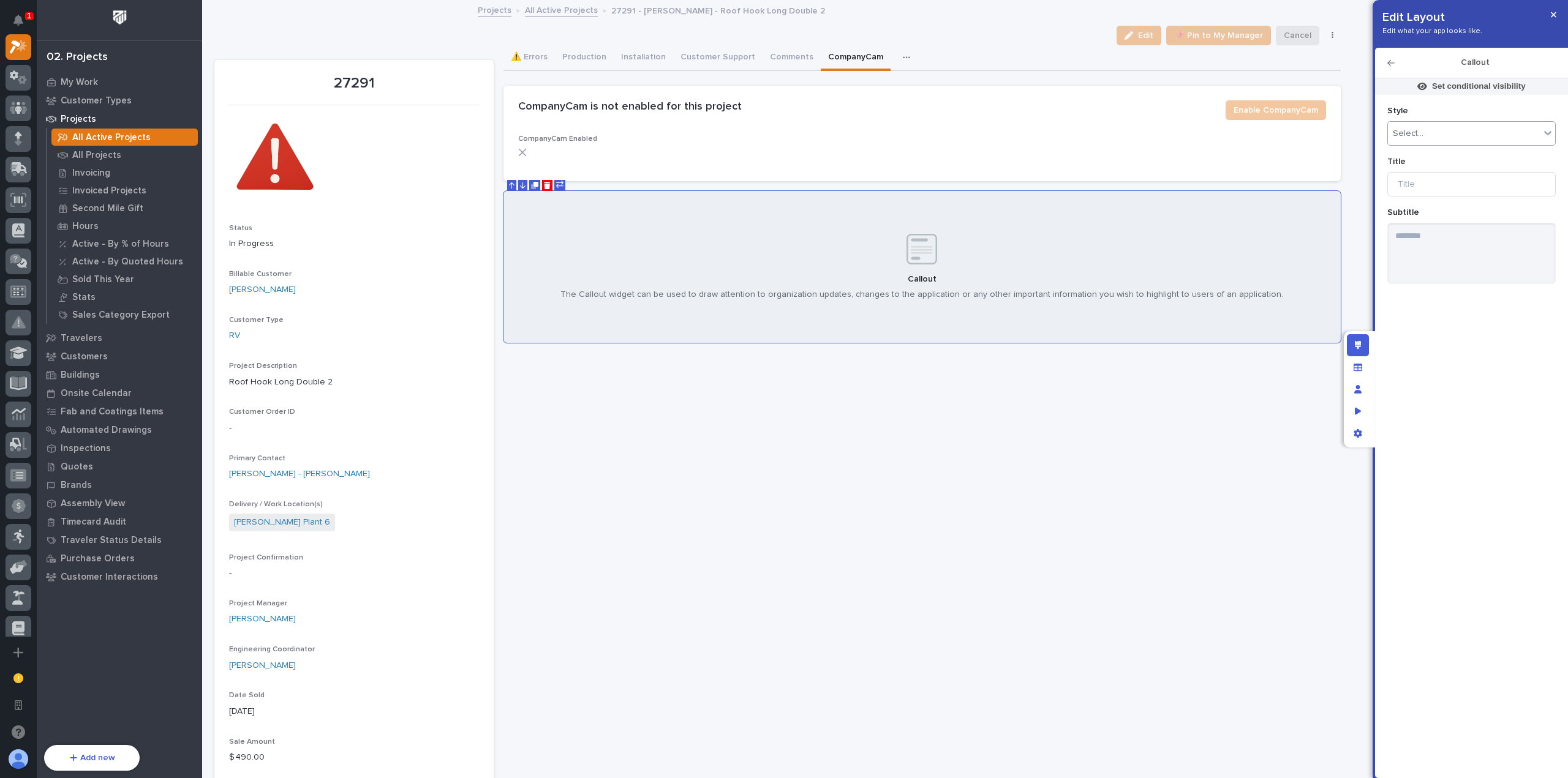
click at [1461, 132] on div "Select..." at bounding box center [1463, 133] width 152 height 18
click at [1435, 220] on div "Information" at bounding box center [1471, 220] width 168 height 21
click at [1444, 178] on input at bounding box center [1471, 184] width 168 height 24
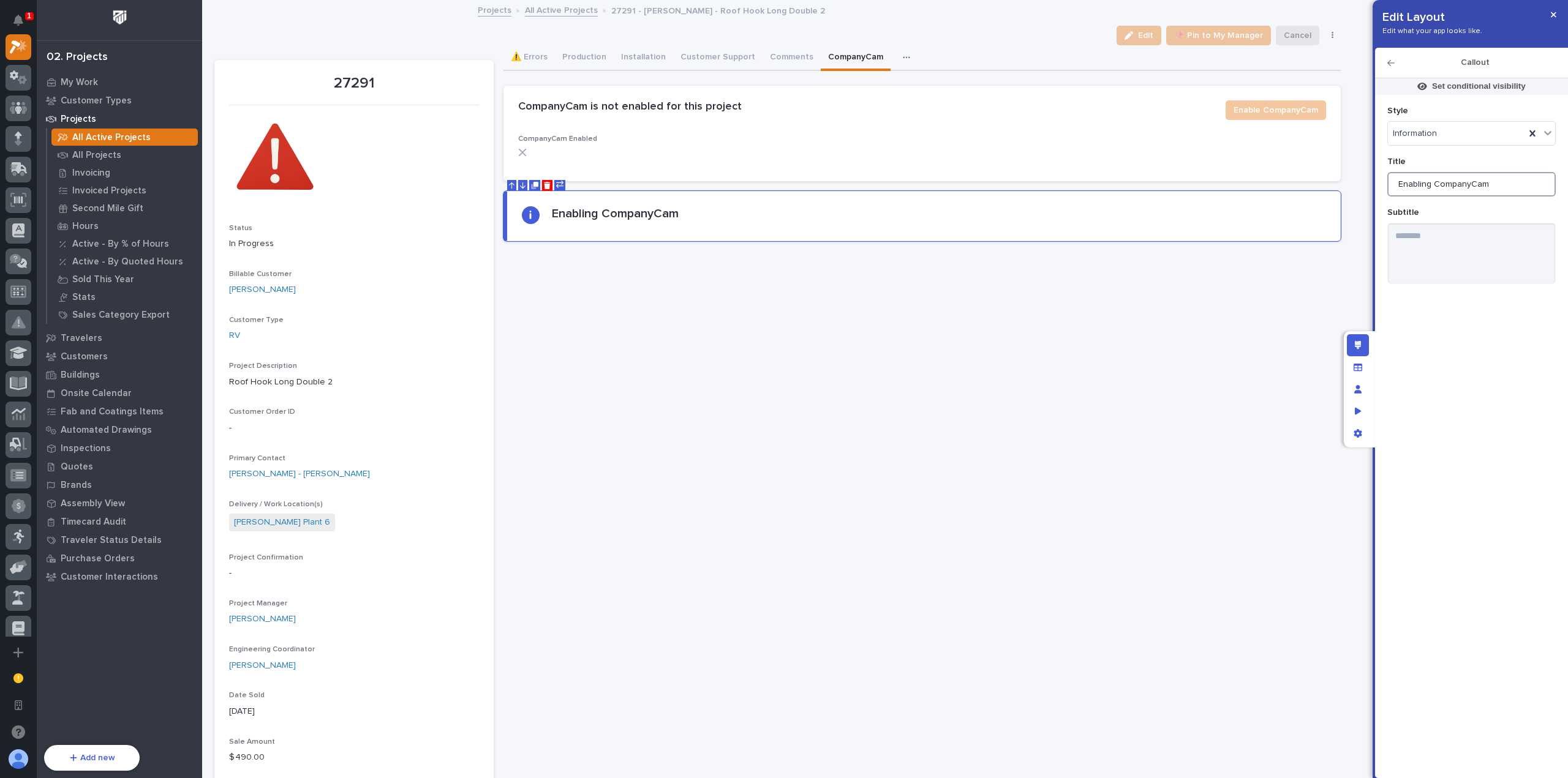
type input "Enabling CompanyCam"
drag, startPoint x: 1446, startPoint y: 178, endPoint x: 1501, endPoint y: 238, distance: 81.4
click at [1501, 238] on textarea at bounding box center [1471, 253] width 168 height 62
type textarea "**********"
click at [1478, 86] on p "Set conditional visibility" at bounding box center [1479, 86] width 94 height 11
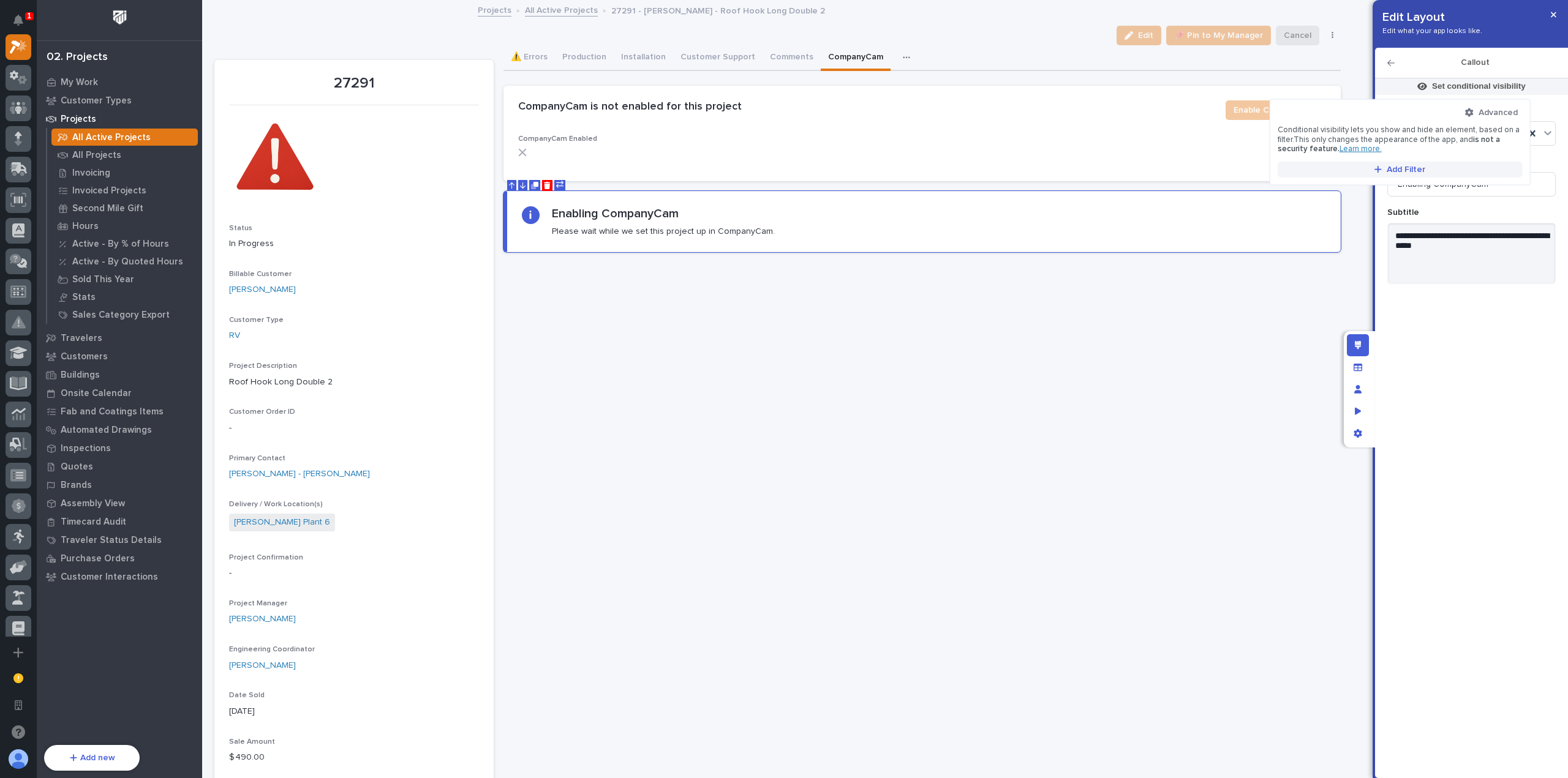
click at [1399, 162] on div "Advanced Conditional visibility lets you show and hide an element, based on a f…" at bounding box center [1400, 142] width 245 height 70
click at [1399, 164] on span "Add Filter" at bounding box center [1406, 169] width 39 height 11
type input "*"
type input "*******"
click at [1385, 183] on div "Show in CompanyCam" at bounding box center [1400, 188] width 243 height 14
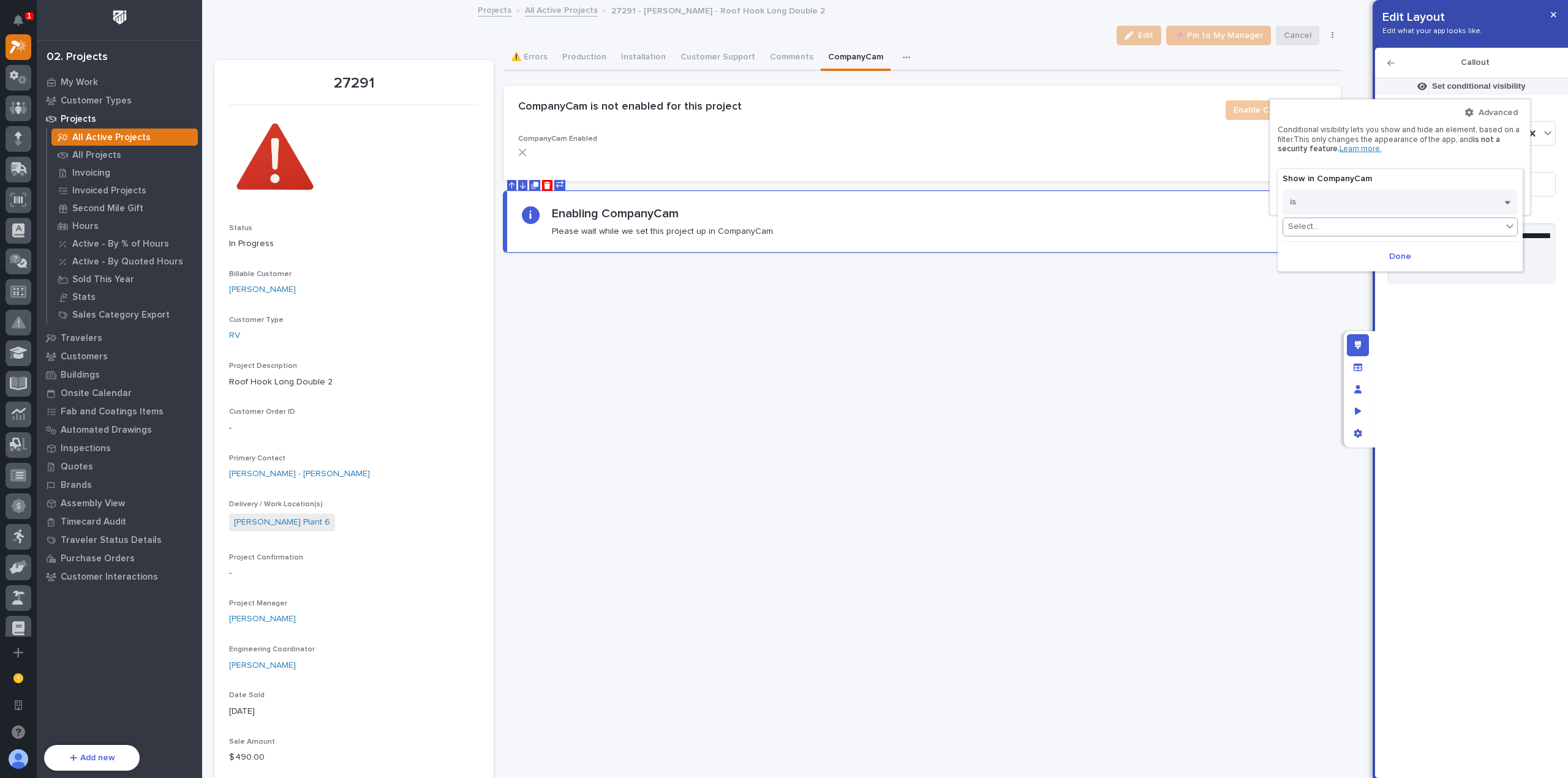
click at [1363, 230] on div "Select..." at bounding box center [1392, 227] width 218 height 18
click at [1355, 243] on div "true" at bounding box center [1400, 244] width 234 height 14
click at [1361, 256] on button "Done" at bounding box center [1383, 256] width 235 height 19
click at [1363, 203] on icon "button" at bounding box center [1360, 200] width 7 height 9
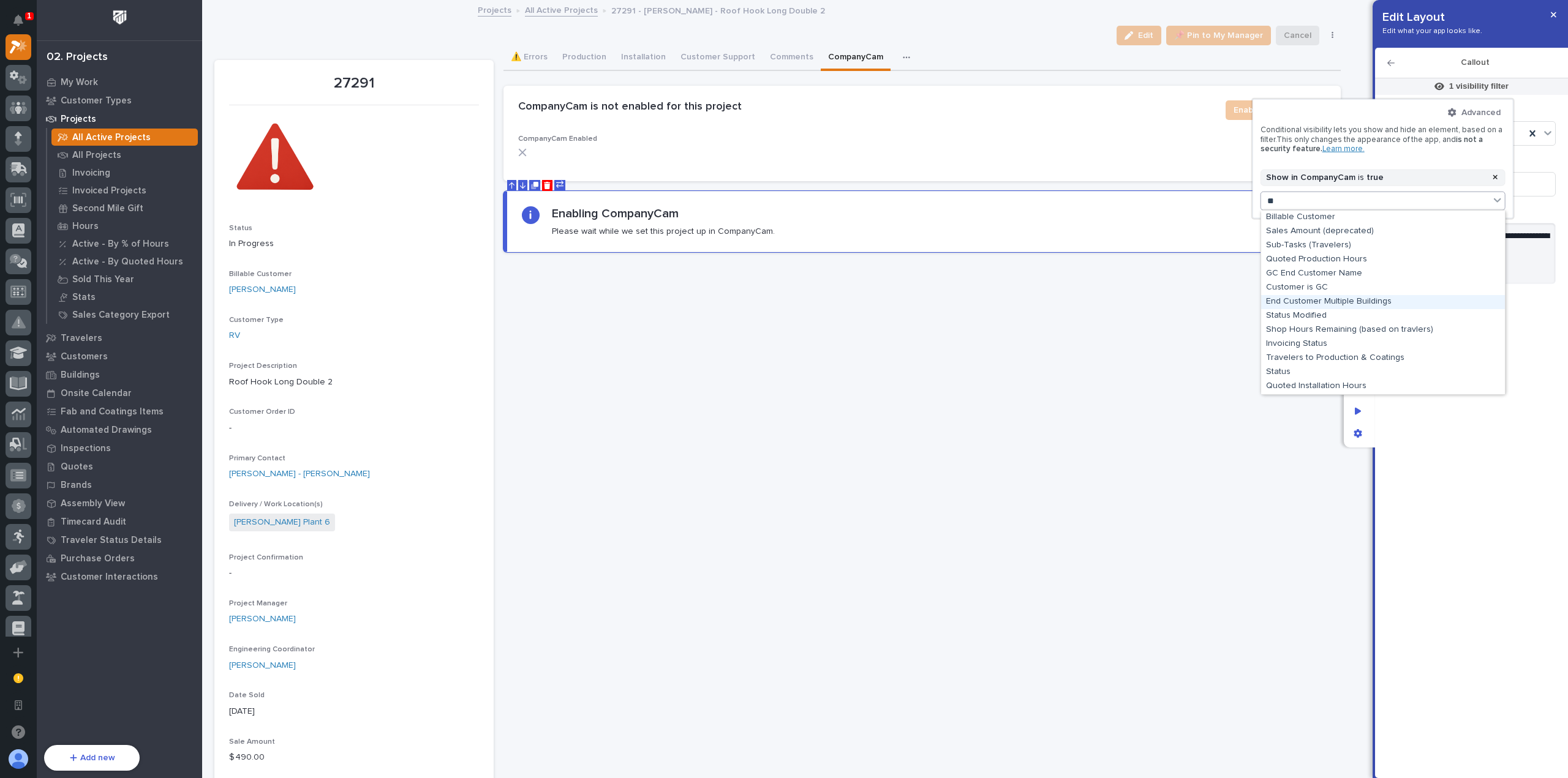
type input "***"
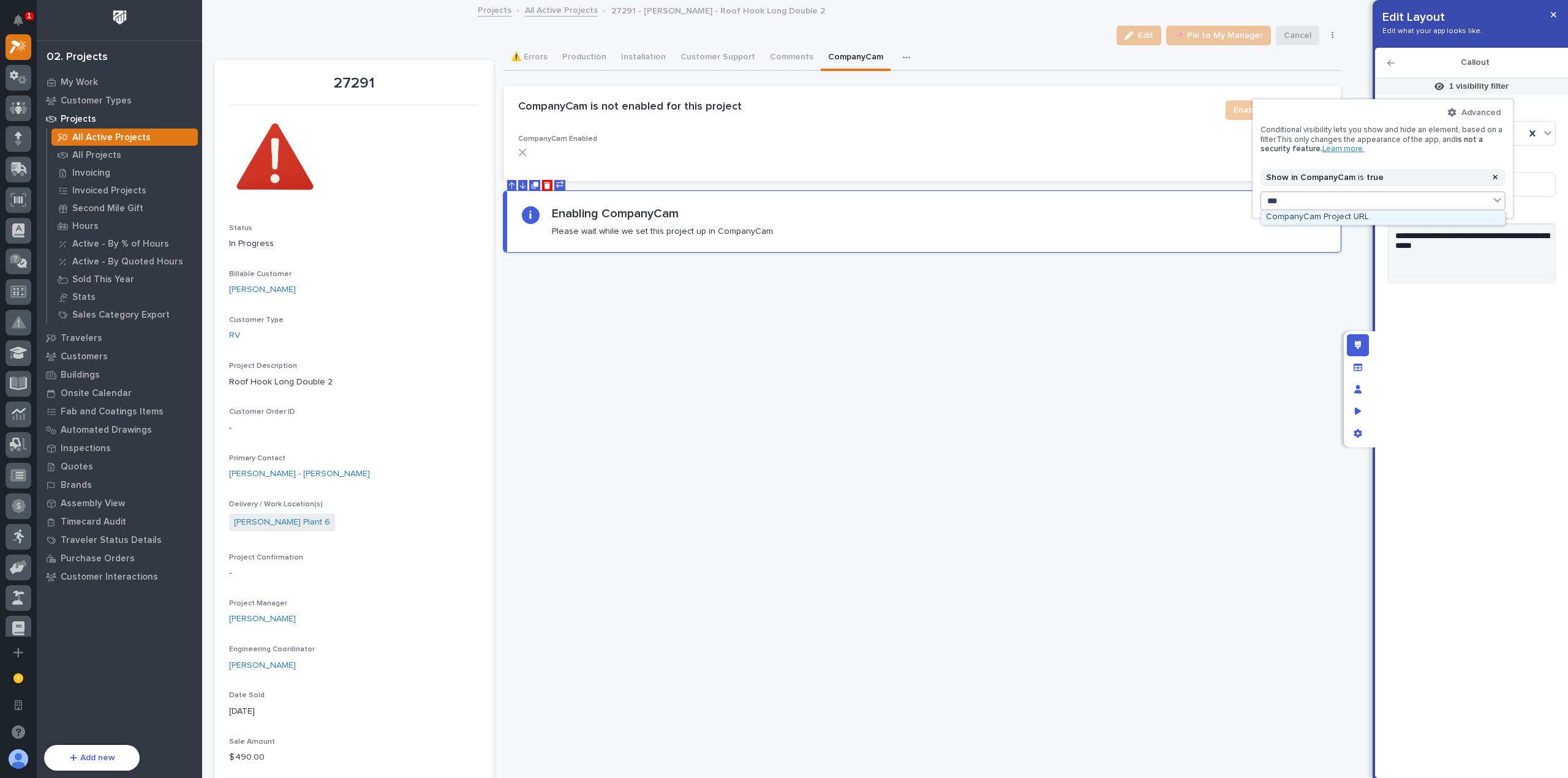
click at [1363, 213] on div "CompanyCam Project URL" at bounding box center [1383, 218] width 243 height 14
click at [1363, 213] on button "is" at bounding box center [1395, 220] width 211 height 26
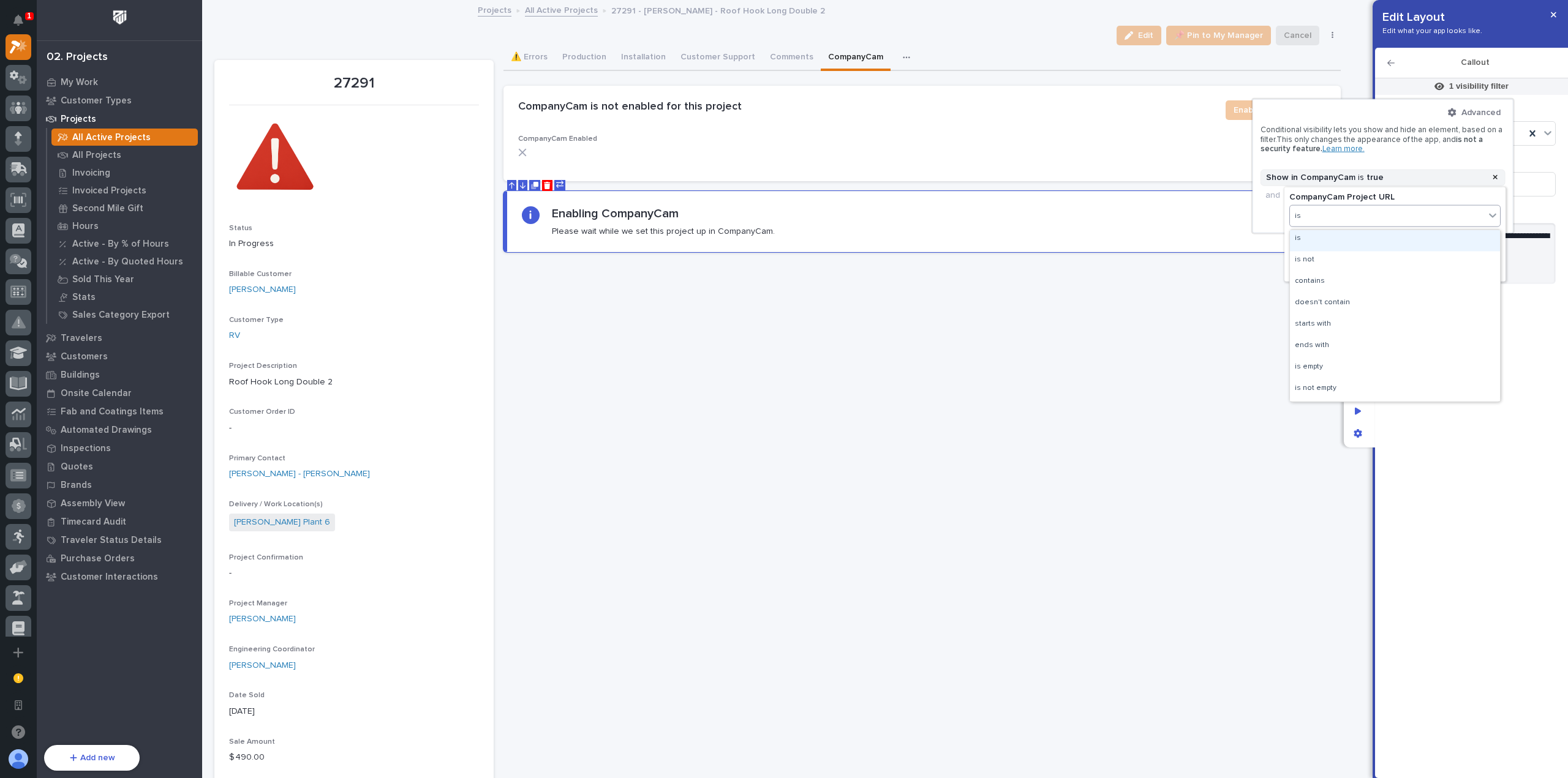
click at [1348, 241] on div "is" at bounding box center [1394, 240] width 210 height 21
click at [1352, 245] on input at bounding box center [1395, 244] width 211 height 17
click at [1360, 227] on button "is" at bounding box center [1395, 220] width 211 height 26
click at [1370, 363] on div "is empty" at bounding box center [1394, 369] width 210 height 21
click at [1383, 252] on button "Done" at bounding box center [1397, 256] width 211 height 19
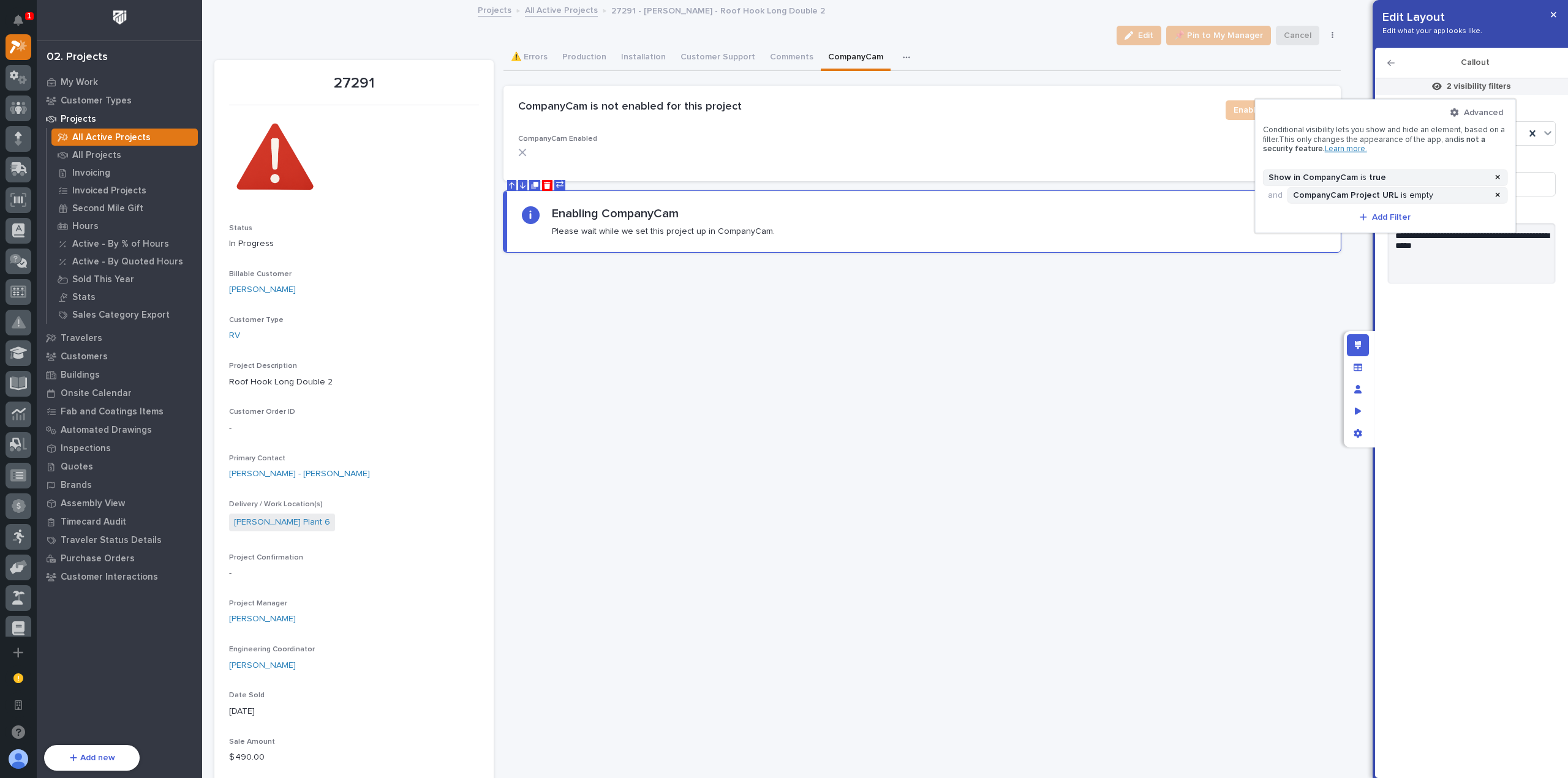
click at [1494, 364] on div at bounding box center [784, 389] width 1568 height 778
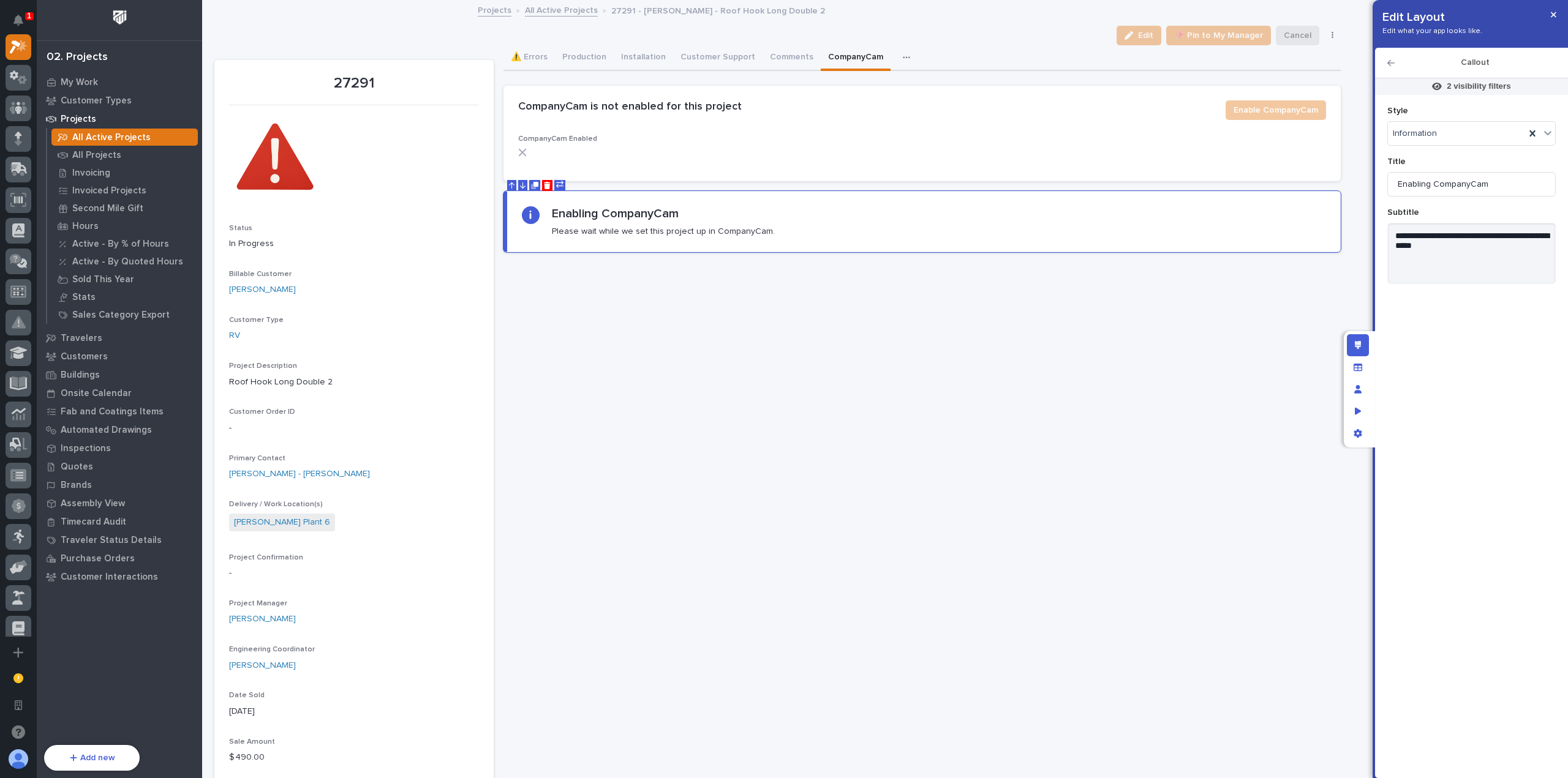
click at [1392, 54] on div "Callout" at bounding box center [1471, 63] width 193 height 31
click at [1393, 57] on div "Callout" at bounding box center [1471, 63] width 193 height 31
click at [1393, 59] on icon "button" at bounding box center [1390, 63] width 7 height 9
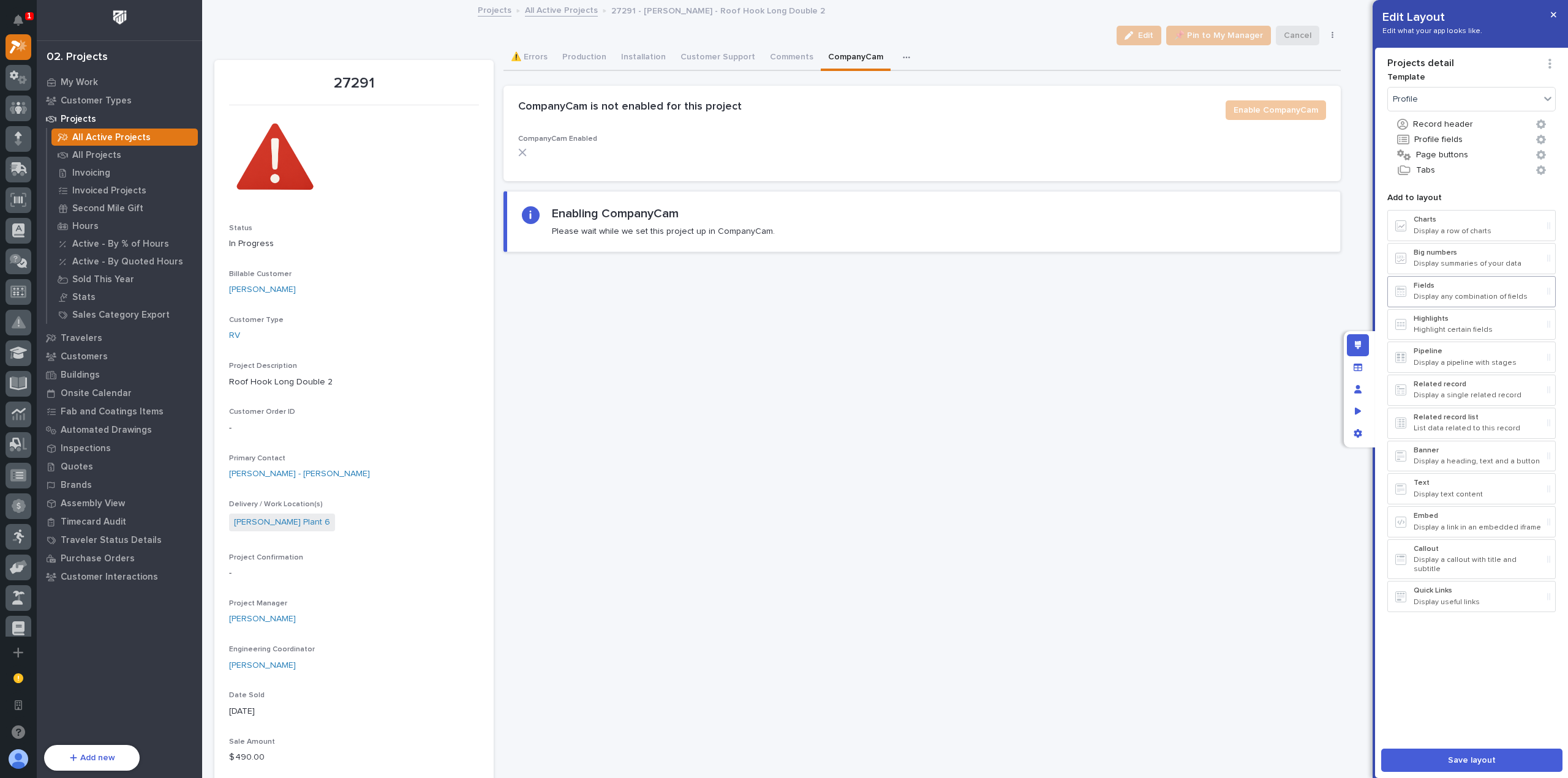
click at [1466, 288] on p "Fields" at bounding box center [1478, 286] width 129 height 9
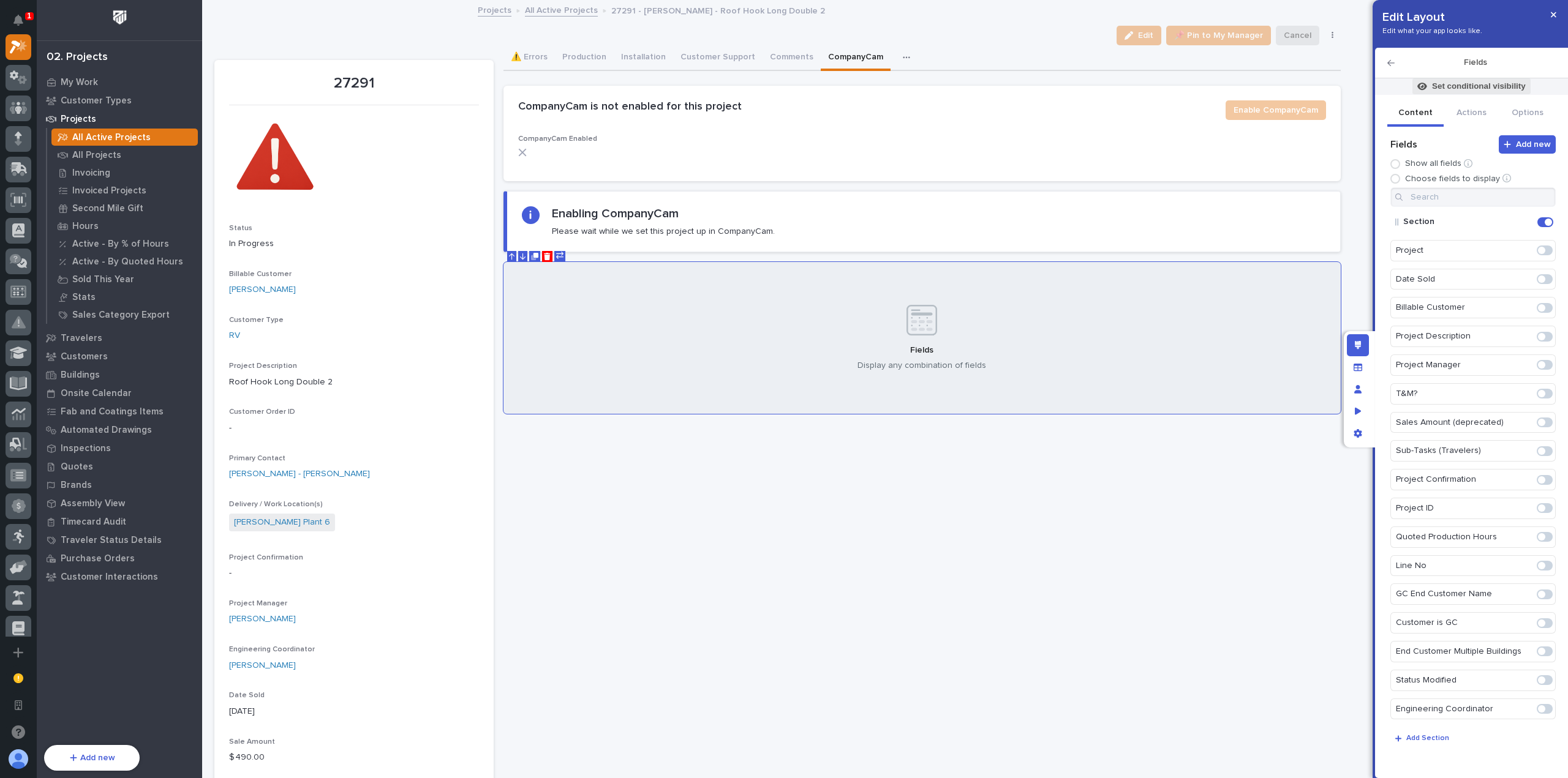
click at [1480, 88] on p "Set conditional visibility" at bounding box center [1479, 86] width 94 height 11
click at [1383, 171] on div "button" at bounding box center [1380, 170] width 12 height 9
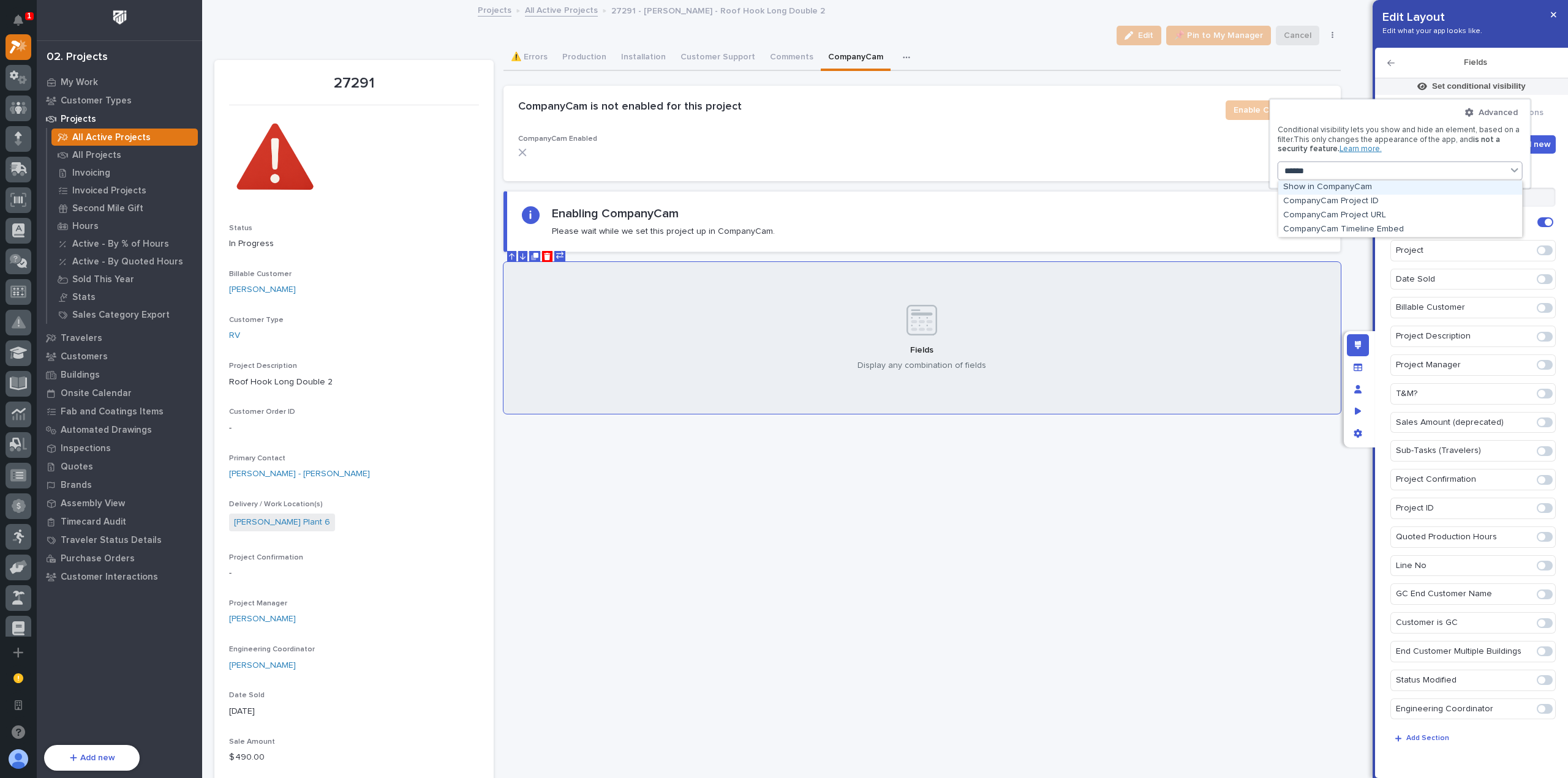
type input "*****"
click at [1394, 213] on div "CompanyCam Project URL" at bounding box center [1400, 216] width 243 height 14
click at [1355, 208] on button "is" at bounding box center [1400, 202] width 235 height 26
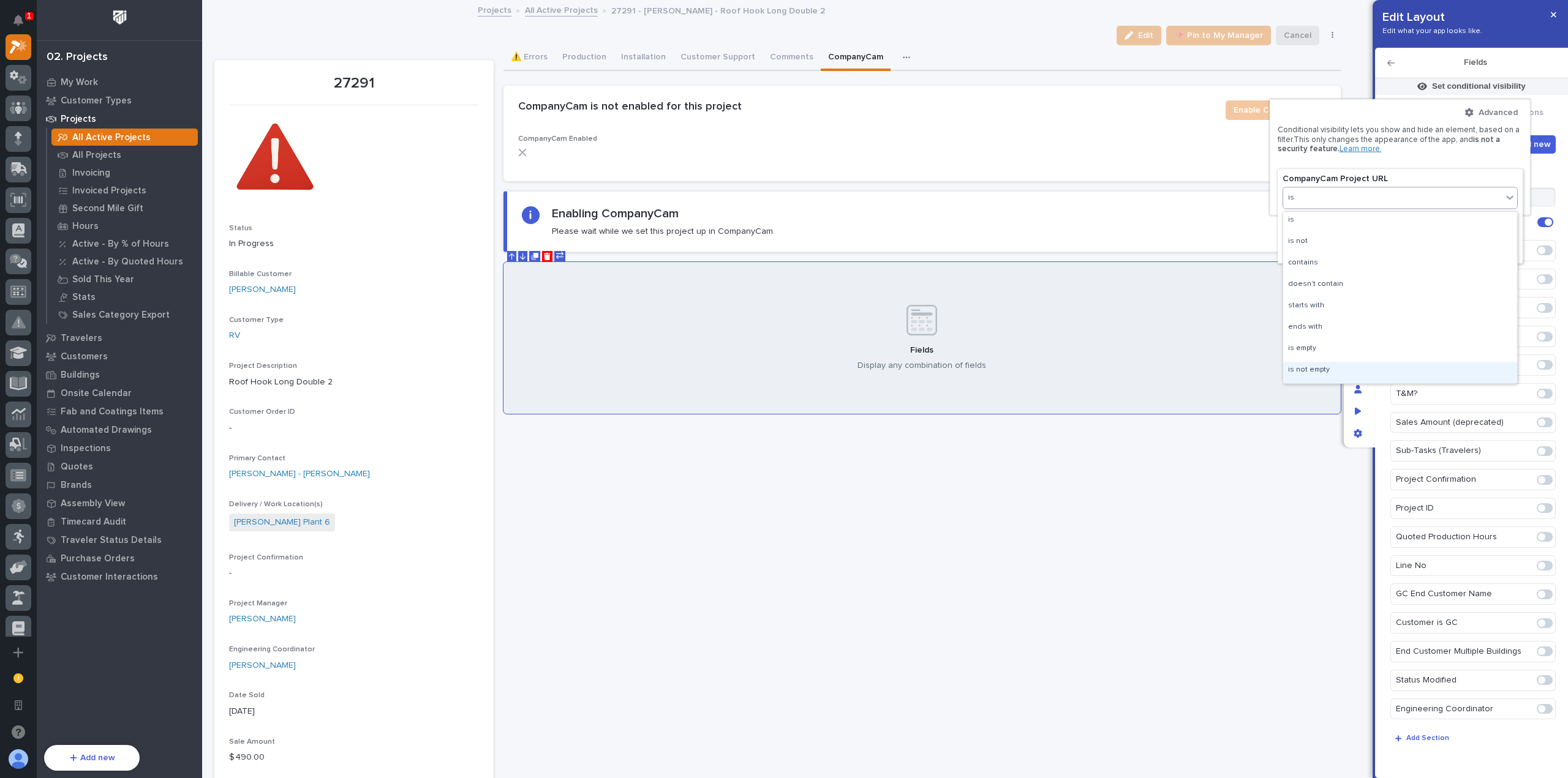
click at [1339, 363] on div "is not empty" at bounding box center [1400, 373] width 234 height 21
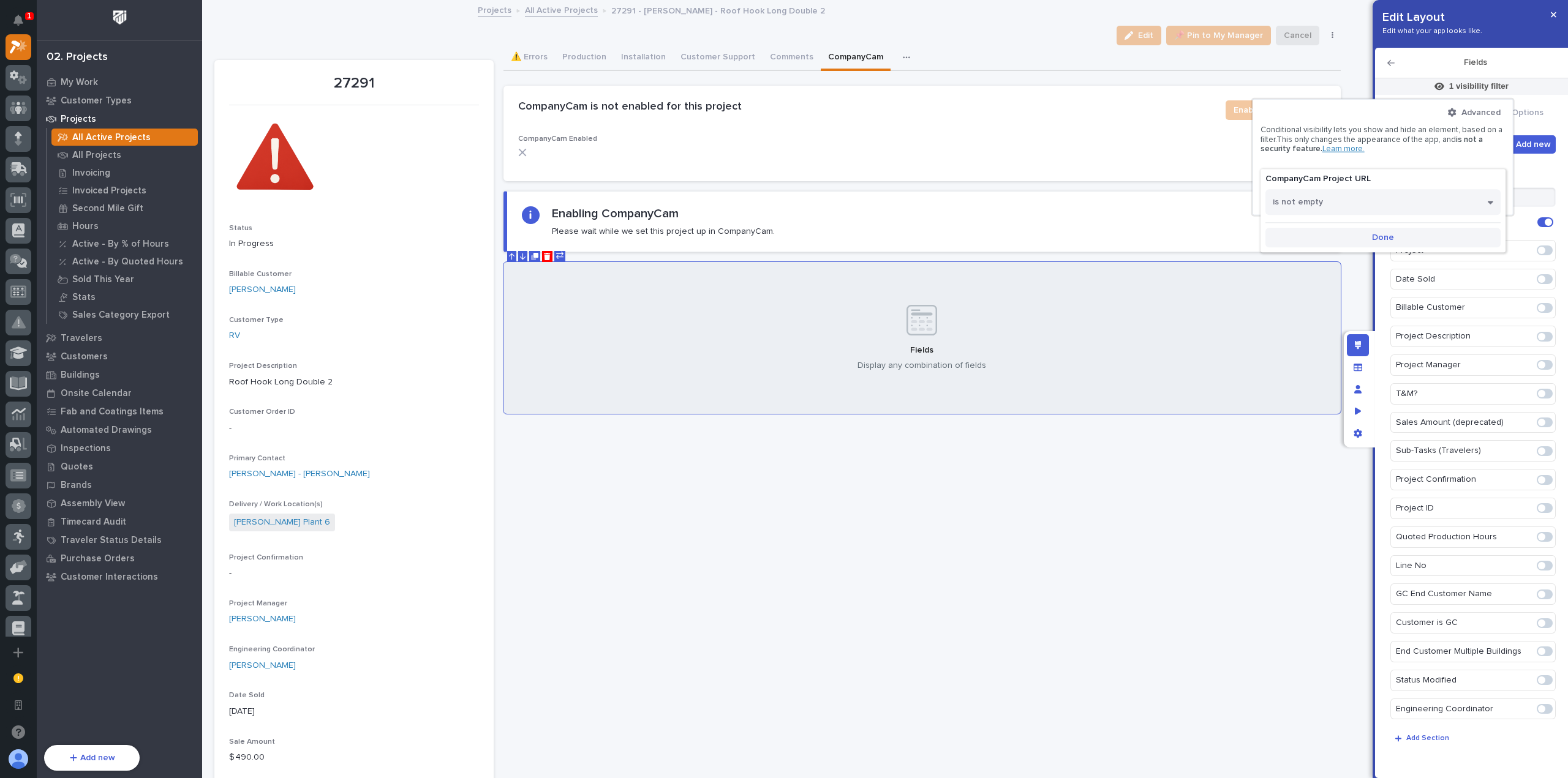
click at [1377, 238] on span "Done" at bounding box center [1383, 237] width 22 height 11
click at [1360, 258] on div at bounding box center [784, 389] width 1568 height 778
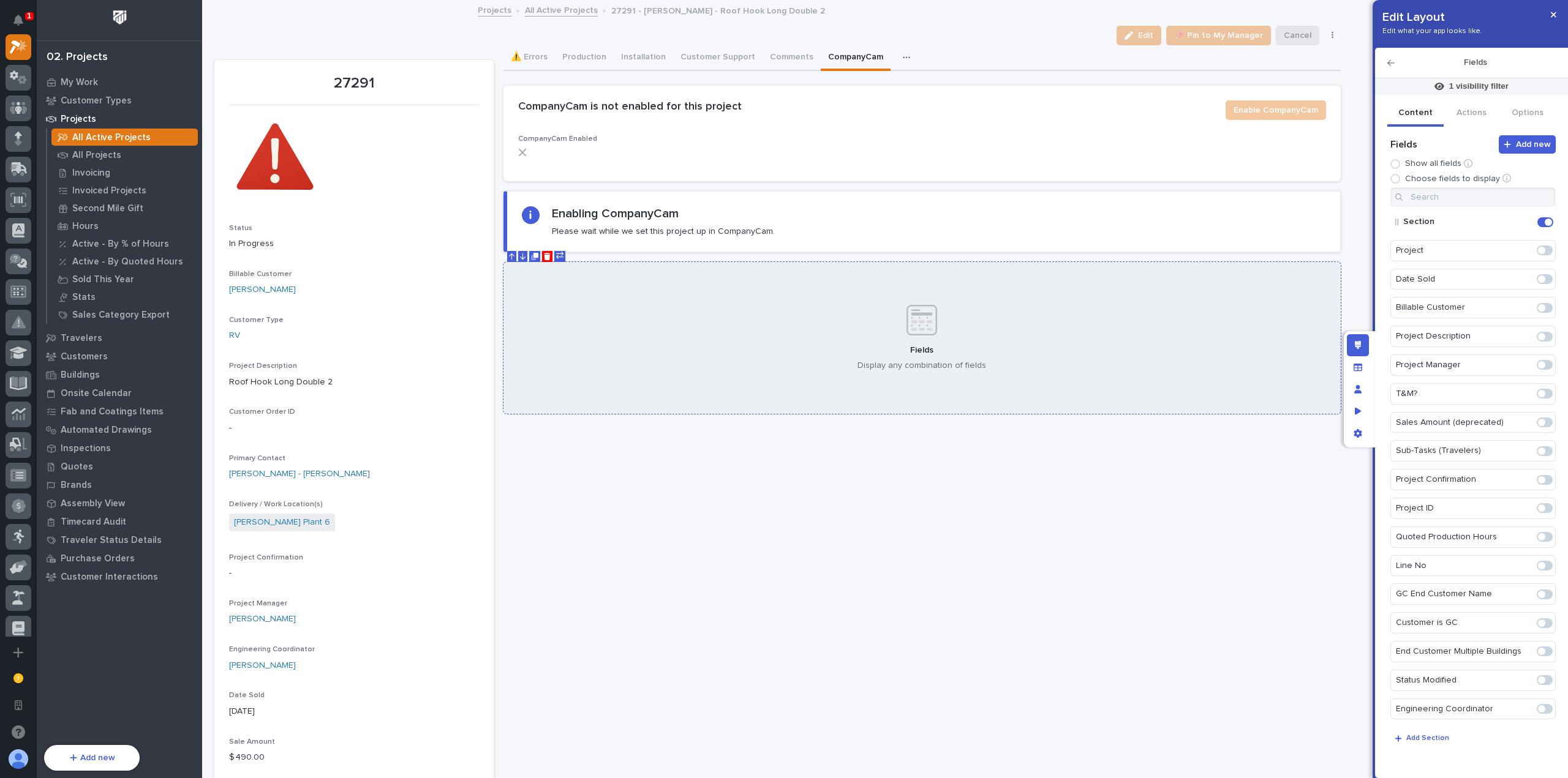
click at [1169, 306] on div "Fields Display any combination of fields" at bounding box center [921, 338] width 837 height 152
click at [1480, 200] on input at bounding box center [1473, 197] width 165 height 19
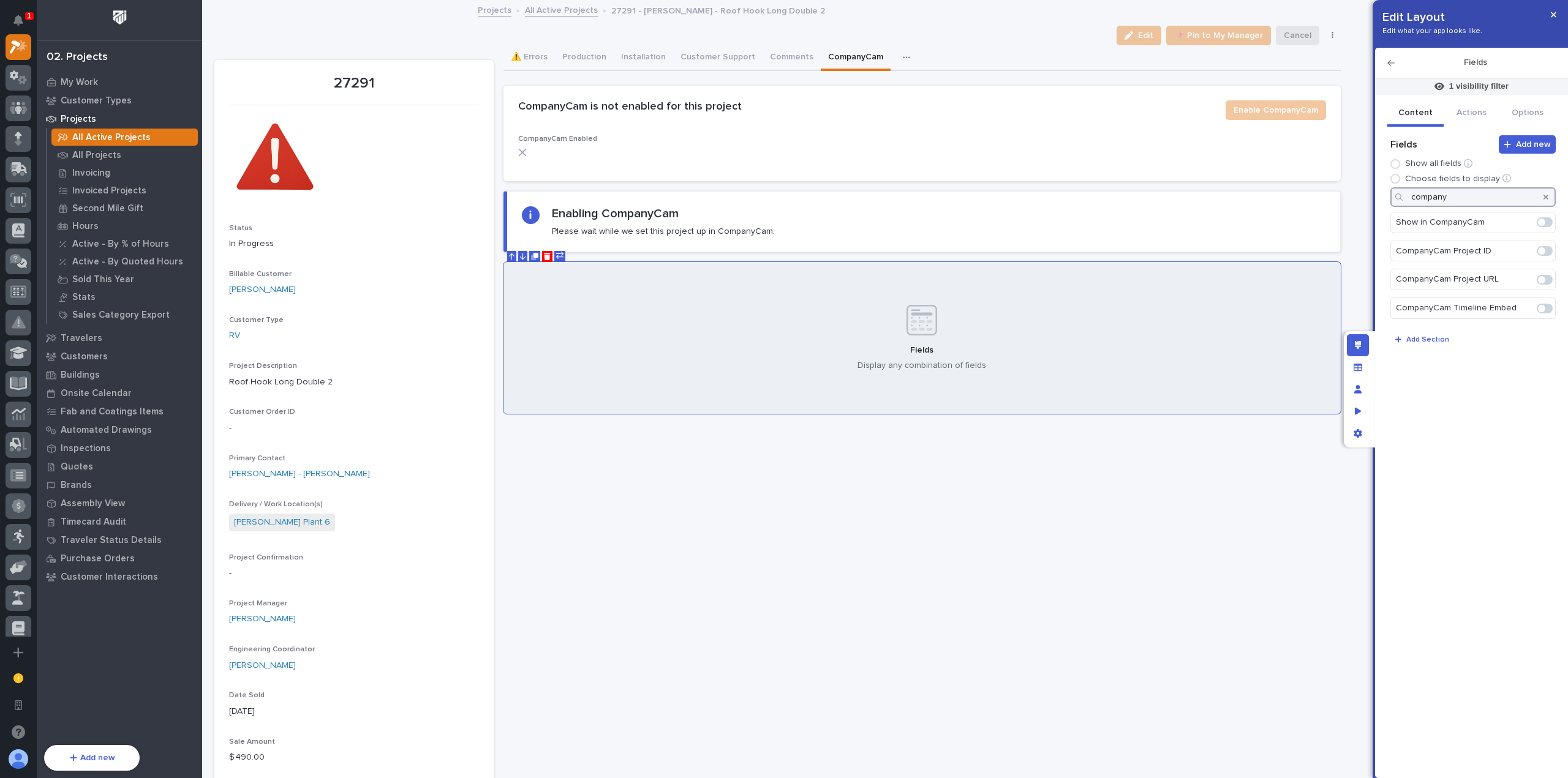
click at [1547, 248] on span at bounding box center [1544, 251] width 16 height 10
type input "company"
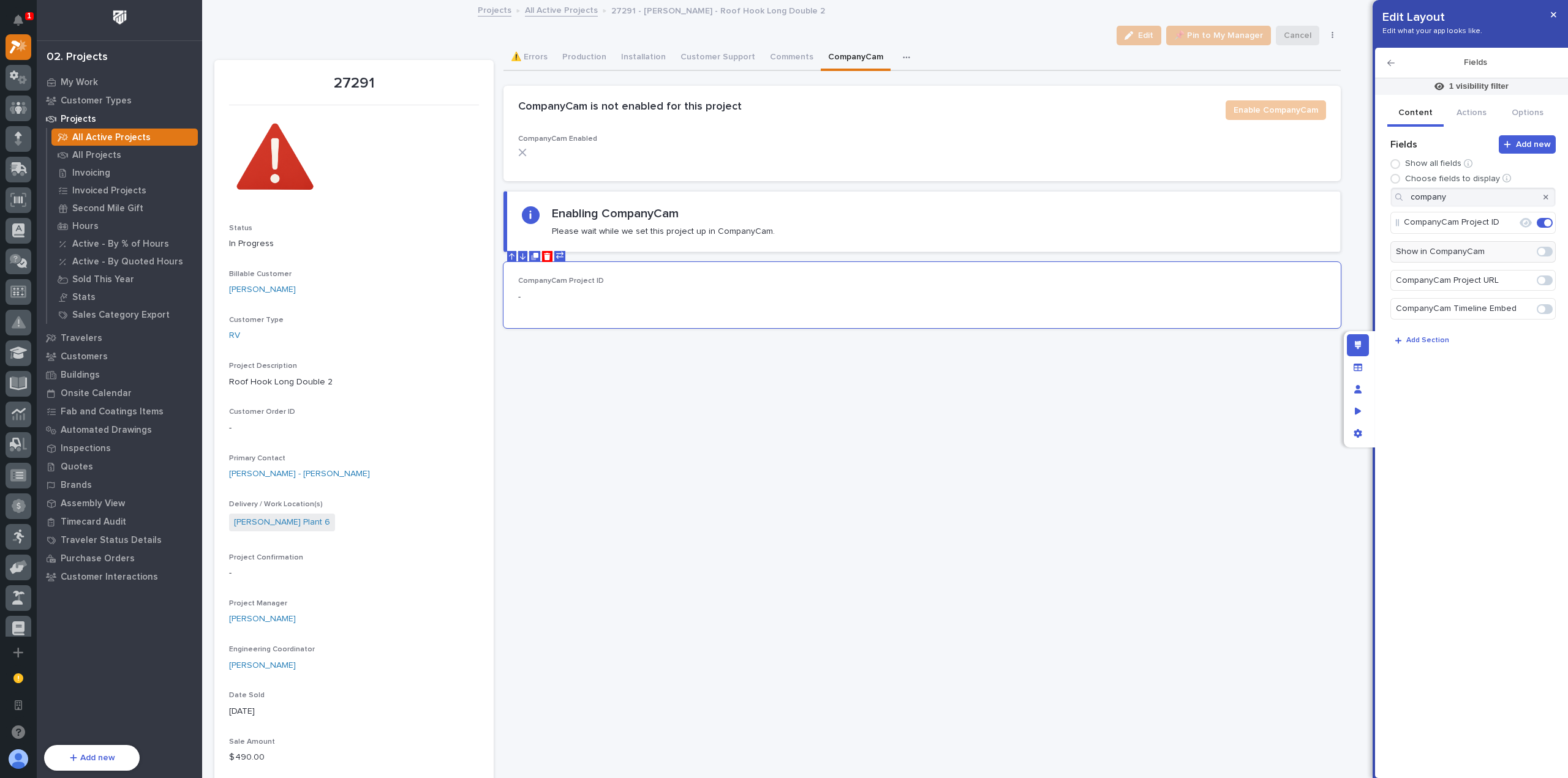
click at [1547, 278] on span at bounding box center [1544, 281] width 16 height 10
click at [546, 254] on icon "Delete" at bounding box center [547, 256] width 6 height 7
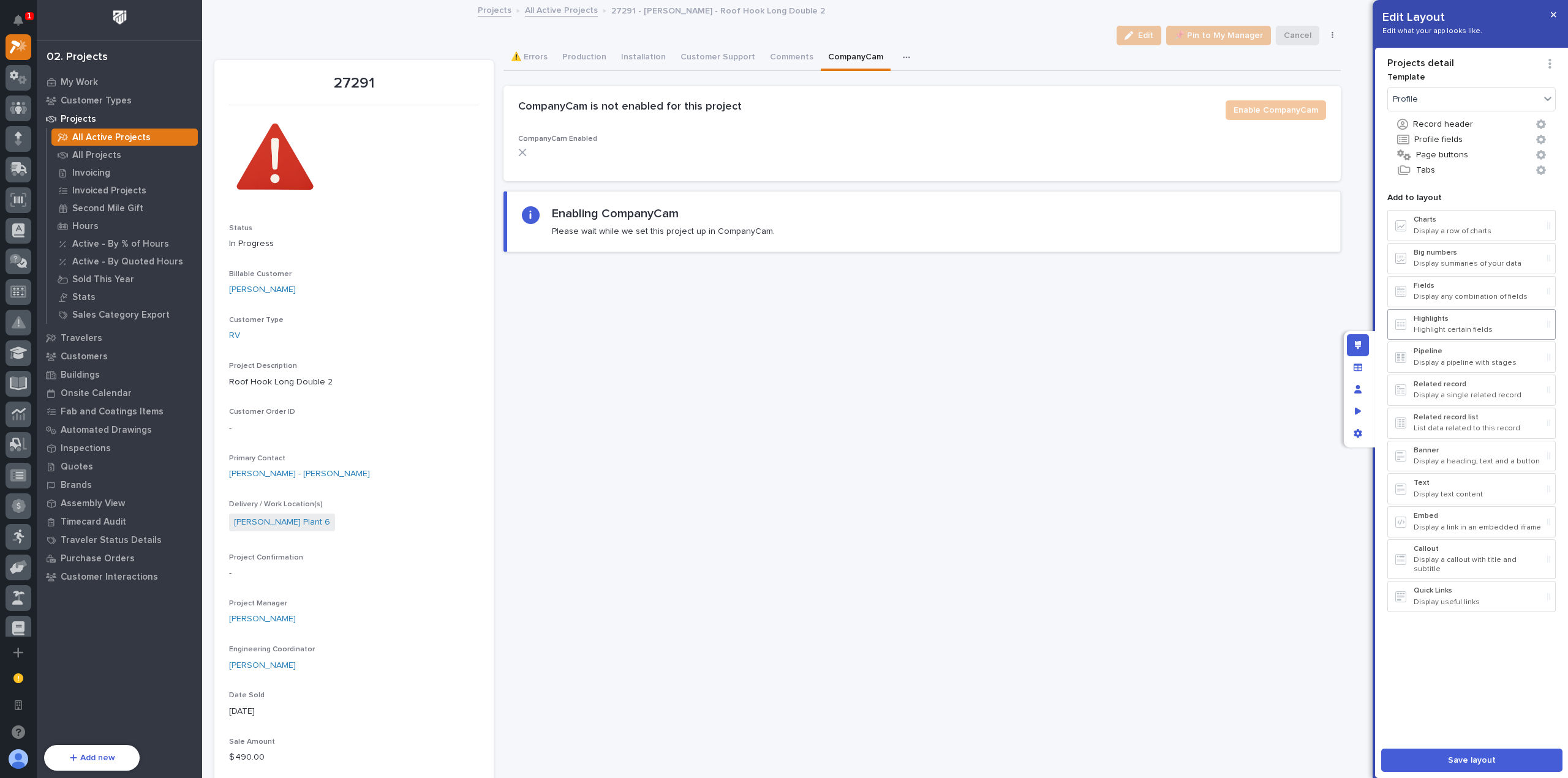
click at [1468, 326] on p "Highlight certain fields" at bounding box center [1478, 330] width 129 height 9
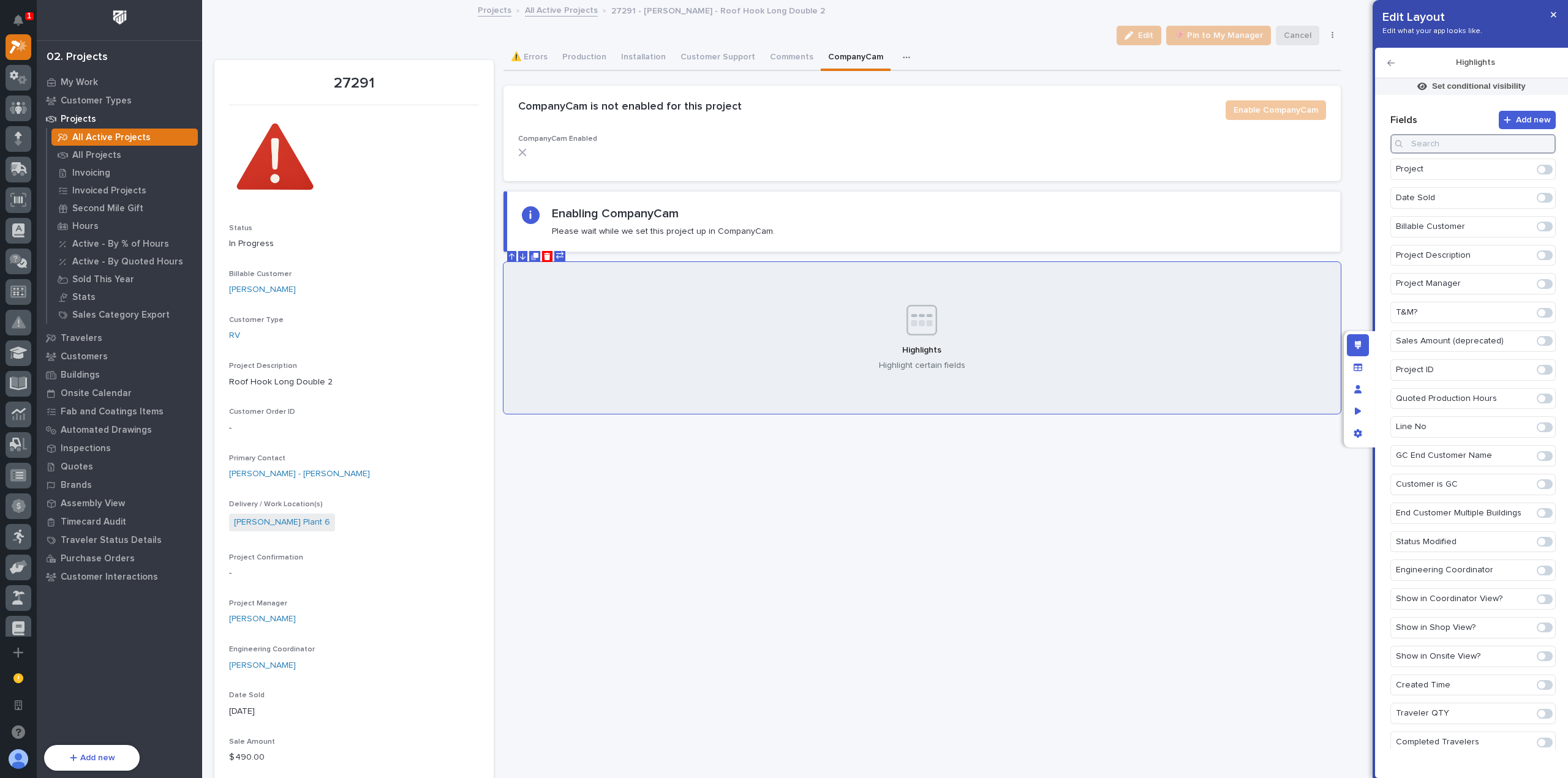
click at [1453, 142] on input at bounding box center [1473, 143] width 165 height 19
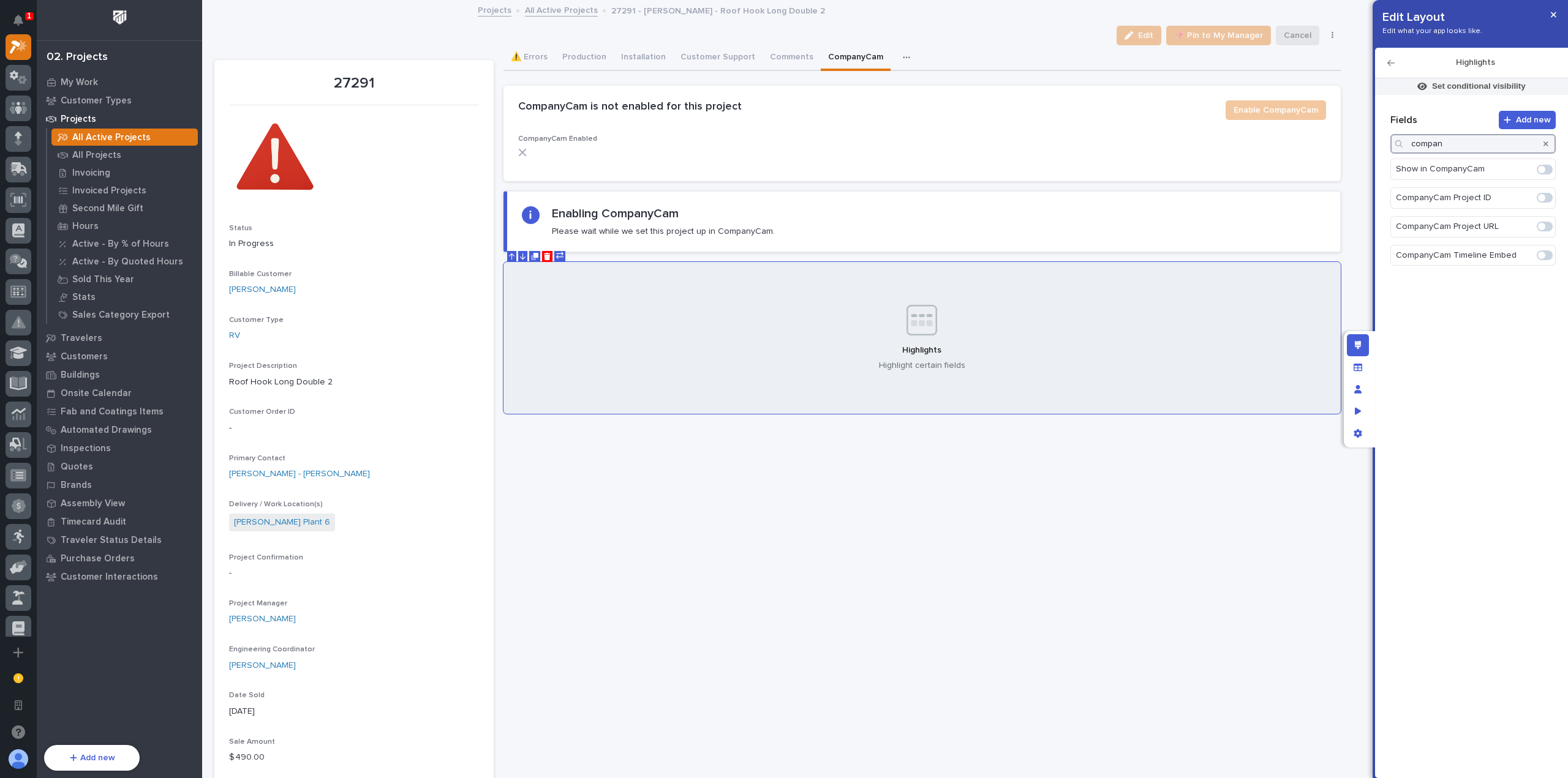
click at [1545, 222] on span at bounding box center [1544, 227] width 16 height 10
type input "compan"
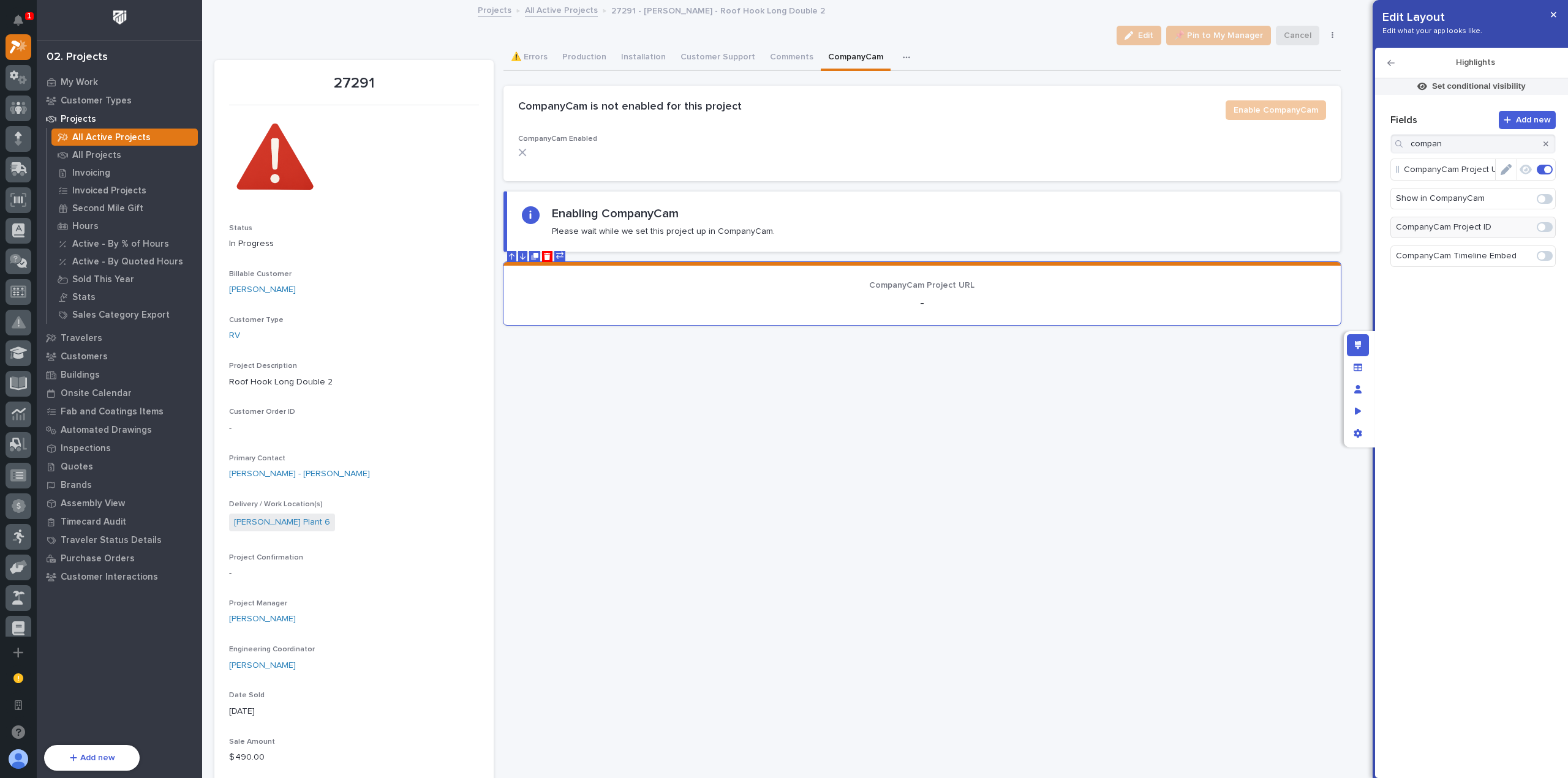
click at [1508, 169] on icon "Edit" at bounding box center [1506, 169] width 11 height 11
drag, startPoint x: 1518, startPoint y: 121, endPoint x: 1393, endPoint y: 124, distance: 125.0
click at [1393, 124] on input "CompanyCam Project URL" at bounding box center [1473, 120] width 165 height 24
click at [1426, 159] on span "Display as button" at bounding box center [1435, 160] width 61 height 9
click at [1432, 171] on span "Open in new tab" at bounding box center [1433, 175] width 57 height 9
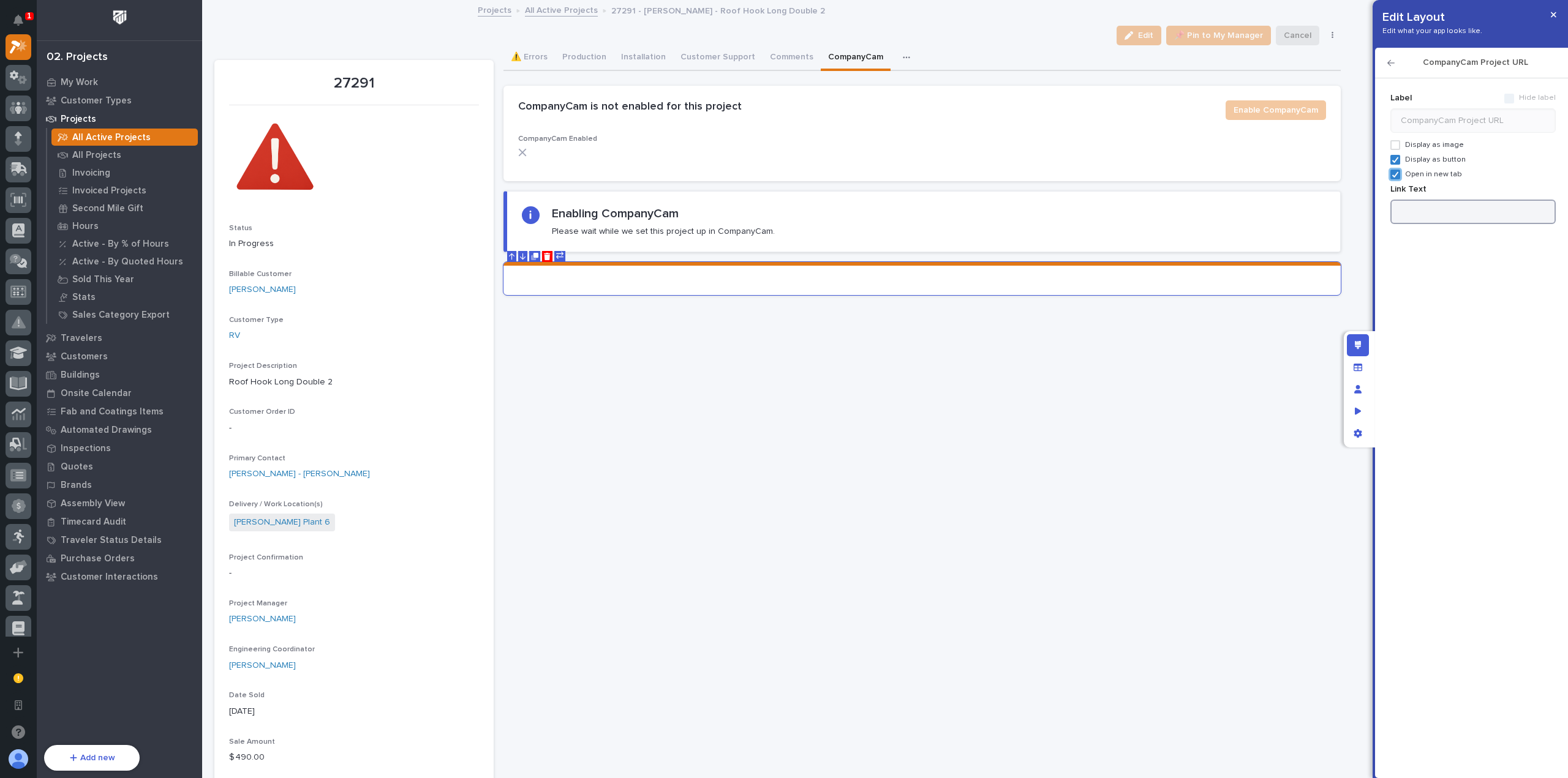
click at [1442, 210] on input at bounding box center [1473, 212] width 165 height 24
type input "View in CompanyCam"
click at [1388, 62] on icon "button" at bounding box center [1390, 63] width 7 height 6
click at [1466, 87] on p "Set conditional visibility" at bounding box center [1479, 86] width 94 height 11
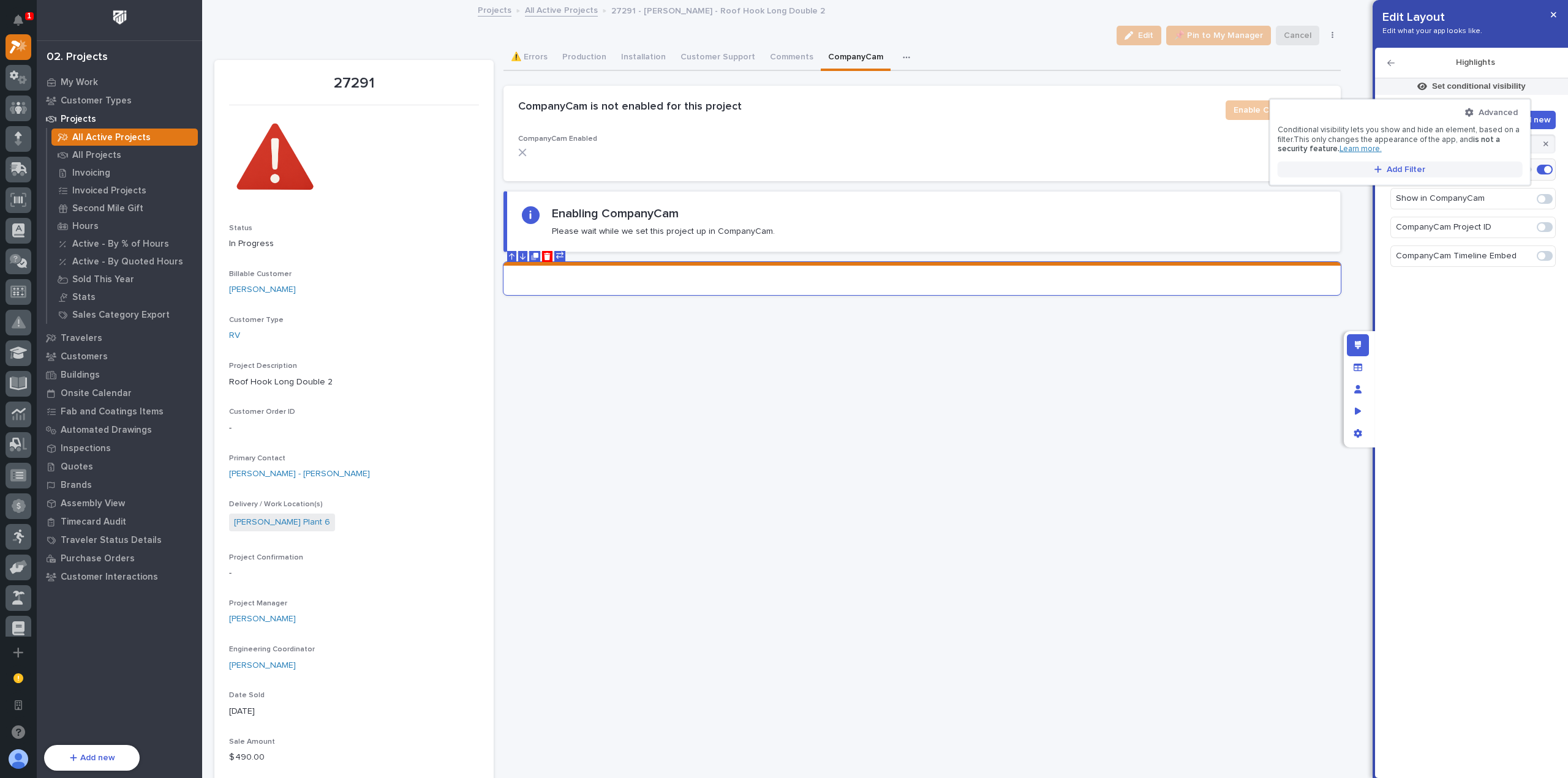
click at [1426, 170] on button "Add Filter" at bounding box center [1400, 170] width 245 height 16
type input "******"
click at [1402, 213] on div "CompanyCam Project URL" at bounding box center [1400, 216] width 243 height 14
click at [1403, 203] on button "is" at bounding box center [1400, 202] width 235 height 26
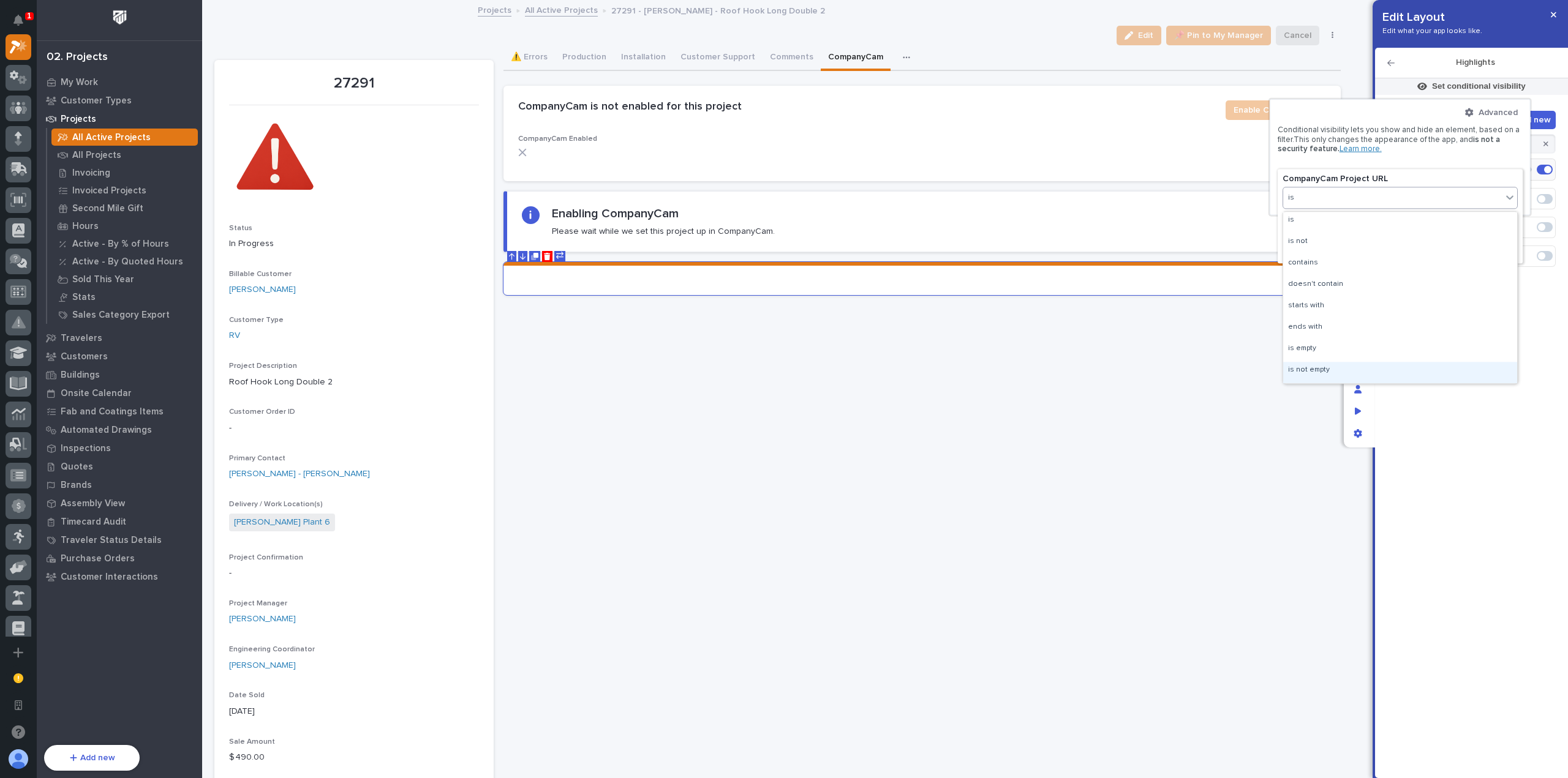
click at [1369, 369] on div "is not empty" at bounding box center [1400, 373] width 234 height 21
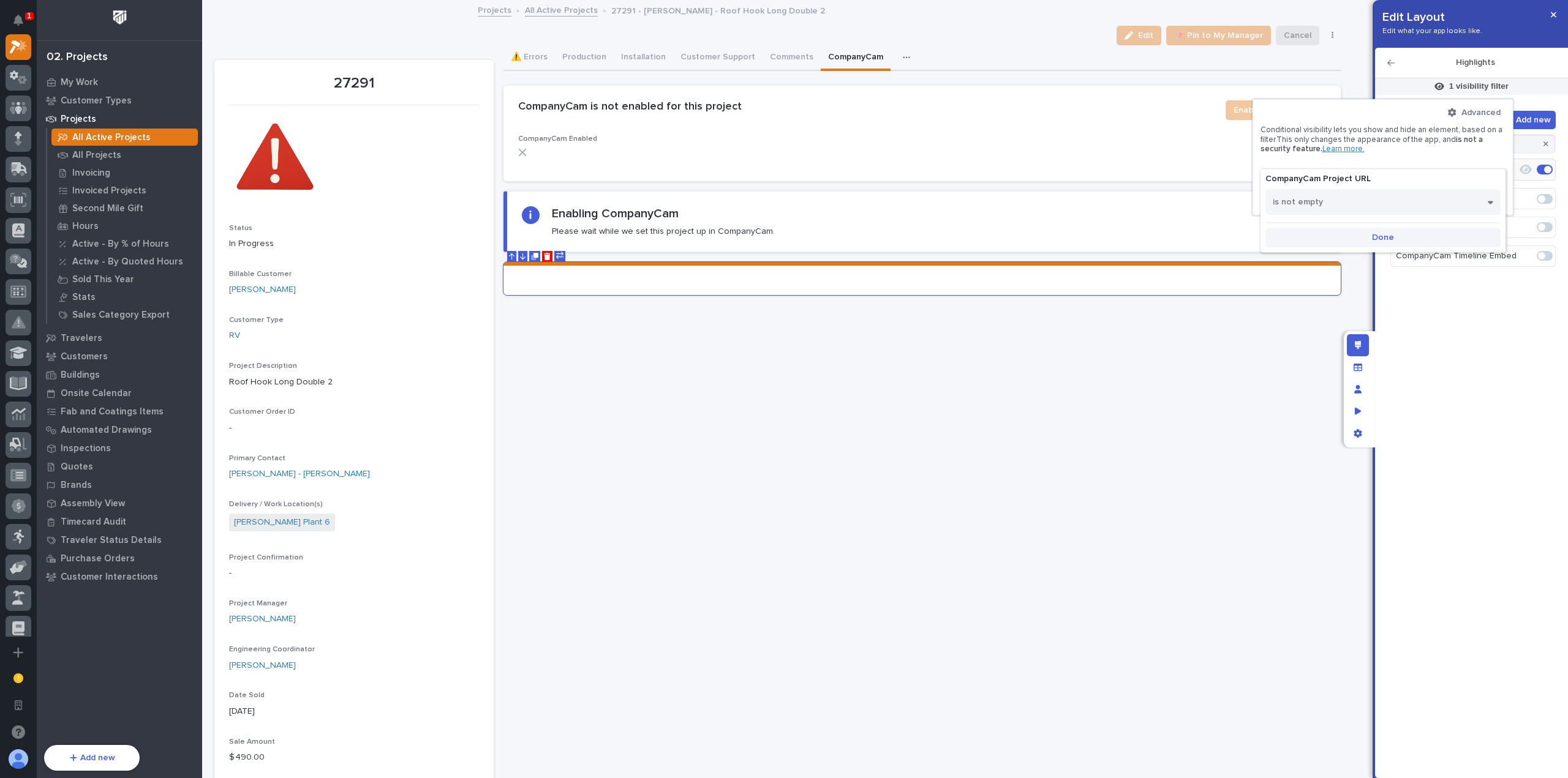
click at [1380, 233] on span "Done" at bounding box center [1383, 237] width 22 height 11
click at [1480, 326] on div at bounding box center [784, 389] width 1568 height 778
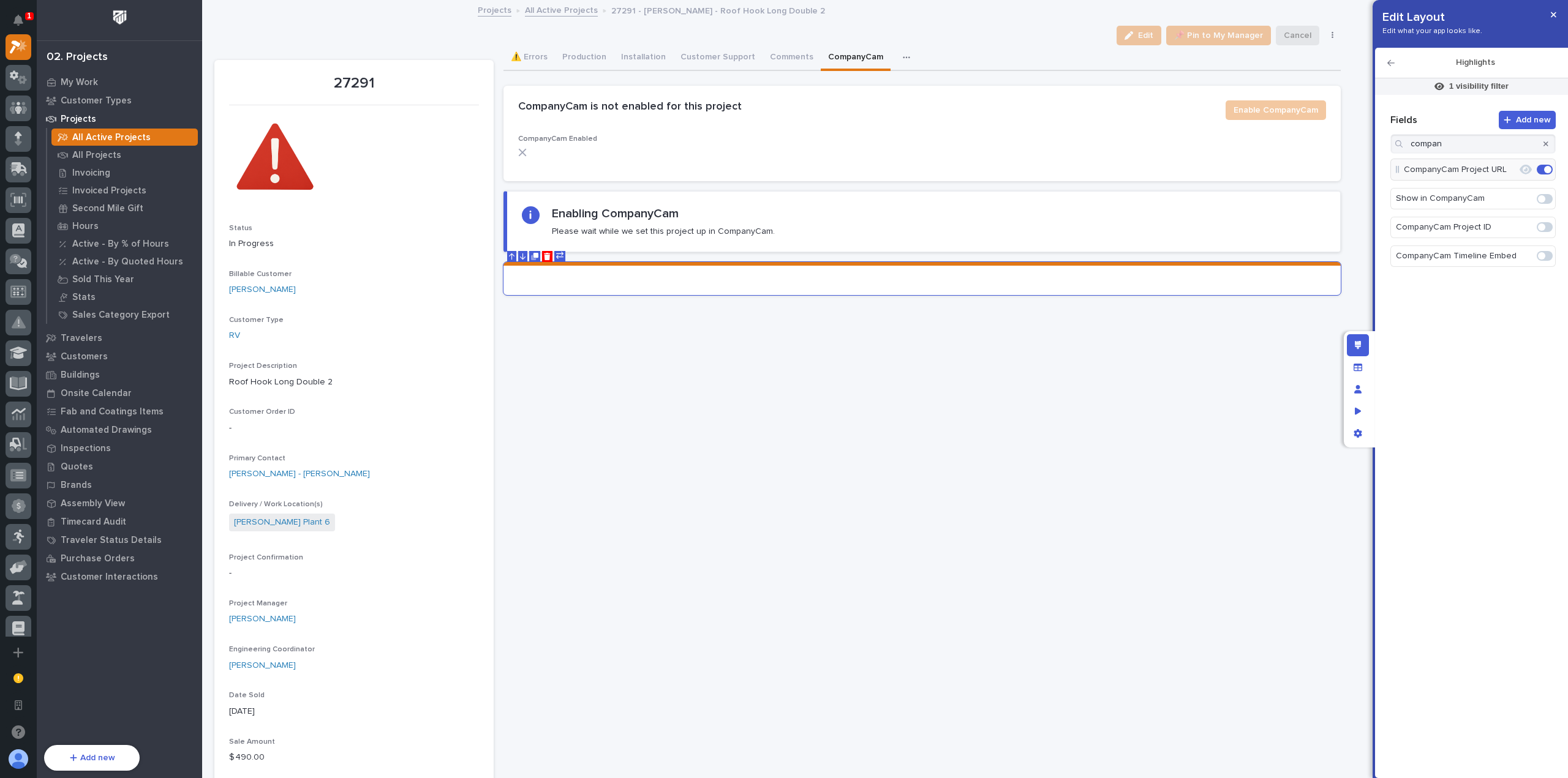
click at [1393, 62] on icon "button" at bounding box center [1390, 63] width 7 height 6
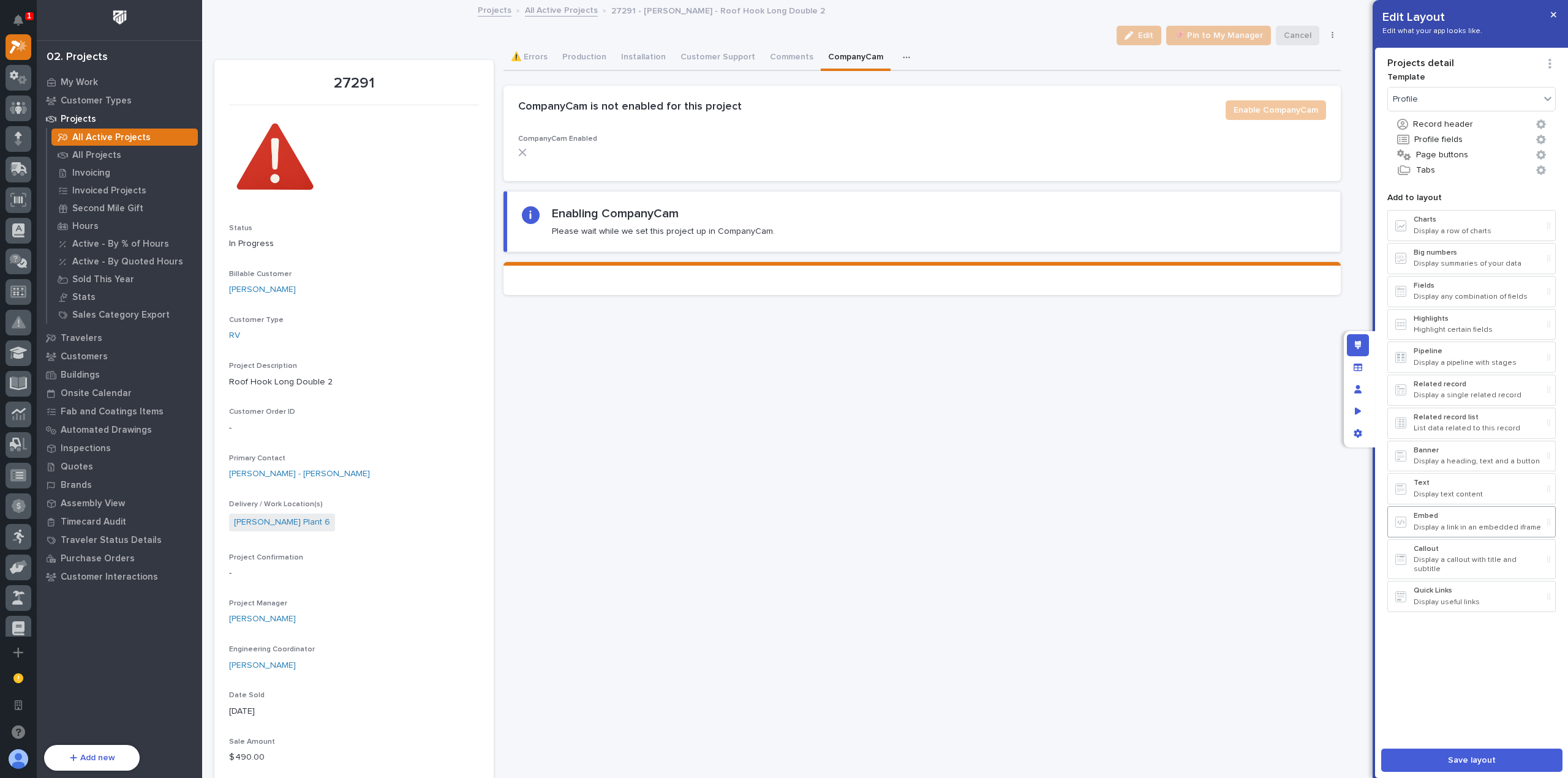
click at [1473, 523] on p "Display a link in an embedded iframe" at bounding box center [1478, 527] width 129 height 9
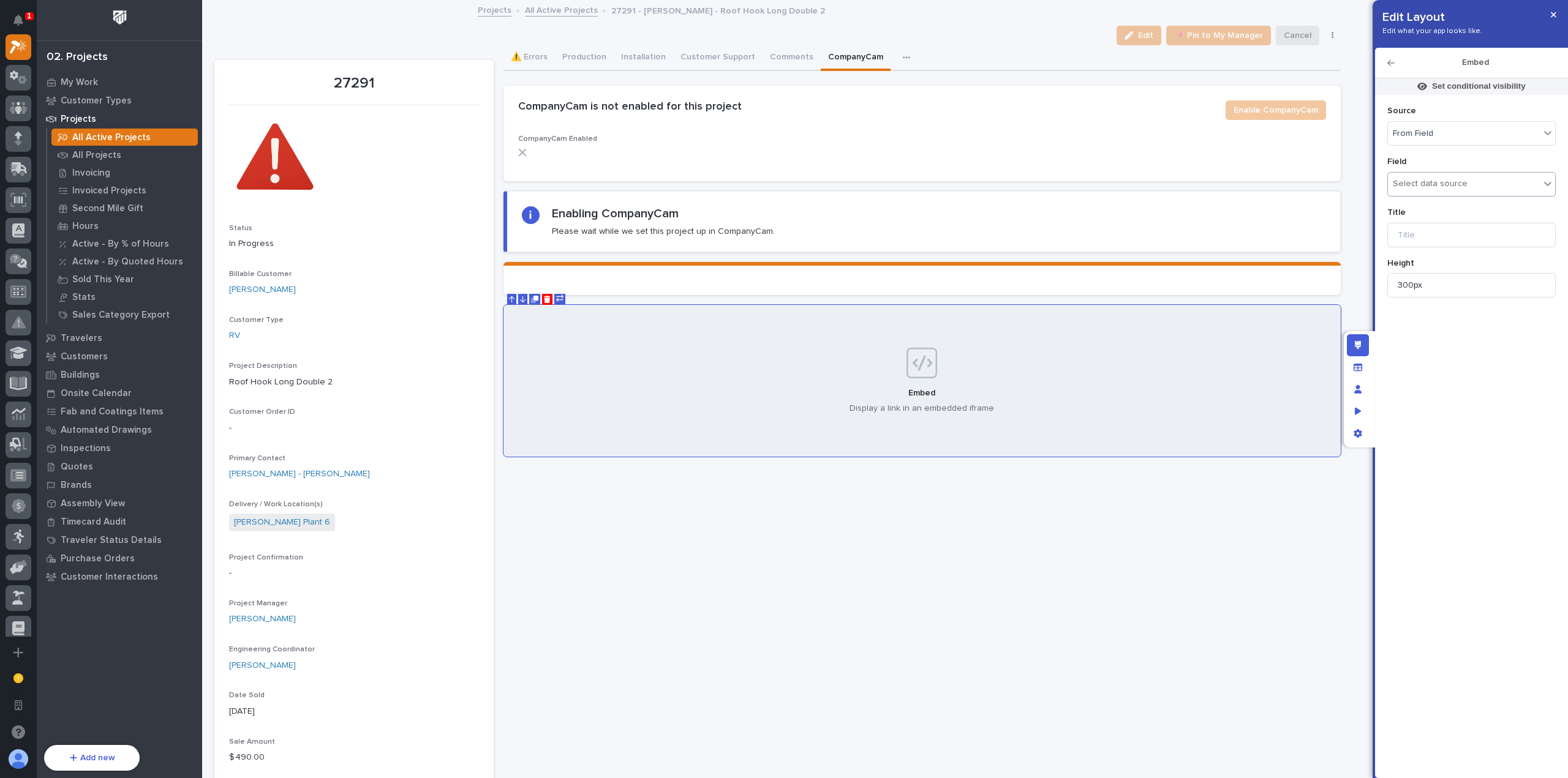
click at [1480, 187] on div "Select data source" at bounding box center [1463, 184] width 152 height 18
type input "*******"
click at [1477, 244] on div "CompanyCam Timeline Embed" at bounding box center [1471, 250] width 168 height 21
drag, startPoint x: 1426, startPoint y: 283, endPoint x: 1337, endPoint y: 278, distance: 89.1
click at [1339, 278] on div "Edit Layout Edit what your app looks like. Embed Set conditional visibility Sou…" at bounding box center [784, 389] width 1568 height 778
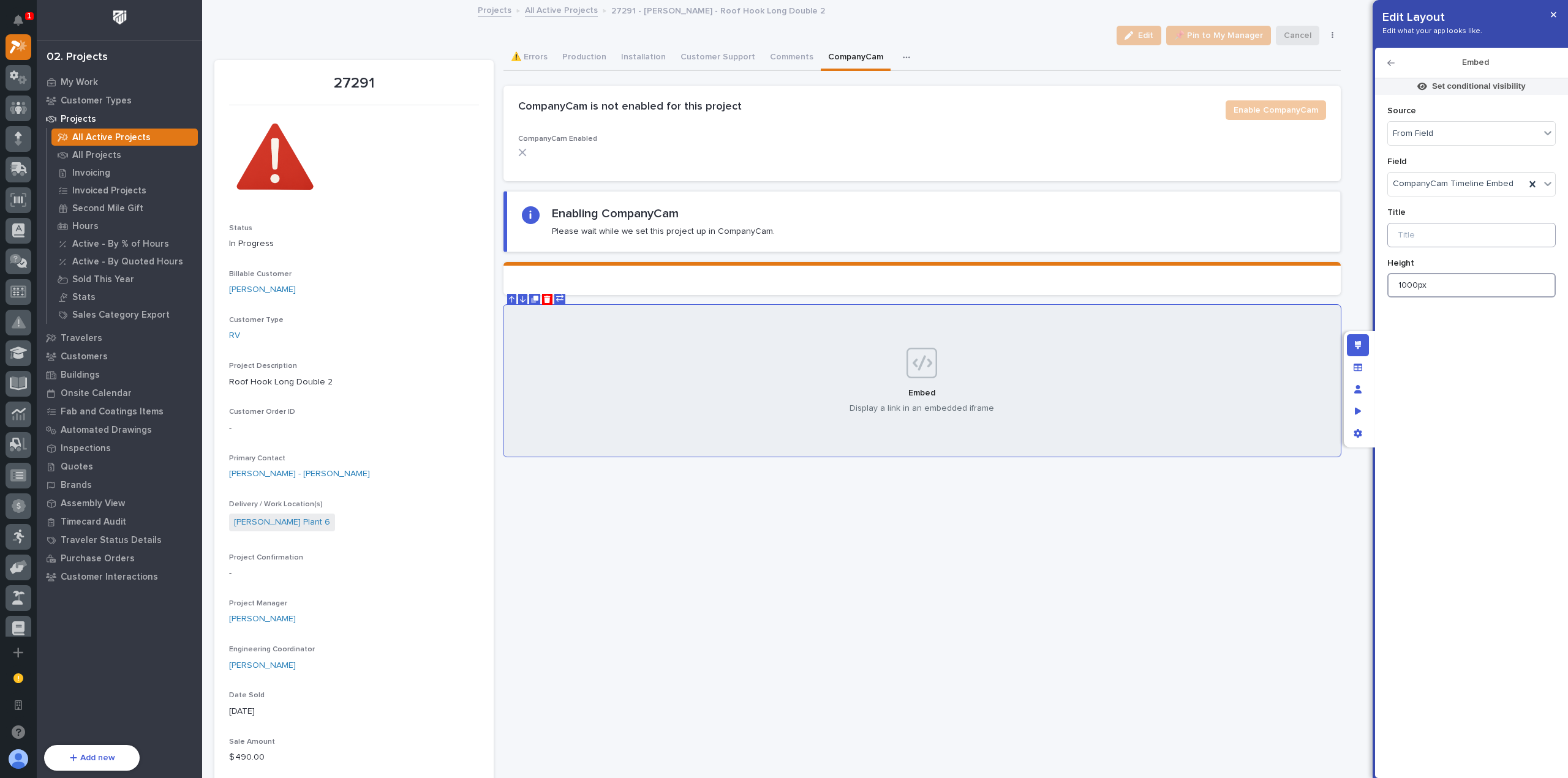
type input "1000px"
click at [1436, 240] on input at bounding box center [1471, 235] width 168 height 24
click at [1441, 89] on p "Set conditional visibility" at bounding box center [1479, 86] width 94 height 11
click at [1416, 167] on span "Add Filter" at bounding box center [1406, 169] width 39 height 11
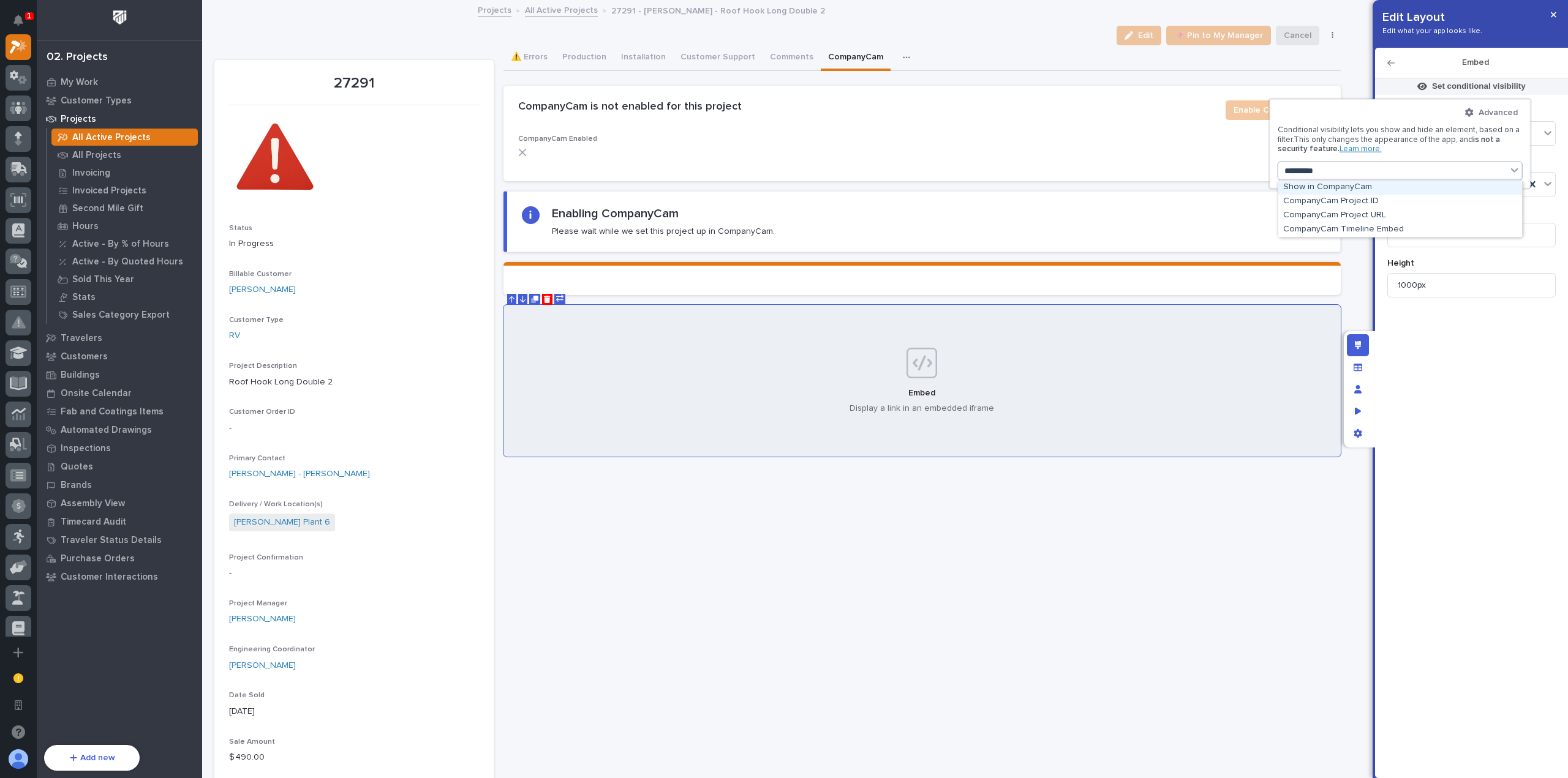
type input "**********"
click at [1390, 232] on div "CompanyCam Timeline Embed" at bounding box center [1400, 230] width 243 height 14
click at [1393, 212] on button "is" at bounding box center [1400, 202] width 235 height 26
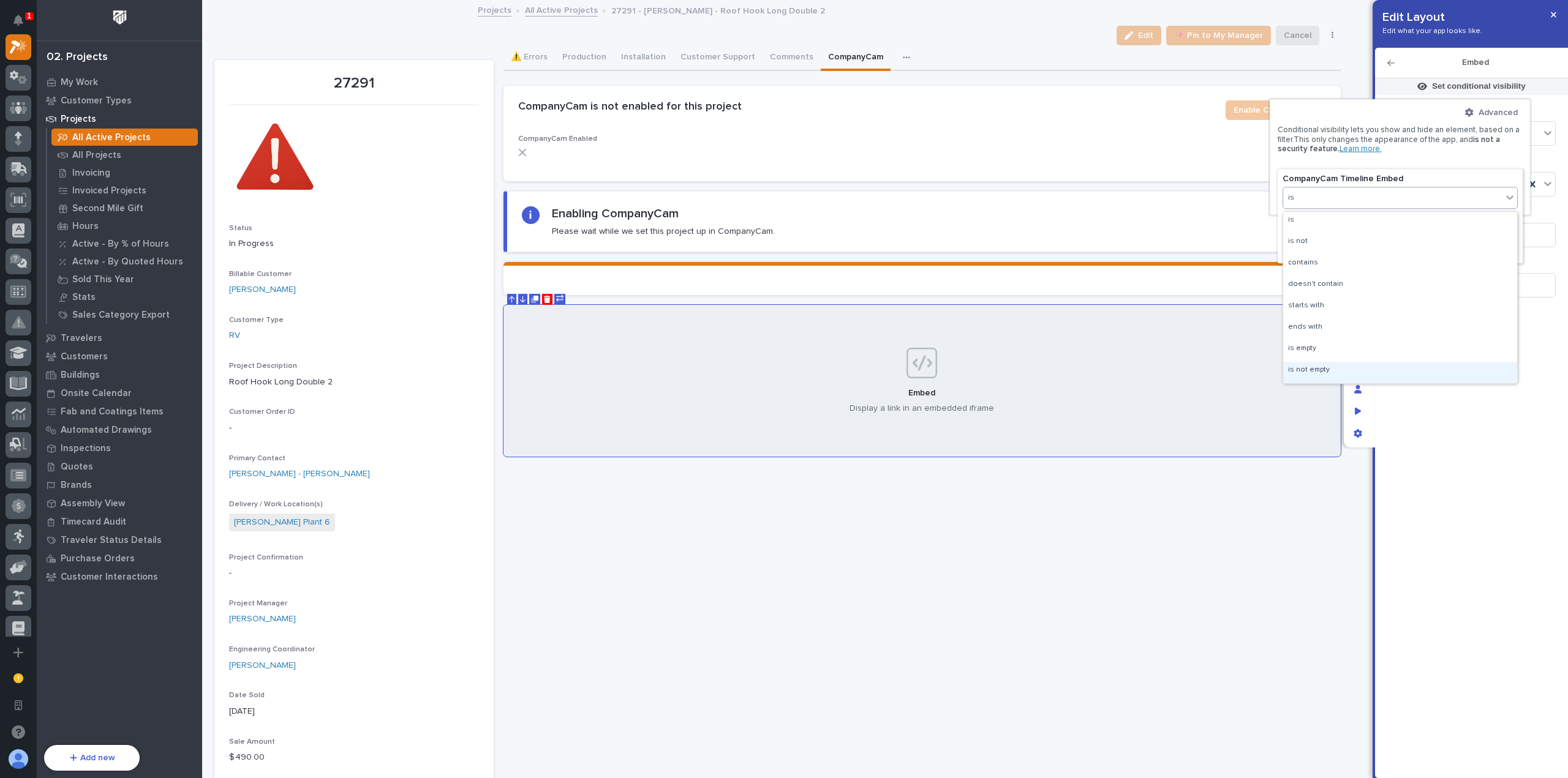
click at [1381, 367] on div "is not empty" at bounding box center [1400, 373] width 234 height 21
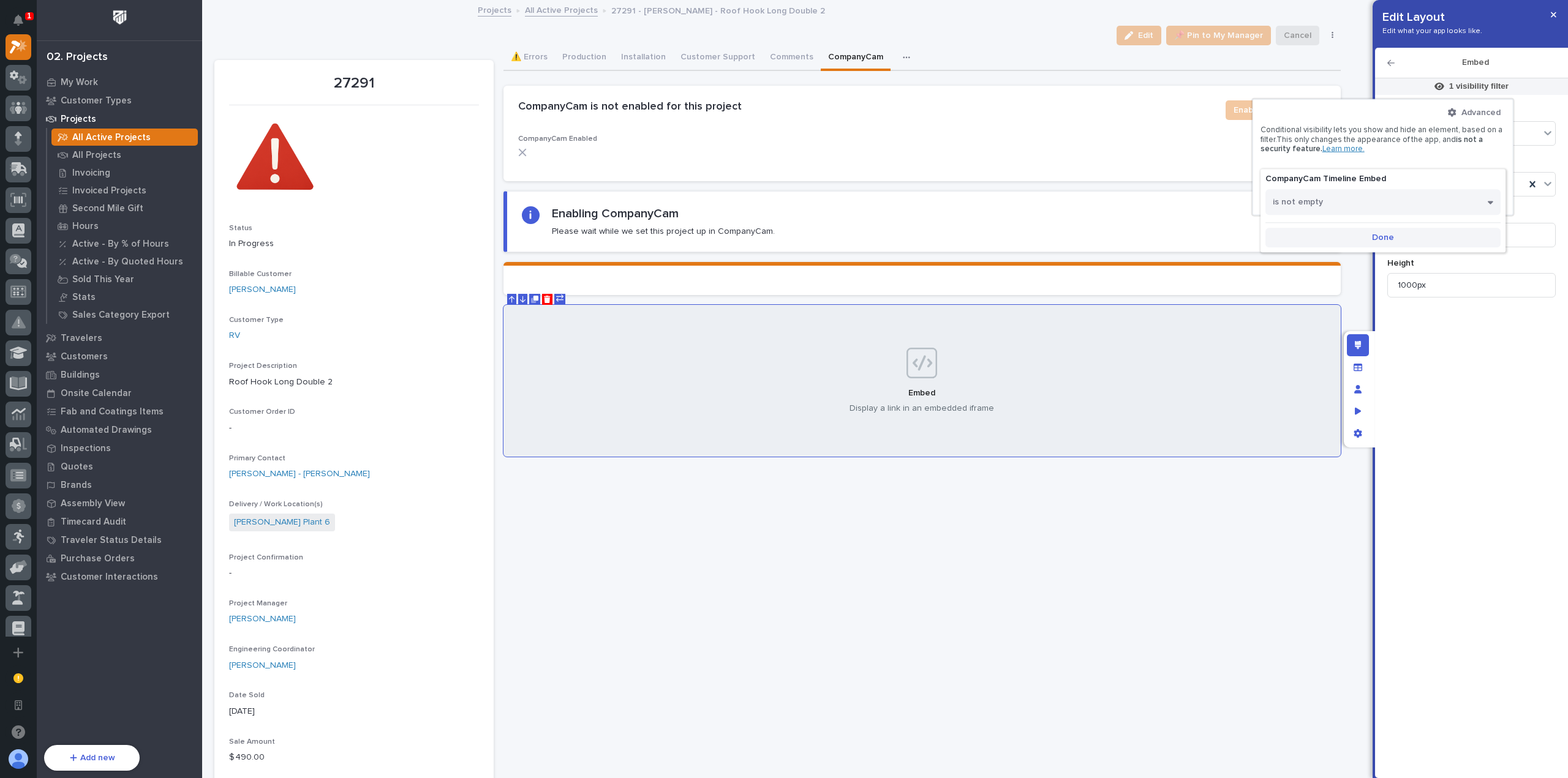
click at [1403, 242] on button "Done" at bounding box center [1383, 237] width 235 height 19
click at [1487, 358] on div at bounding box center [784, 389] width 1568 height 778
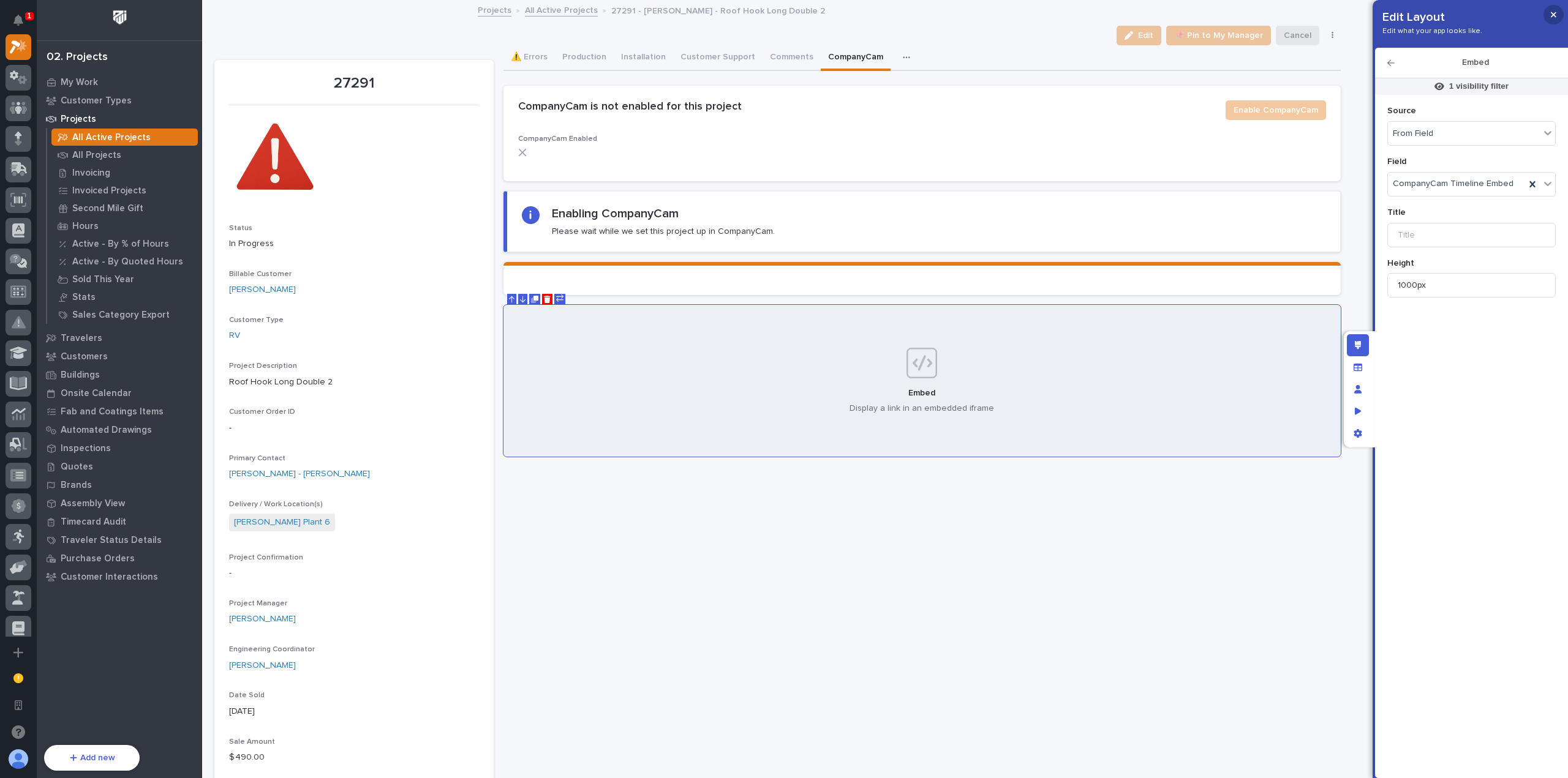
click at [1556, 9] on button "button" at bounding box center [1553, 14] width 20 height 19
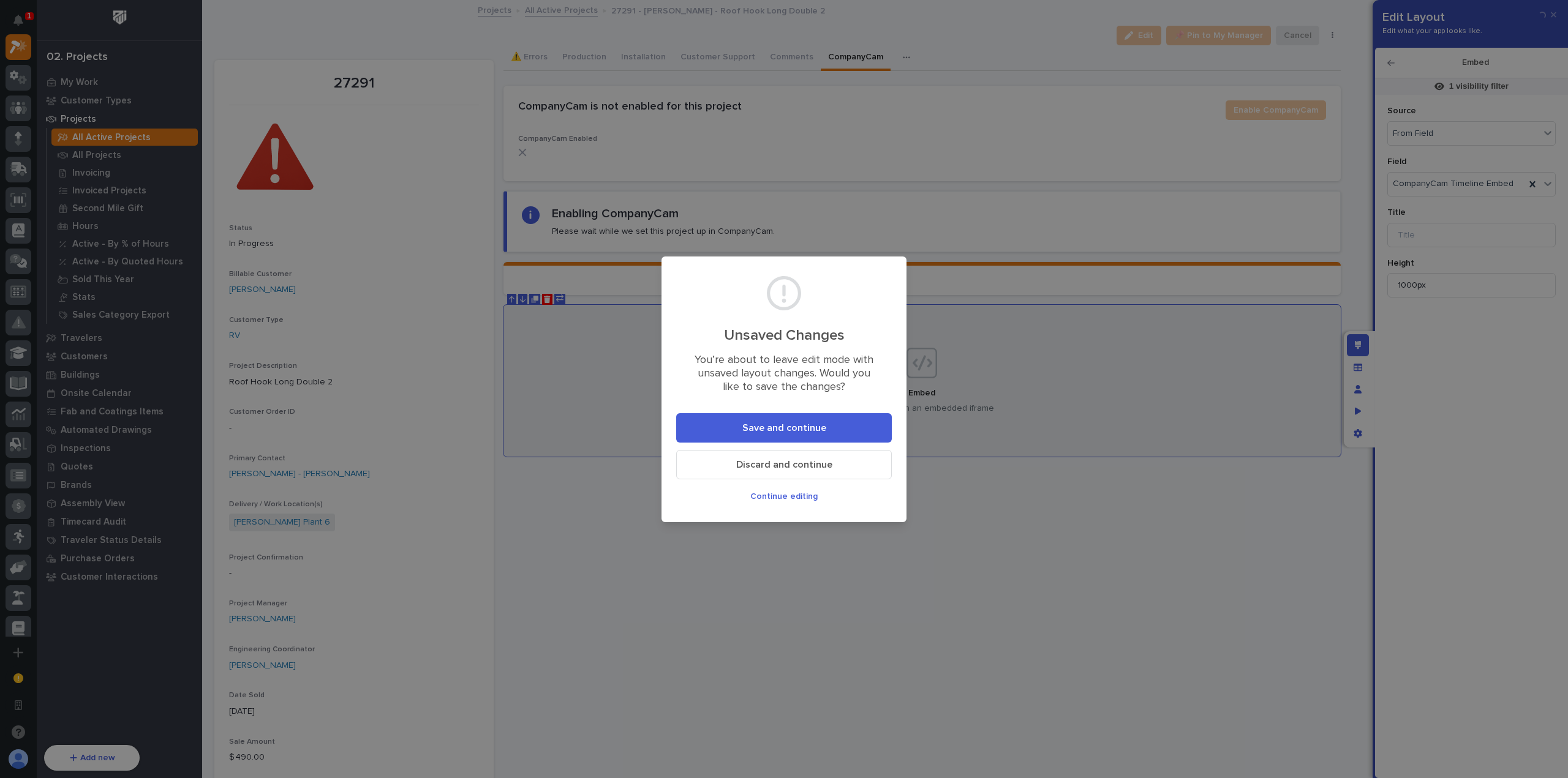
click at [747, 432] on span "Save and continue" at bounding box center [784, 428] width 84 height 13
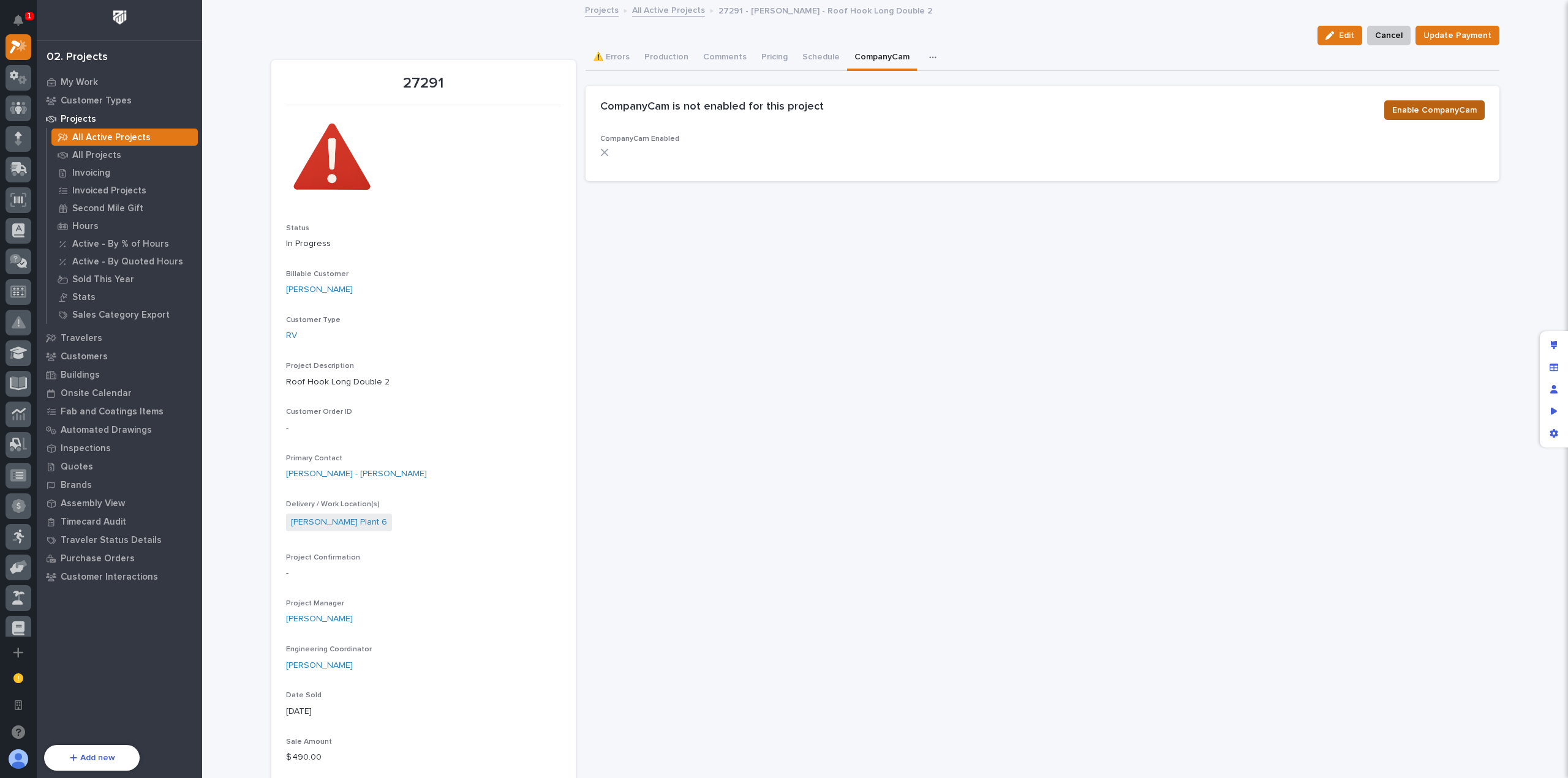
click at [1471, 112] on span "Enable CompanyCam" at bounding box center [1434, 110] width 84 height 15
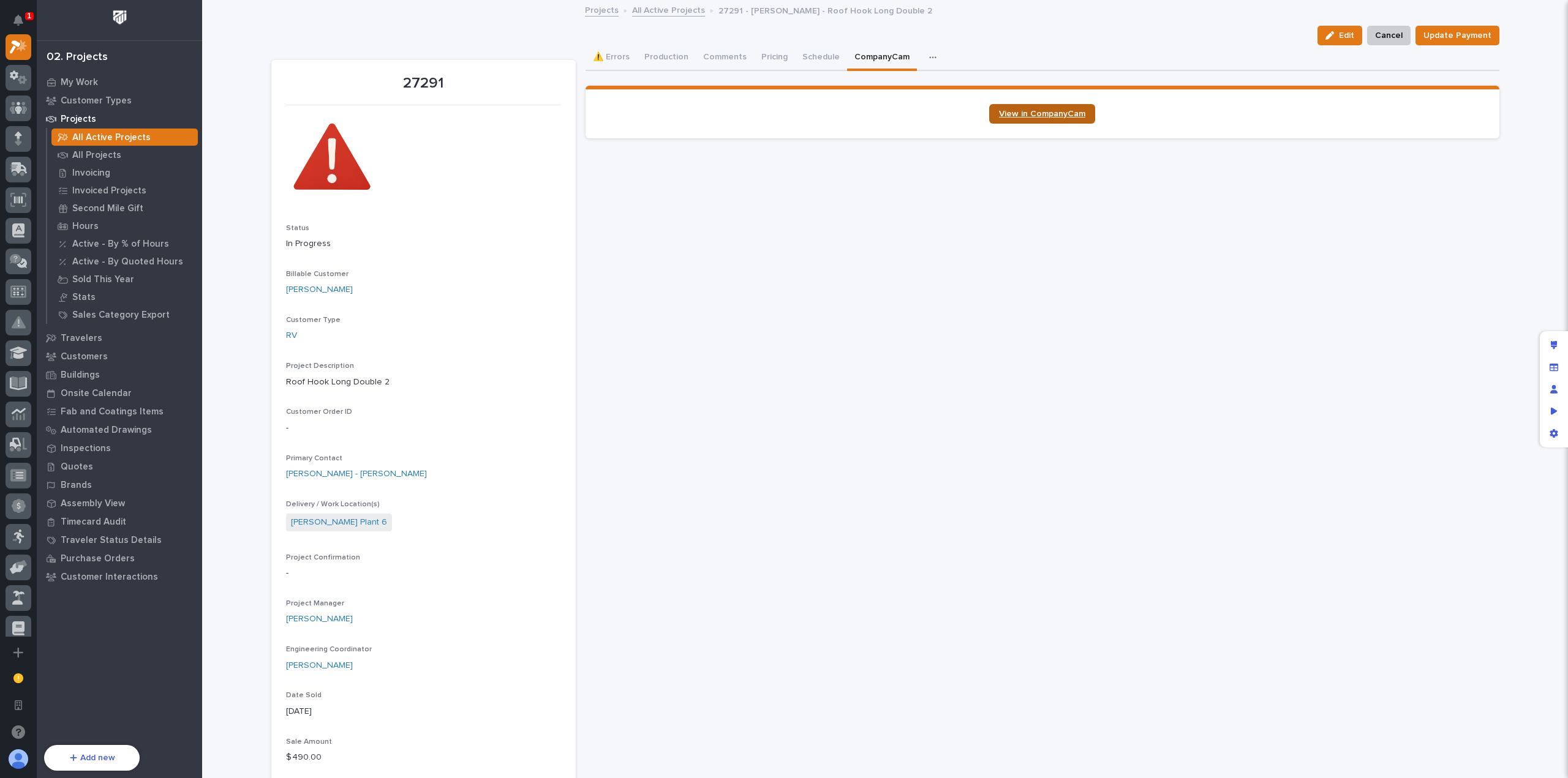
click at [1055, 117] on span "View in CompanyCam" at bounding box center [1042, 114] width 87 height 9
click at [700, 145] on div "Loading... Saving… View in CompanyCam" at bounding box center [1042, 117] width 914 height 62
click at [671, 15] on link "All Active Projects" at bounding box center [669, 9] width 73 height 14
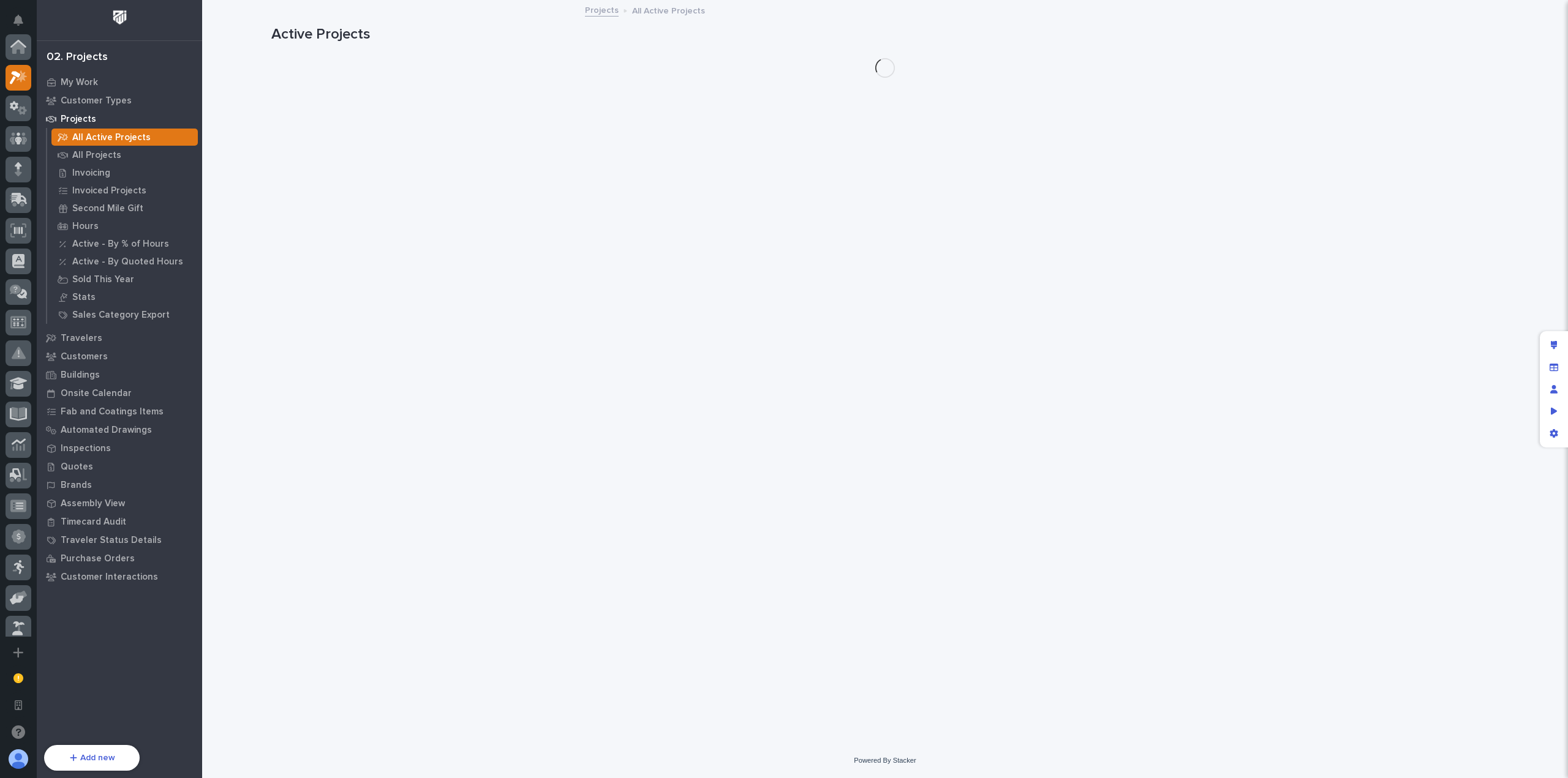
scroll to position [33, 0]
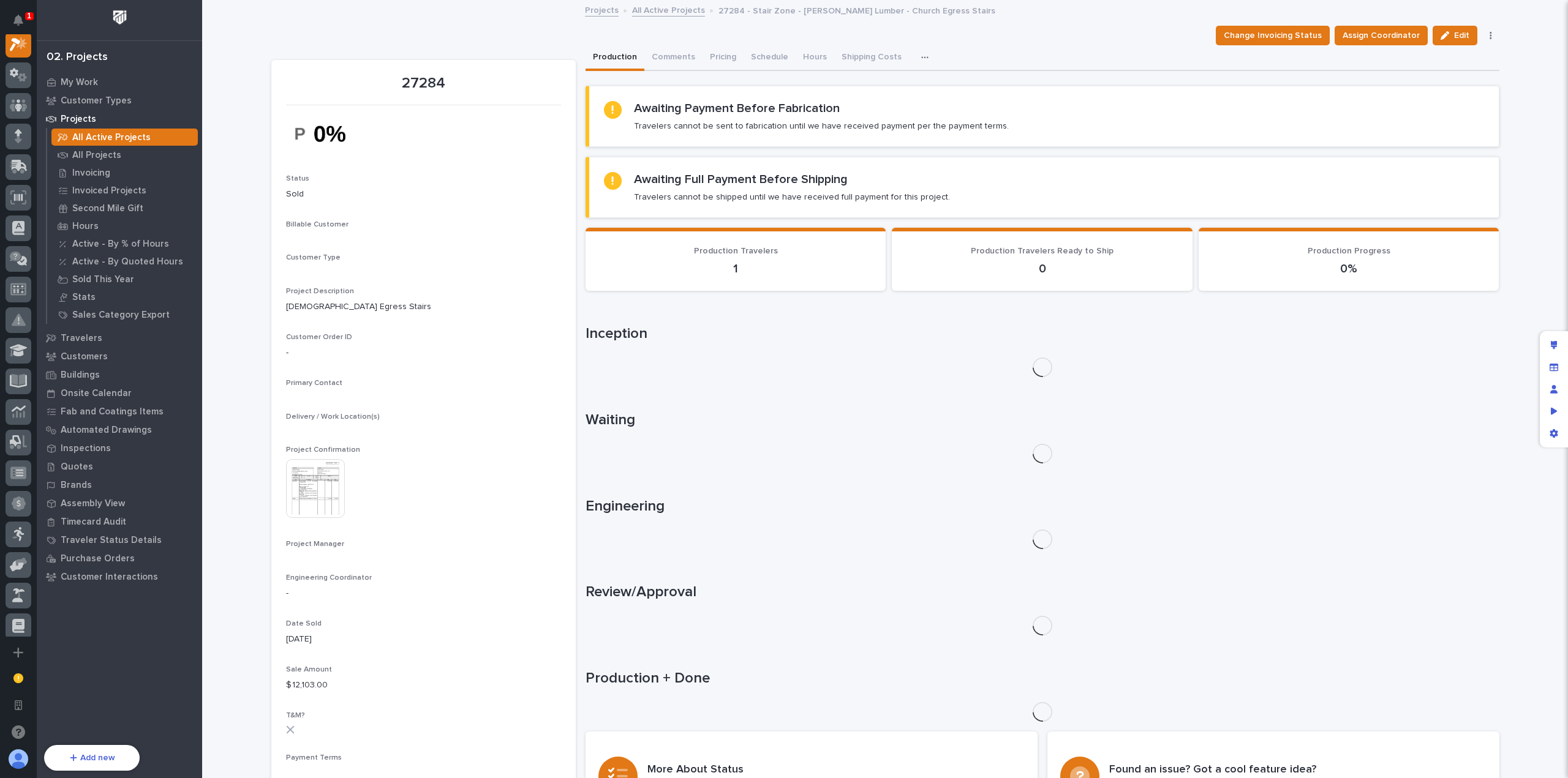
scroll to position [31, 0]
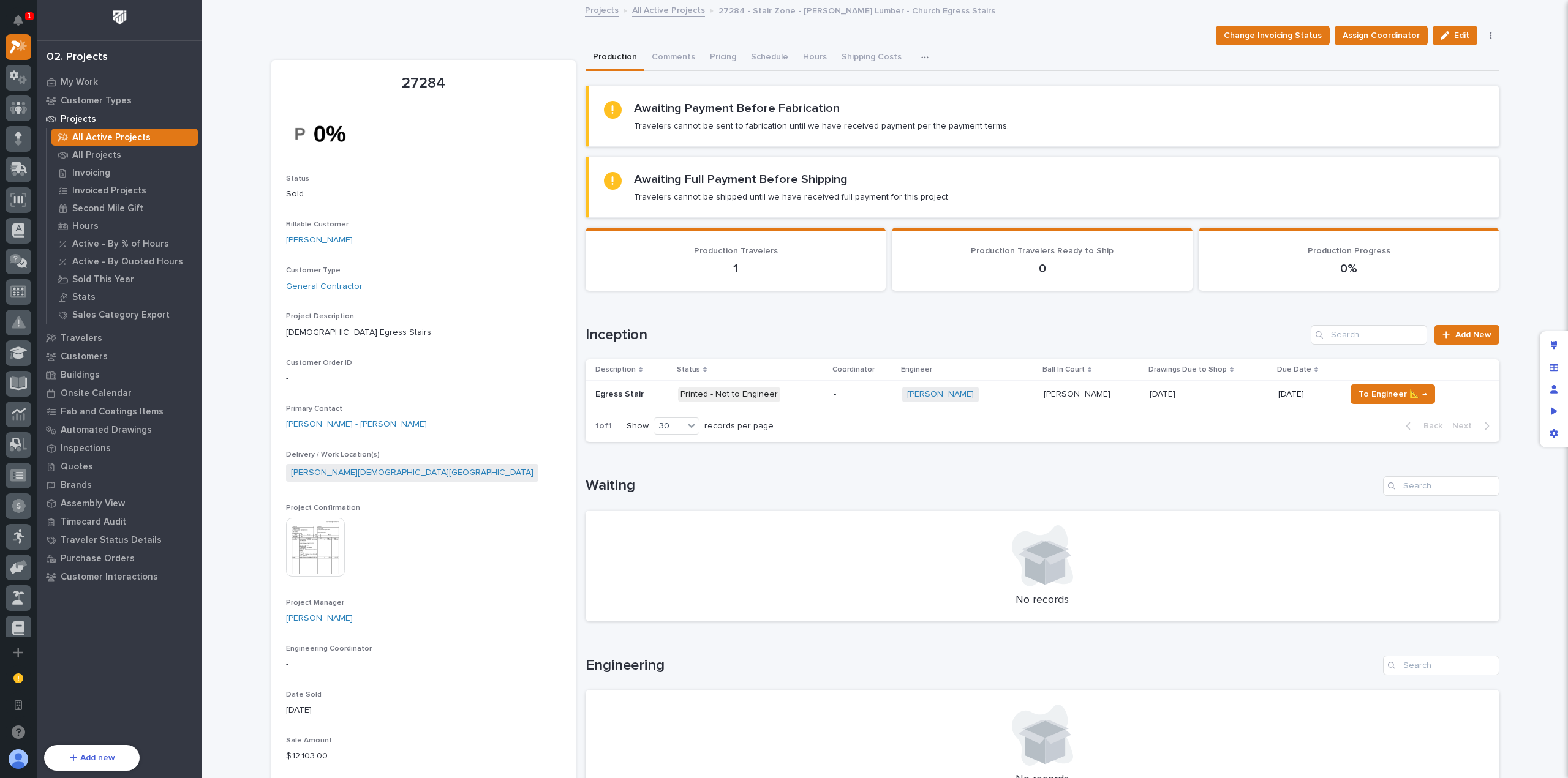
click at [921, 60] on icon "button" at bounding box center [924, 57] width 7 height 9
click at [909, 89] on button "CompanyCam" at bounding box center [885, 90] width 81 height 21
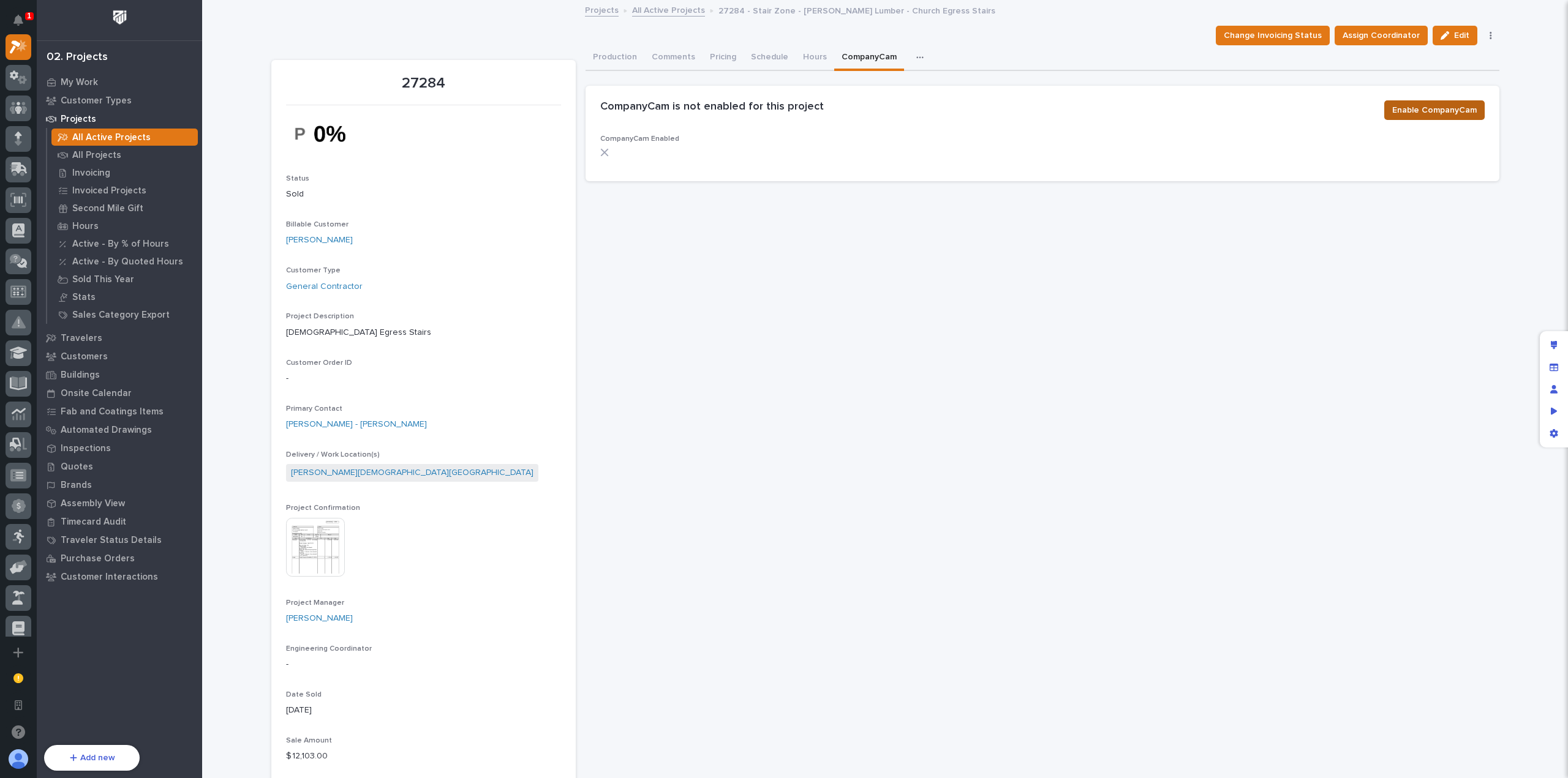
click at [1433, 111] on span "Enable CompanyCam" at bounding box center [1434, 110] width 84 height 15
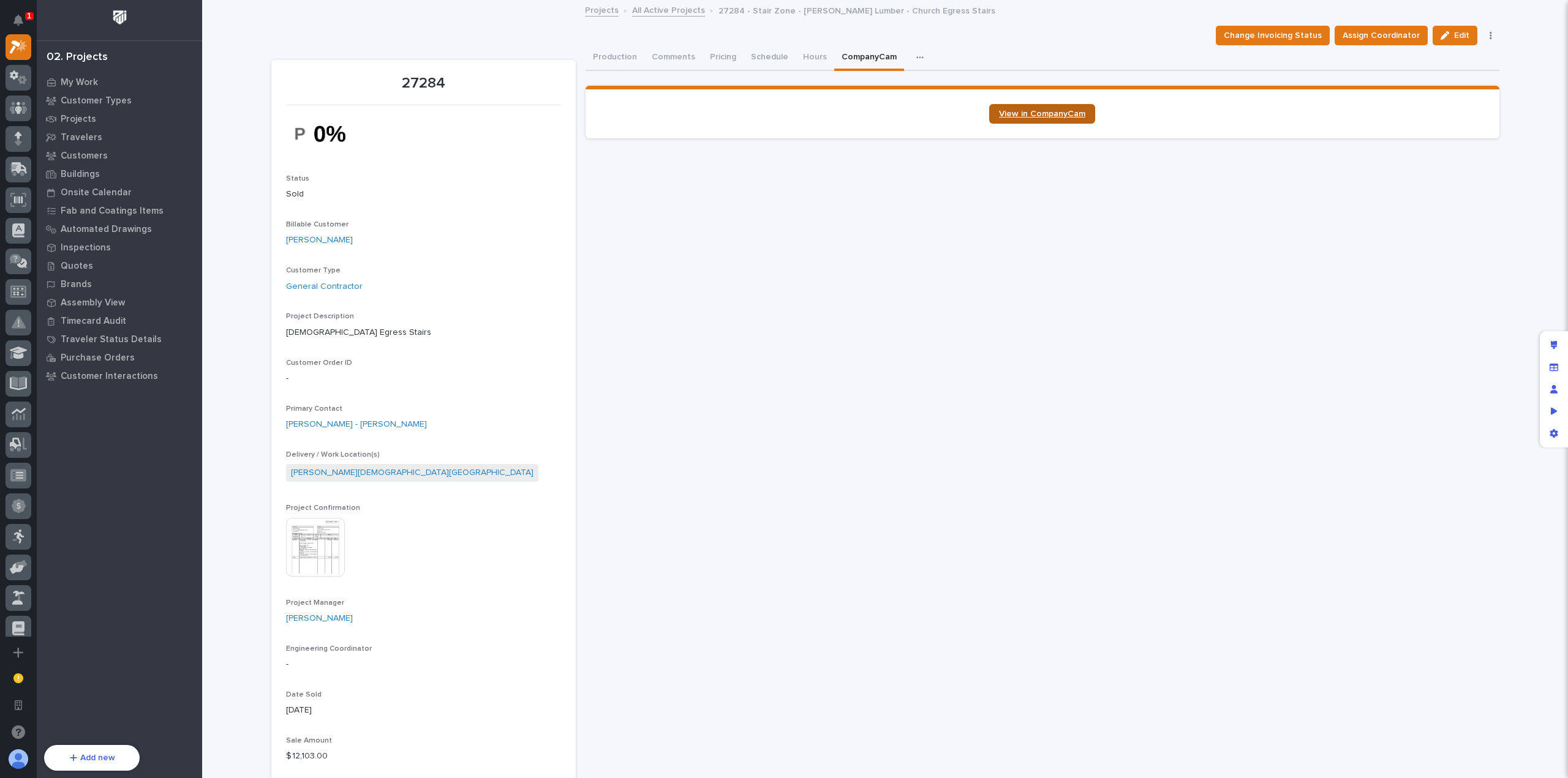
click at [1054, 113] on span "View in CompanyCam" at bounding box center [1042, 114] width 87 height 9
